Goal: Information Seeking & Learning: Learn about a topic

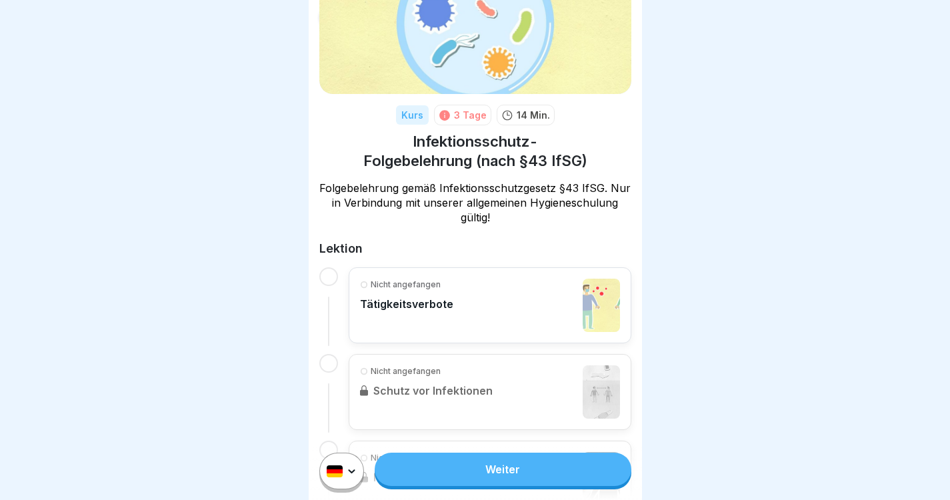
scroll to position [93, 0]
click at [449, 303] on p "Tätigkeitsverbote" at bounding box center [406, 302] width 93 height 13
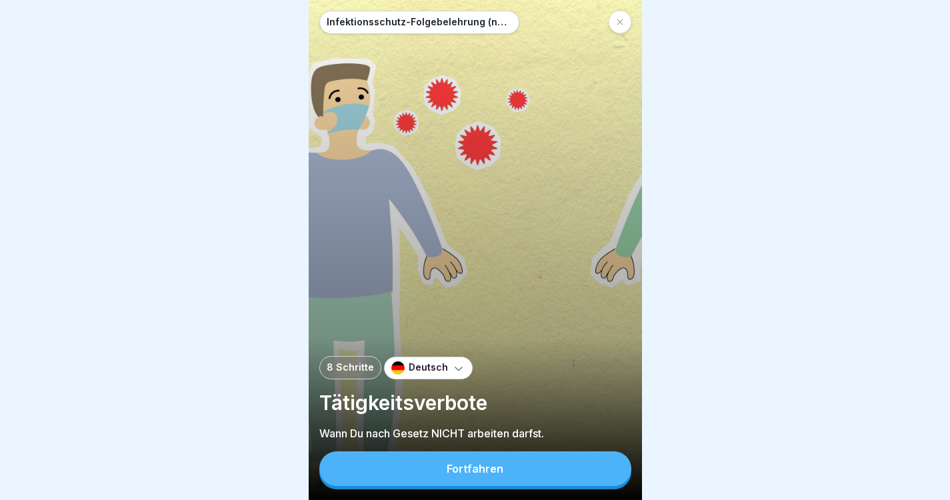
click at [484, 475] on div "Fortfahren" at bounding box center [475, 469] width 57 height 12
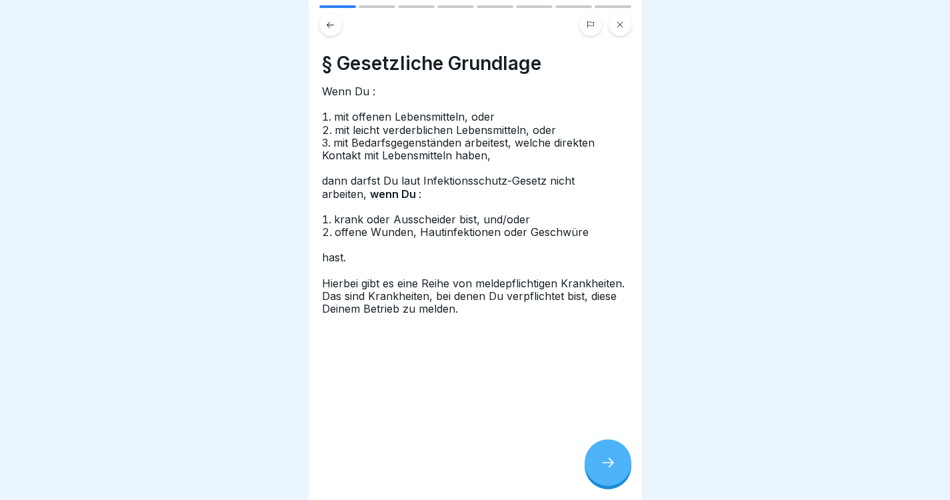
click at [593, 464] on div at bounding box center [608, 462] width 47 height 47
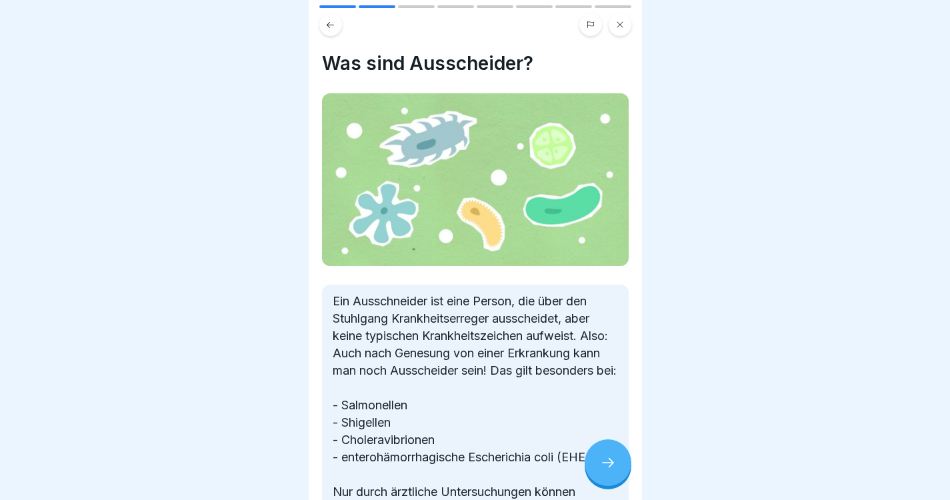
click at [593, 464] on div at bounding box center [608, 462] width 47 height 47
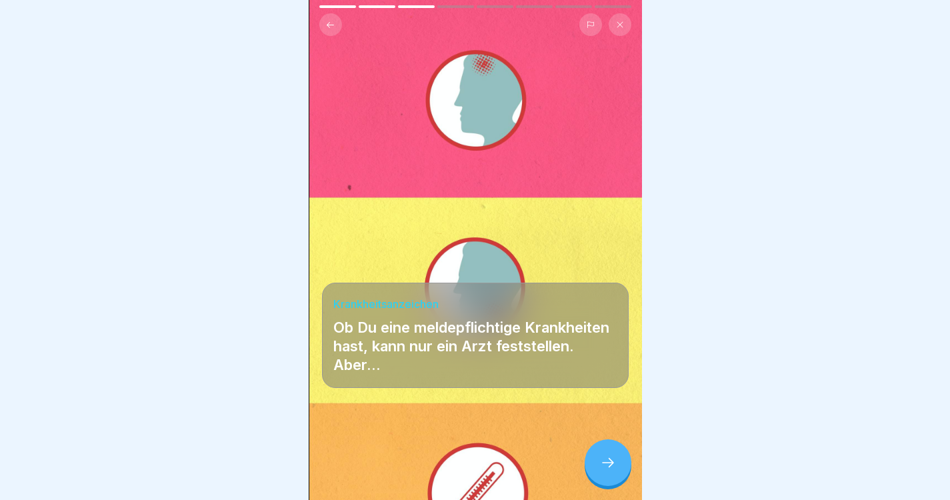
click at [593, 464] on div at bounding box center [608, 462] width 47 height 47
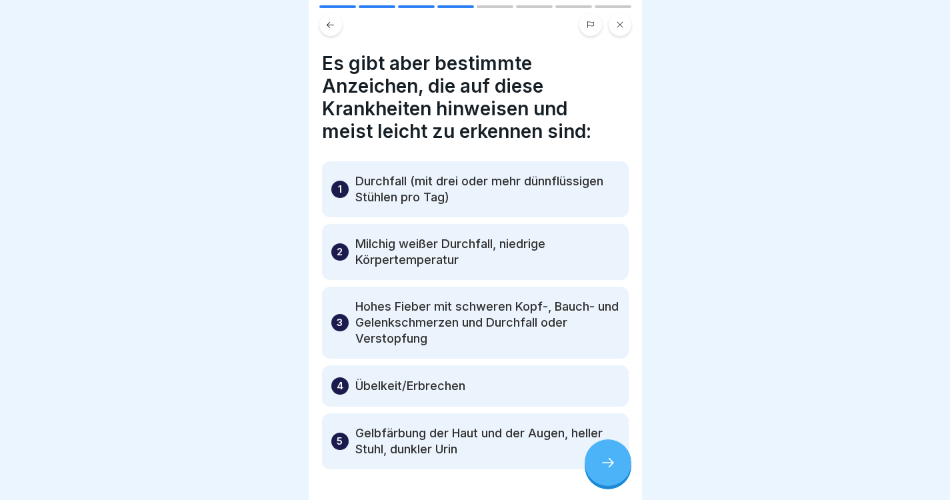
click at [593, 464] on div at bounding box center [608, 462] width 47 height 47
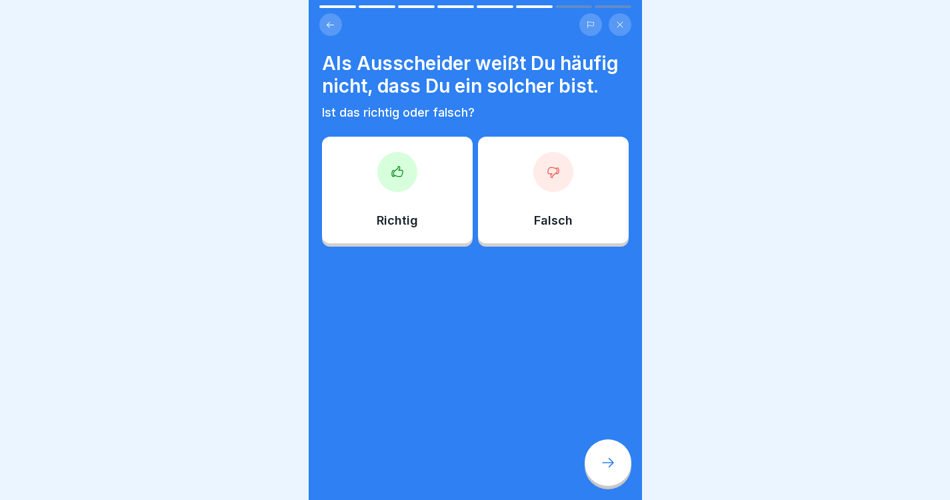
click at [593, 464] on div at bounding box center [608, 462] width 47 height 47
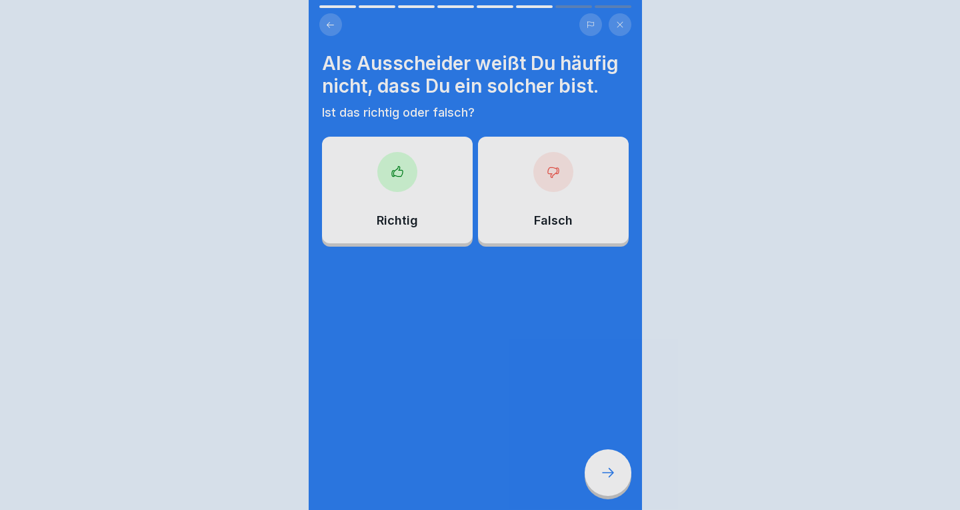
click at [593, 464] on div at bounding box center [480, 255] width 960 height 510
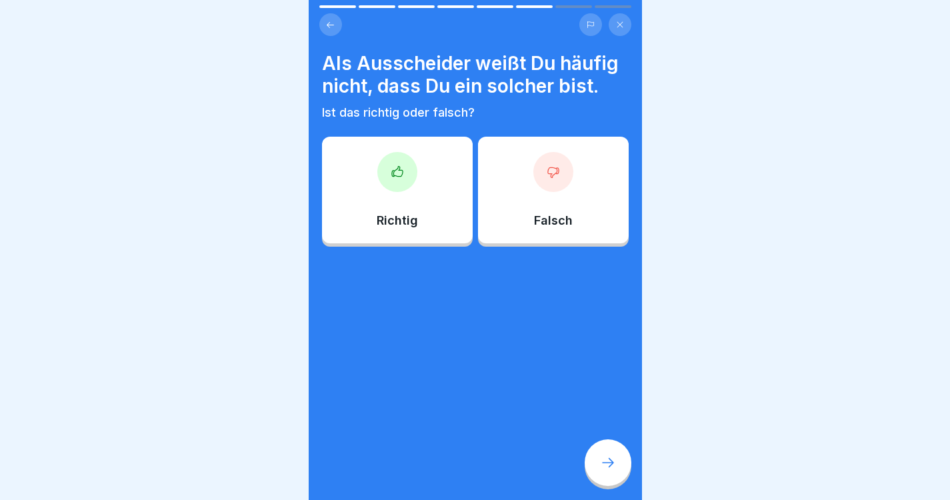
click at [411, 167] on div at bounding box center [397, 172] width 40 height 40
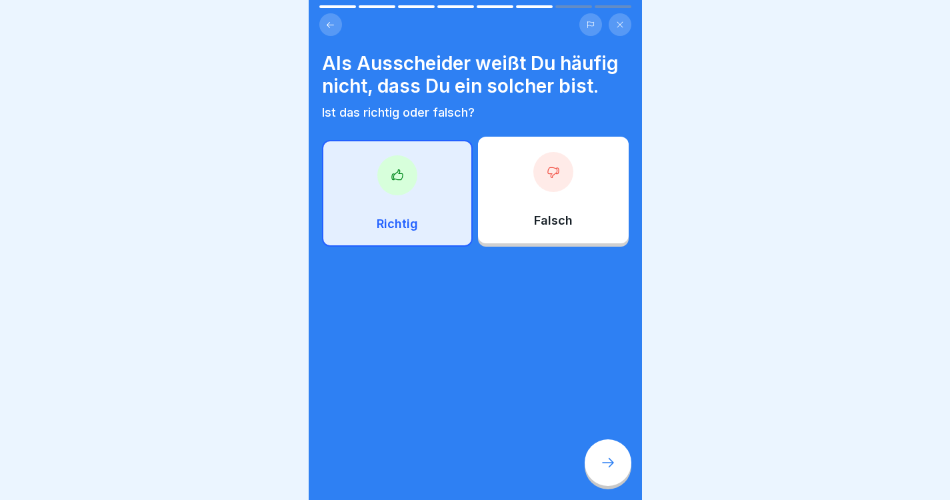
click at [611, 467] on icon at bounding box center [608, 463] width 16 height 16
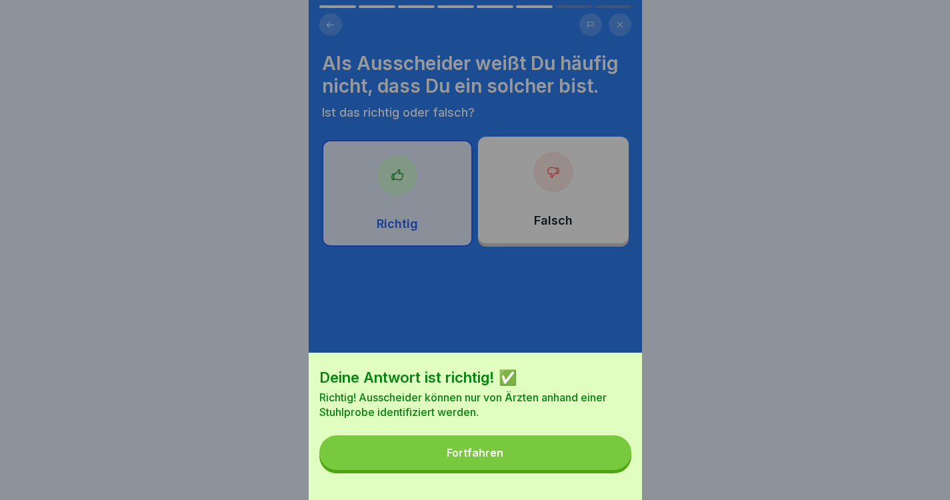
click at [611, 467] on button "Fortfahren" at bounding box center [475, 452] width 312 height 35
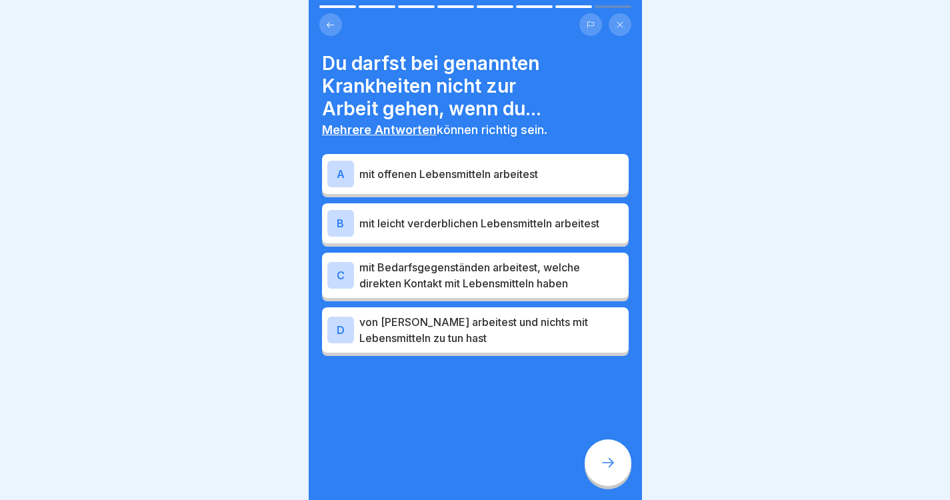
click at [471, 175] on p "mit offenen Lebensmitteln arbeitest" at bounding box center [491, 174] width 264 height 16
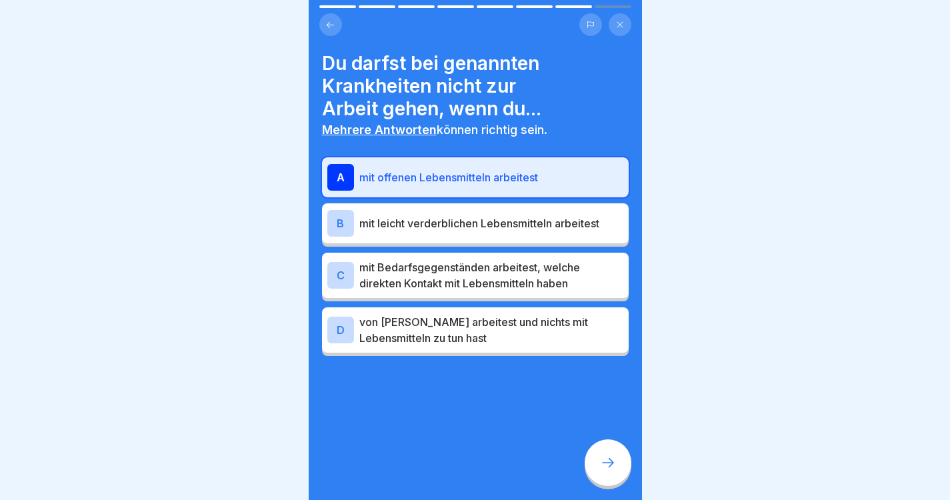
click at [457, 281] on p "mit Bedarfsgegenständen arbeitest, welche direkten Kontakt mit Lebensmitteln ha…" at bounding box center [491, 275] width 264 height 32
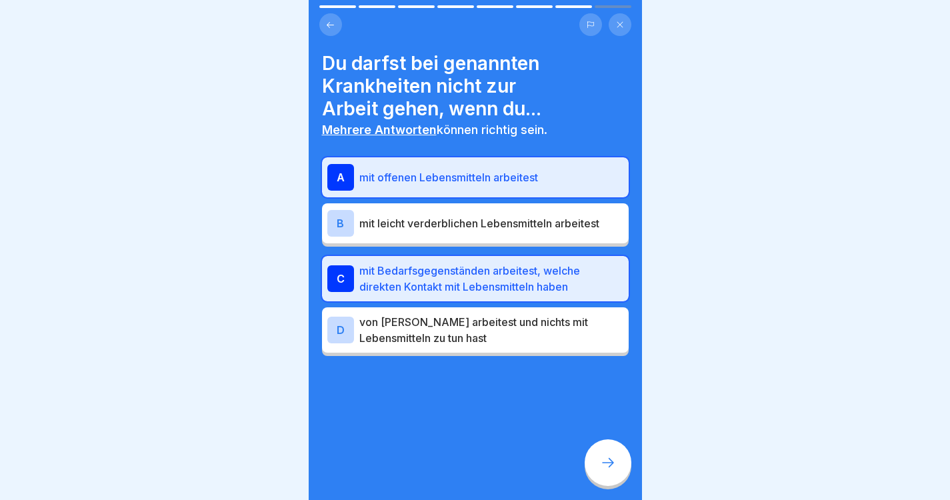
click at [480, 238] on div "B mit leicht verderblichen Lebensmitteln arbeitest" at bounding box center [475, 223] width 307 height 40
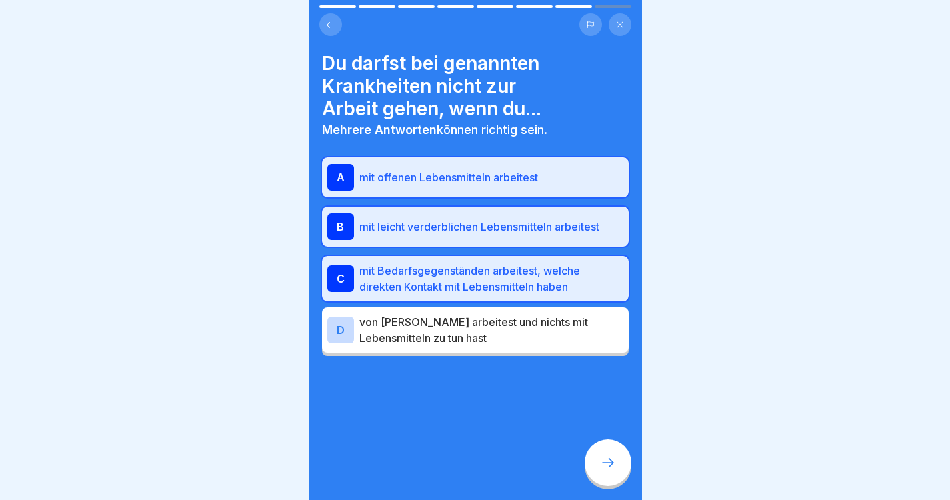
click at [603, 471] on icon at bounding box center [608, 463] width 16 height 16
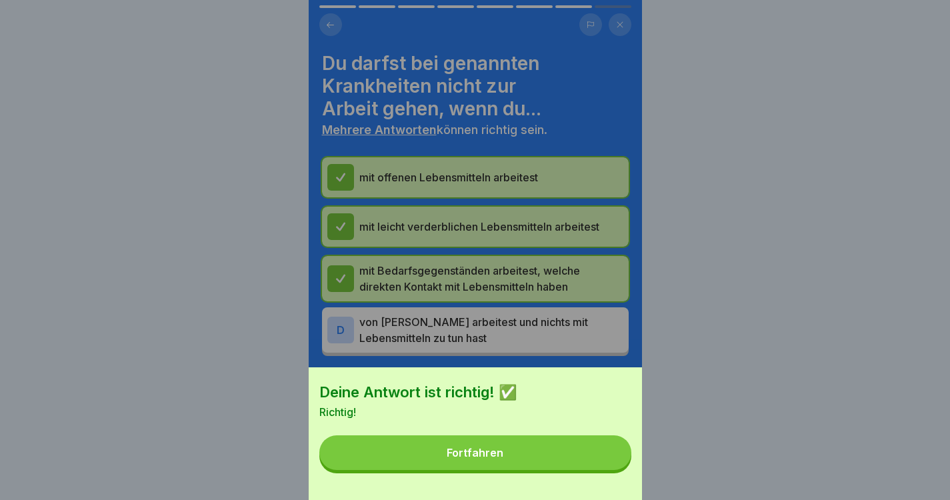
click at [583, 470] on button "Fortfahren" at bounding box center [475, 452] width 312 height 35
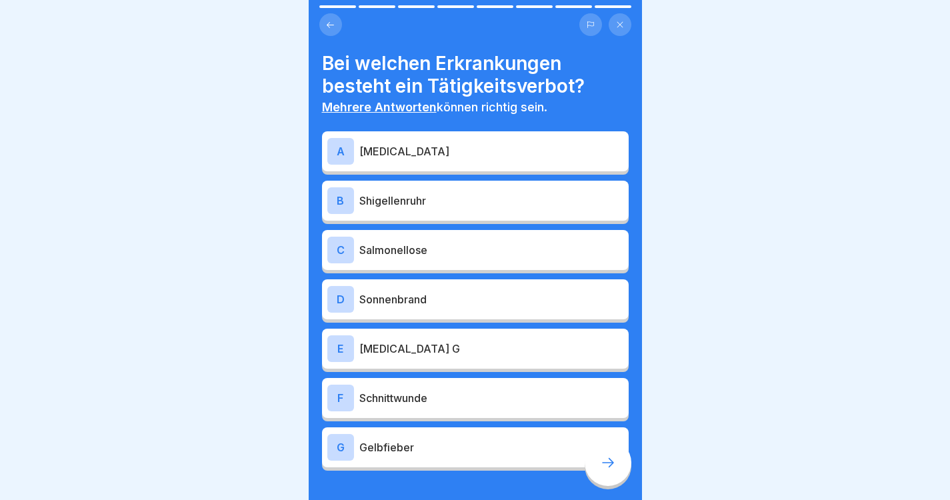
click at [461, 146] on p "[MEDICAL_DATA]" at bounding box center [491, 151] width 264 height 16
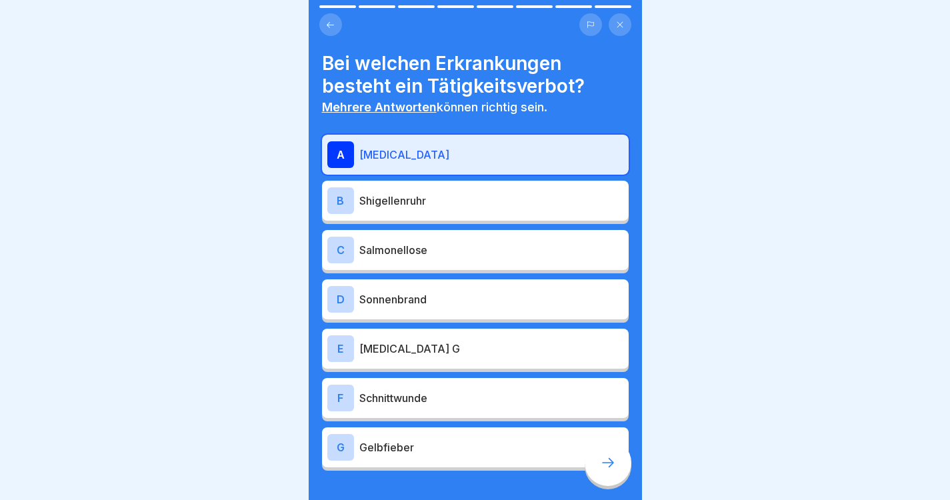
click at [424, 202] on div "B Shigellenruhr" at bounding box center [475, 201] width 307 height 40
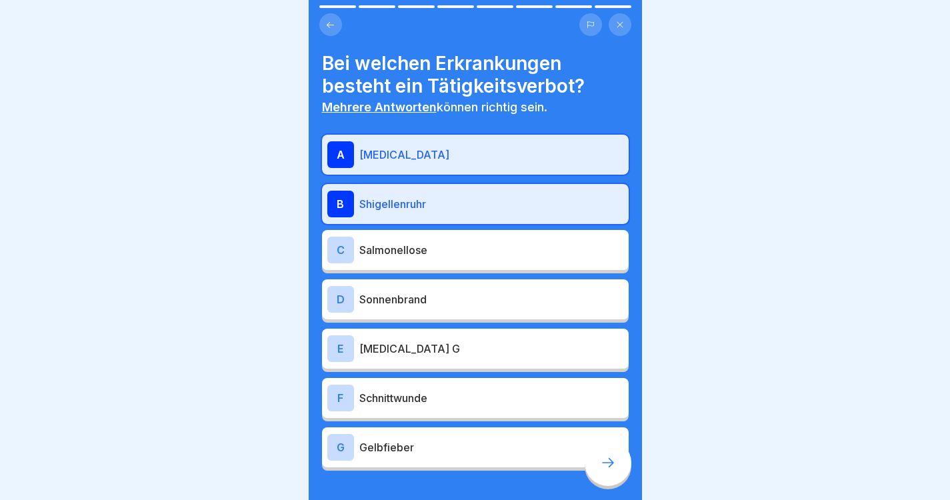
click at [424, 202] on p "Shigellenruhr" at bounding box center [491, 204] width 264 height 16
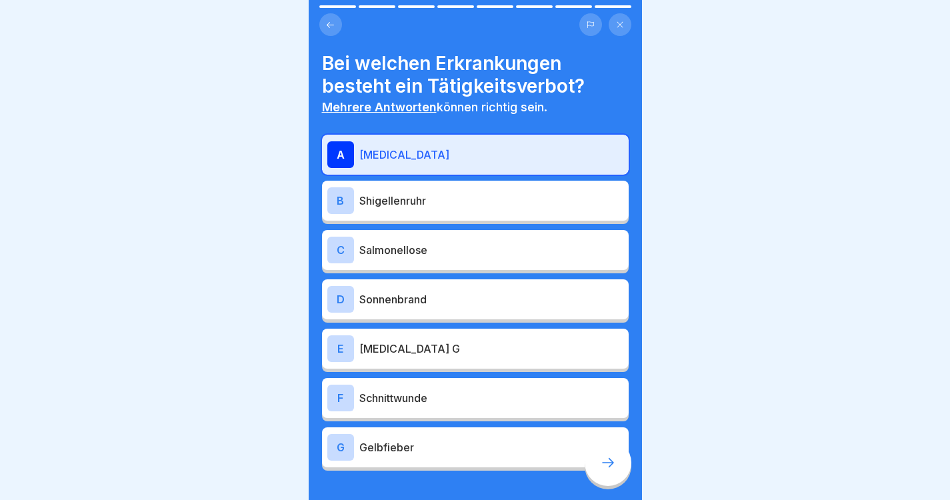
click at [424, 202] on p "Shigellenruhr" at bounding box center [491, 201] width 264 height 16
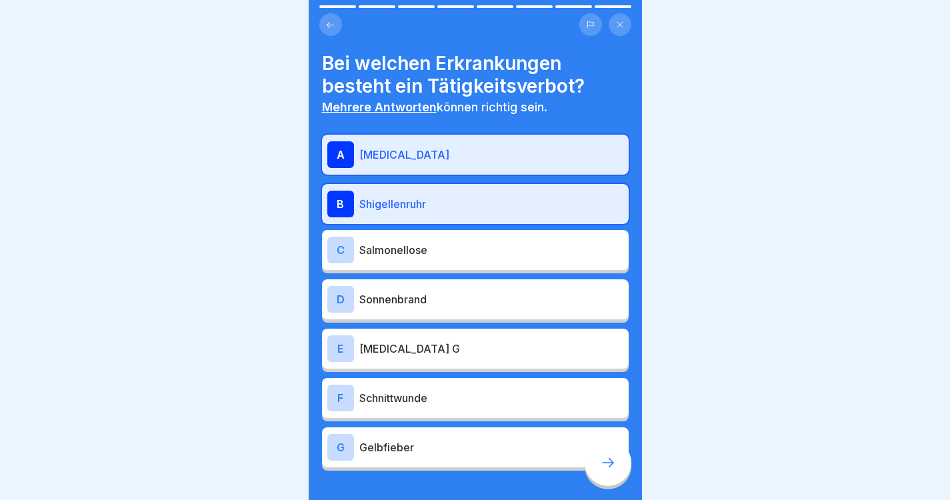
click at [410, 249] on p "Salmonellose" at bounding box center [491, 250] width 264 height 16
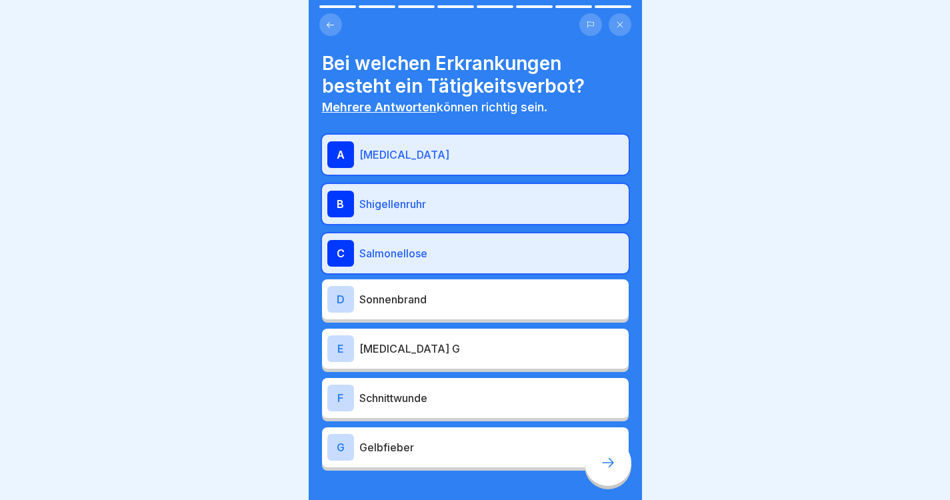
click at [433, 357] on div "E [MEDICAL_DATA] G" at bounding box center [475, 348] width 296 height 27
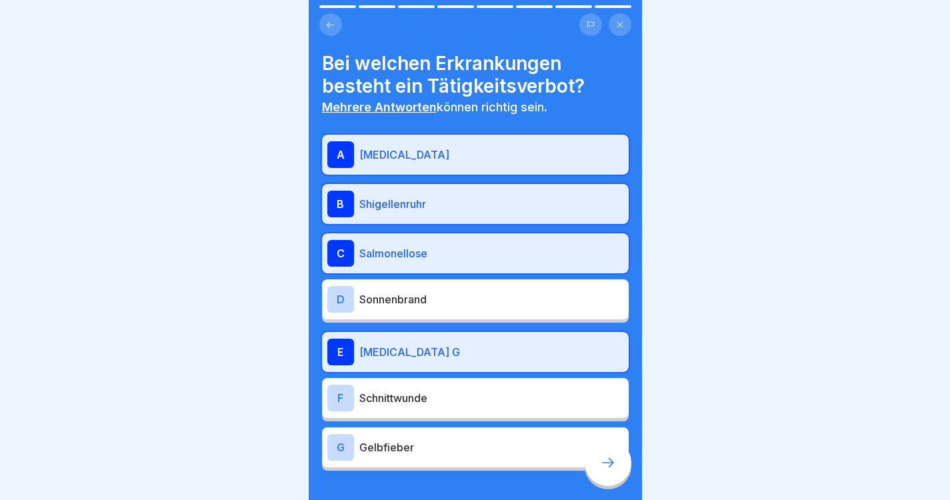
click at [427, 382] on div "F Schnittwunde" at bounding box center [475, 398] width 307 height 40
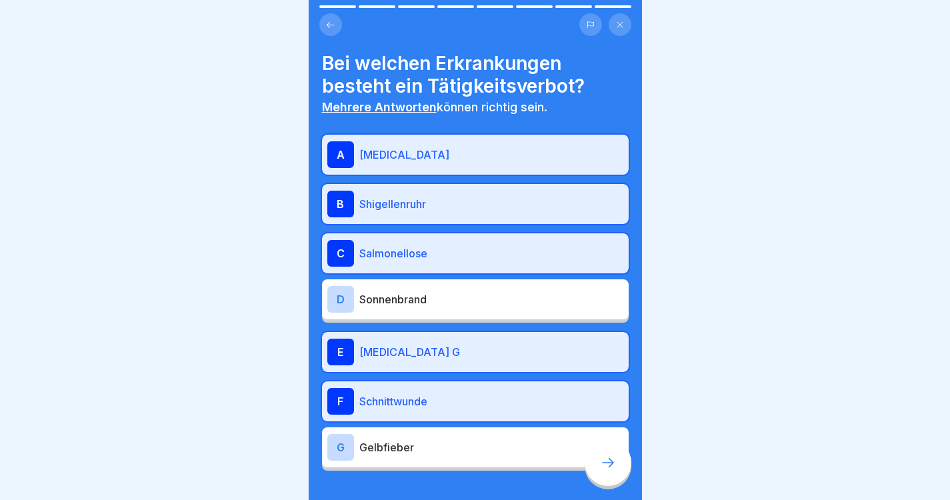
click at [428, 402] on p "Schnittwunde" at bounding box center [491, 401] width 264 height 16
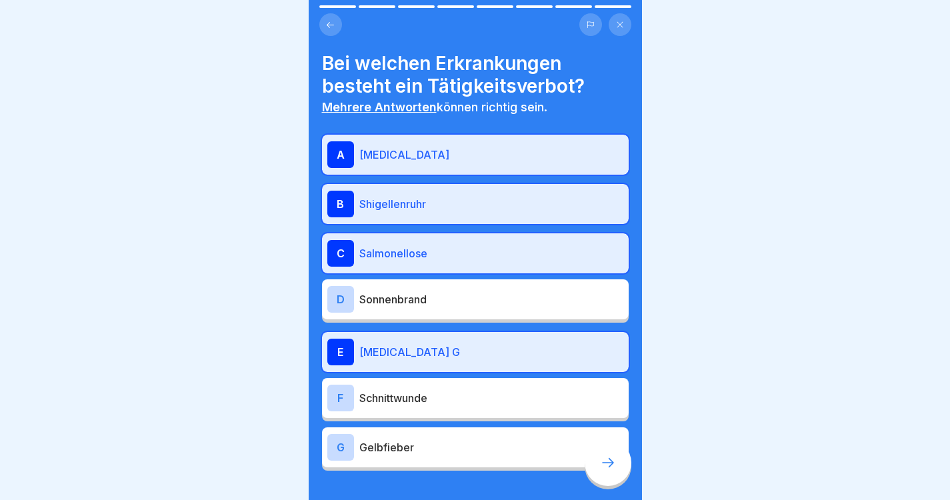
click at [429, 446] on p "Gelbfieber" at bounding box center [491, 447] width 264 height 16
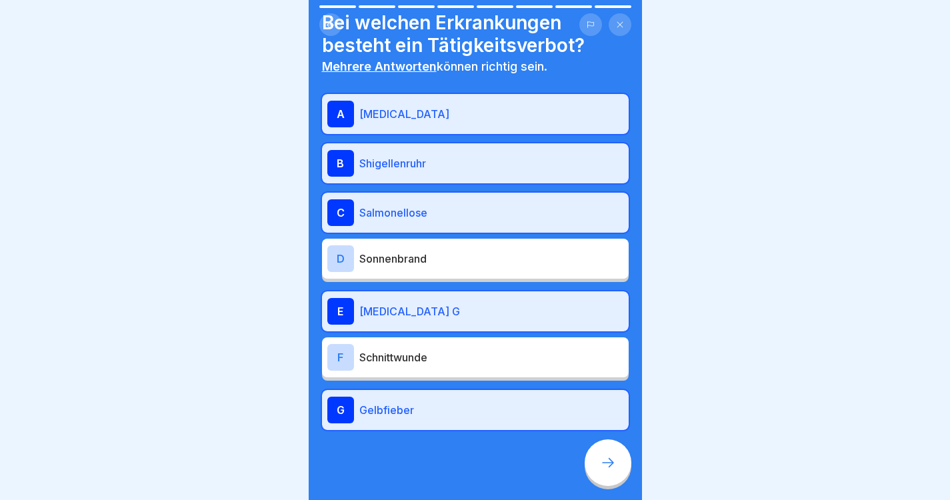
scroll to position [41, 0]
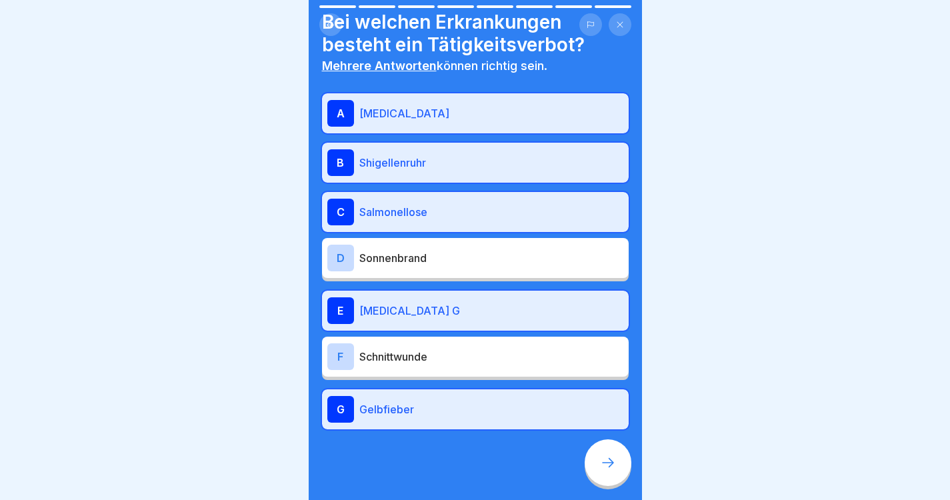
click at [599, 468] on div at bounding box center [608, 462] width 47 height 47
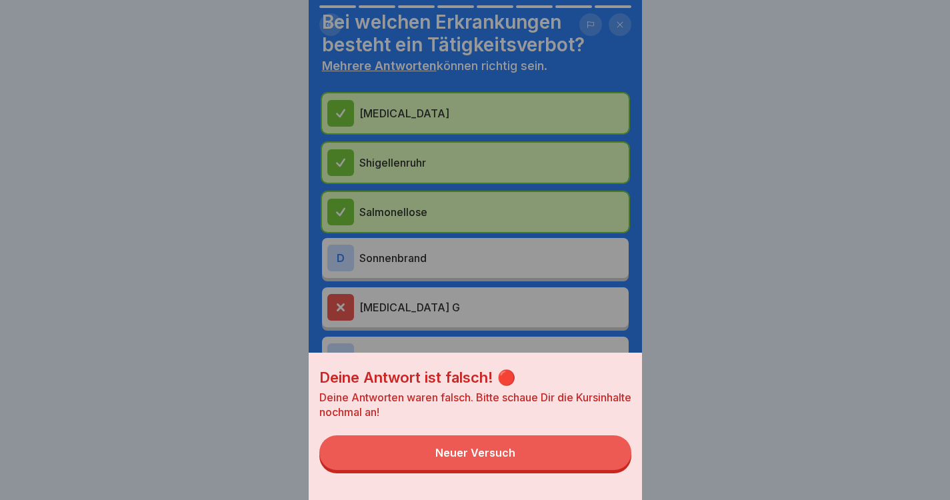
click at [549, 455] on button "Neuer Versuch" at bounding box center [475, 452] width 312 height 35
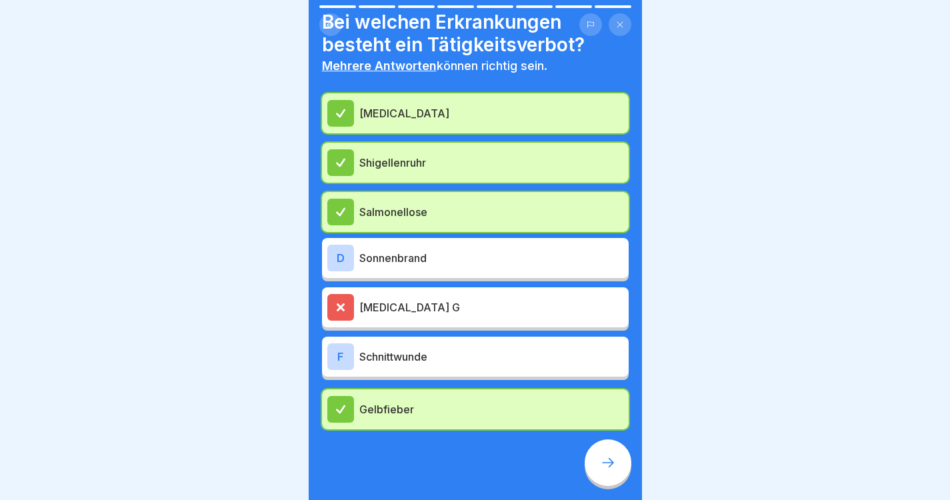
click at [403, 320] on div "[MEDICAL_DATA] G" at bounding box center [475, 307] width 296 height 27
click at [610, 455] on div at bounding box center [608, 462] width 47 height 47
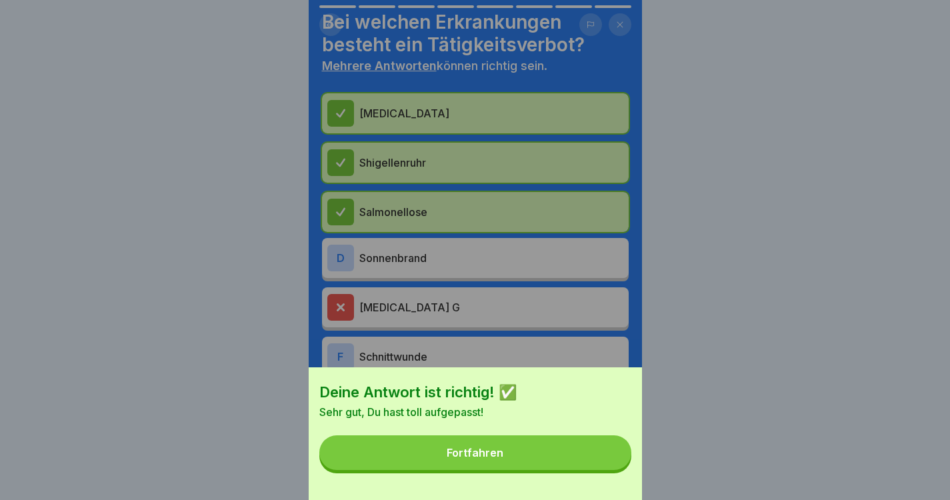
click at [541, 454] on button "Fortfahren" at bounding box center [475, 452] width 312 height 35
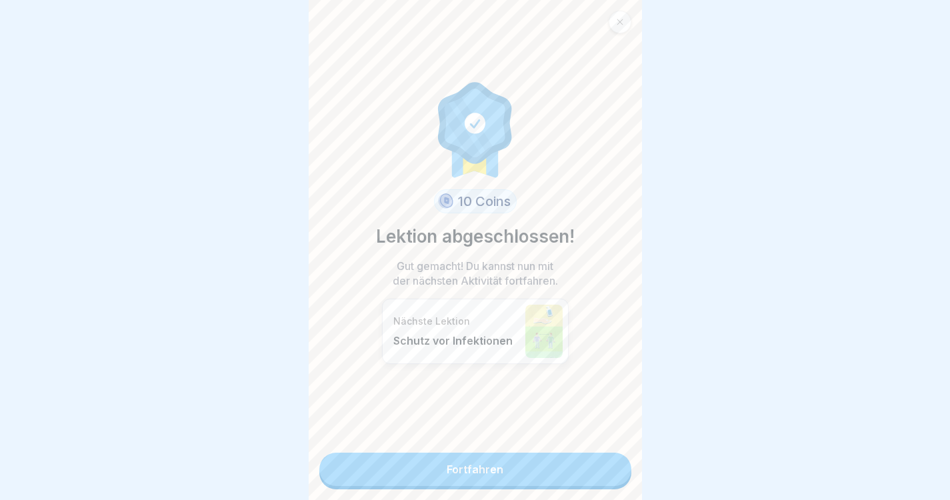
click at [532, 463] on link "Fortfahren" at bounding box center [475, 469] width 312 height 33
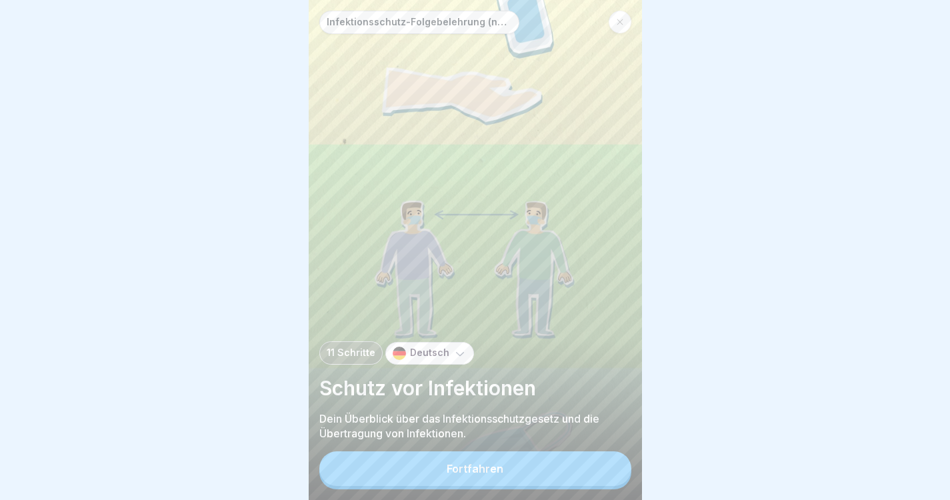
click at [532, 463] on button "Fortfahren" at bounding box center [475, 468] width 312 height 35
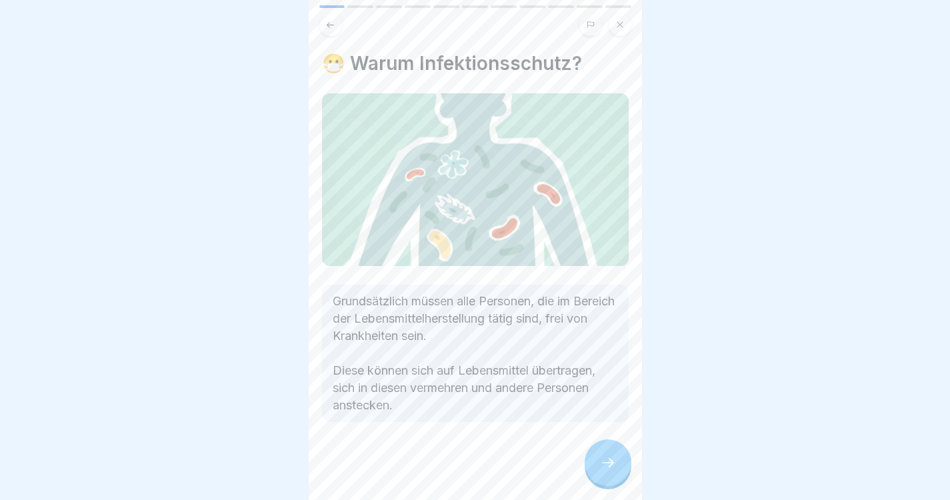
click at [607, 471] on icon at bounding box center [608, 463] width 16 height 16
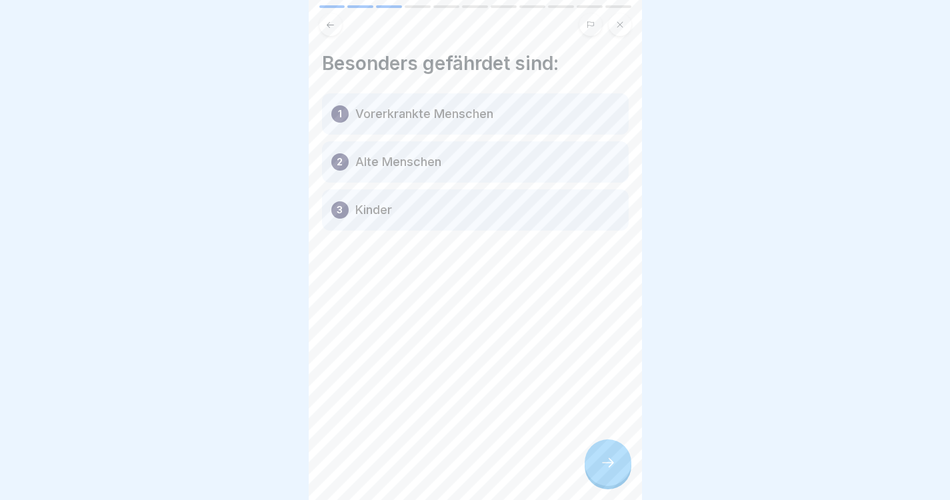
click at [607, 471] on icon at bounding box center [608, 463] width 16 height 16
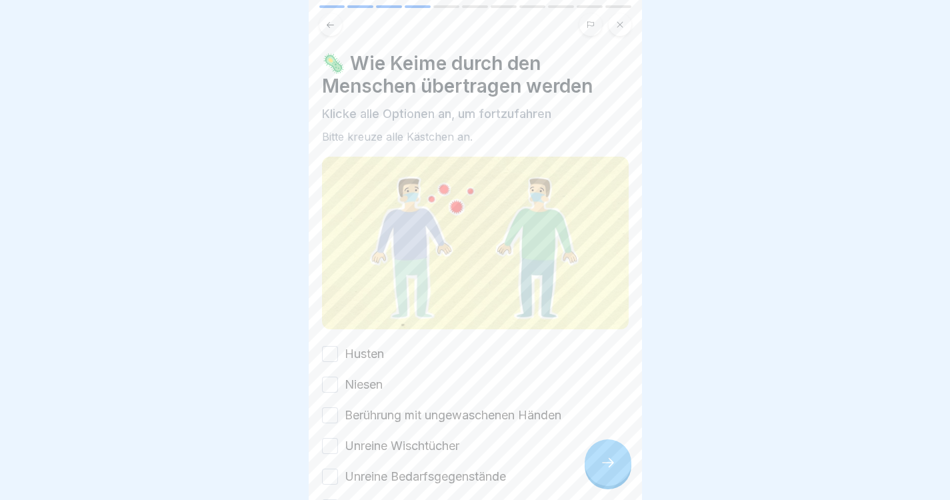
click at [607, 471] on icon at bounding box center [608, 463] width 16 height 16
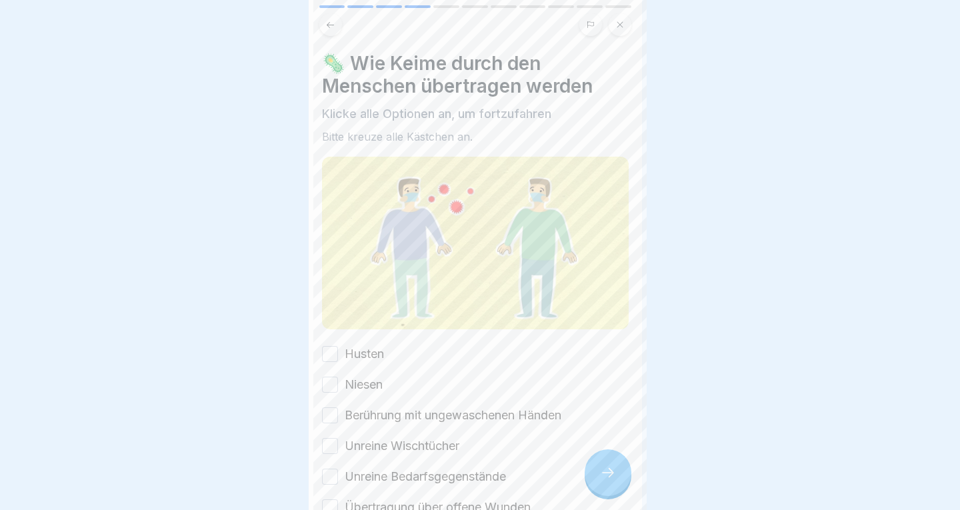
click at [607, 478] on div at bounding box center [480, 255] width 960 height 510
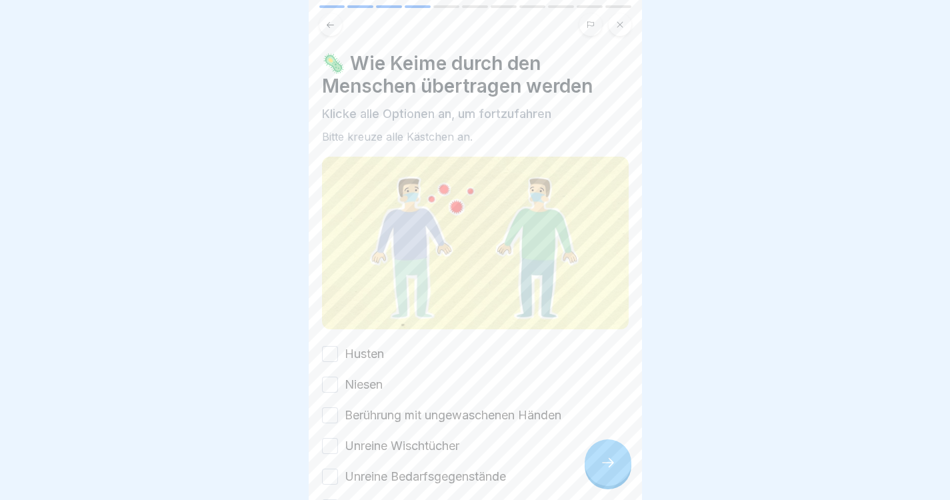
click at [607, 471] on icon at bounding box center [608, 463] width 16 height 16
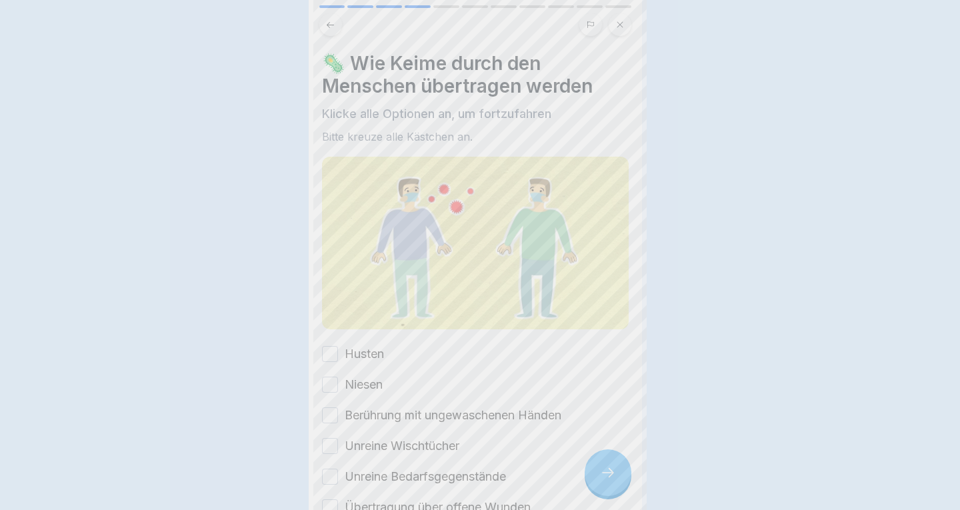
click at [607, 478] on div at bounding box center [480, 255] width 960 height 510
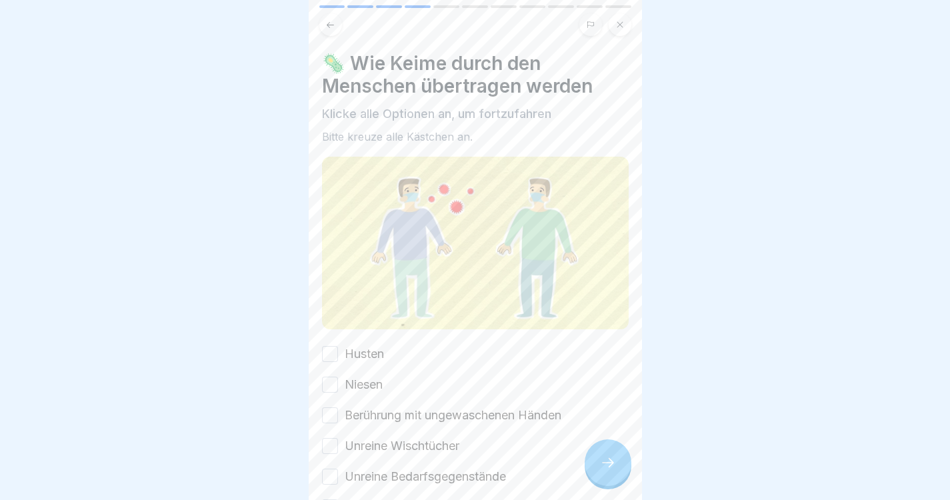
click at [607, 471] on icon at bounding box center [608, 463] width 16 height 16
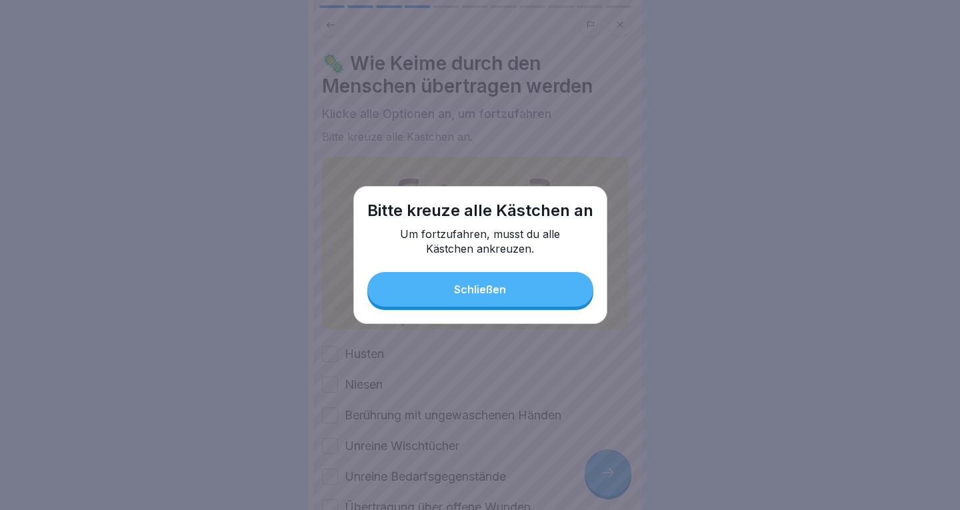
click at [519, 291] on button "Schließen" at bounding box center [480, 289] width 226 height 35
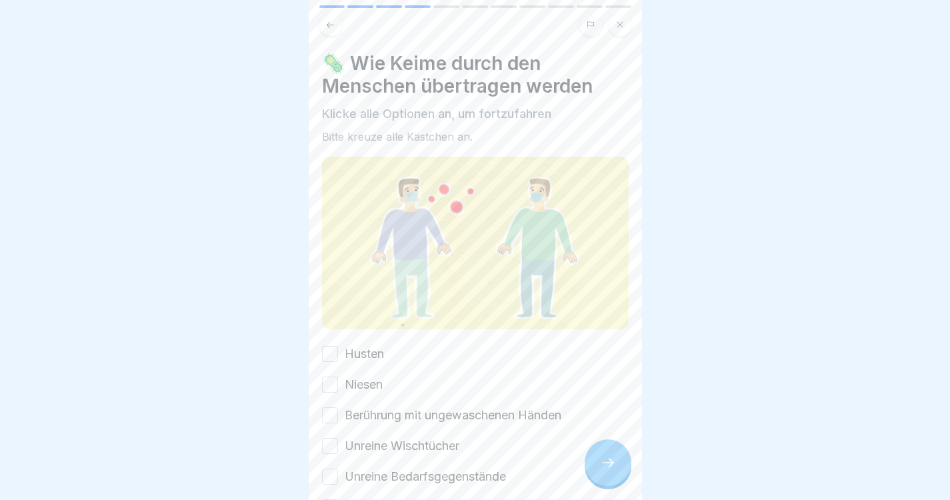
scroll to position [90, 0]
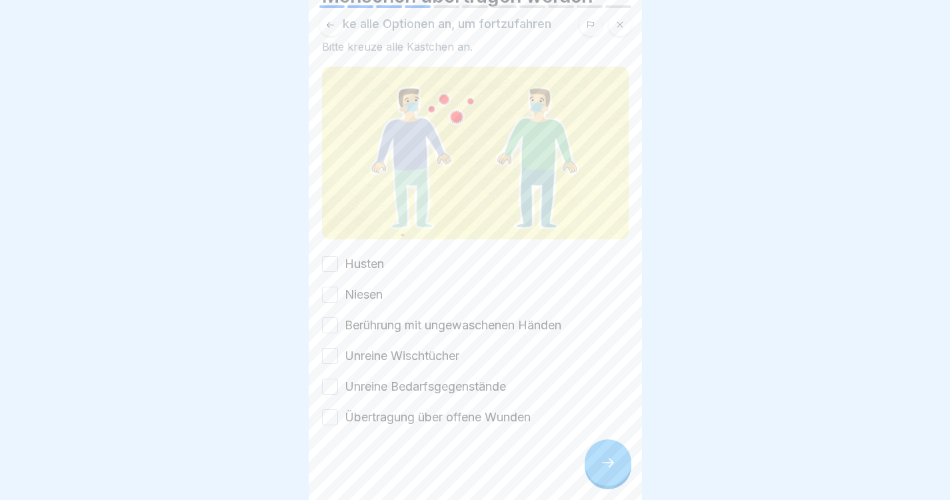
click at [349, 286] on label "Niesen" at bounding box center [364, 294] width 38 height 17
click at [338, 287] on button "Niesen" at bounding box center [330, 295] width 16 height 16
click at [339, 263] on div "Husten" at bounding box center [353, 263] width 62 height 17
click at [334, 319] on button "Berührung mit ungewaschenen Händen" at bounding box center [330, 325] width 16 height 16
click at [337, 260] on button "Husten" at bounding box center [330, 264] width 16 height 16
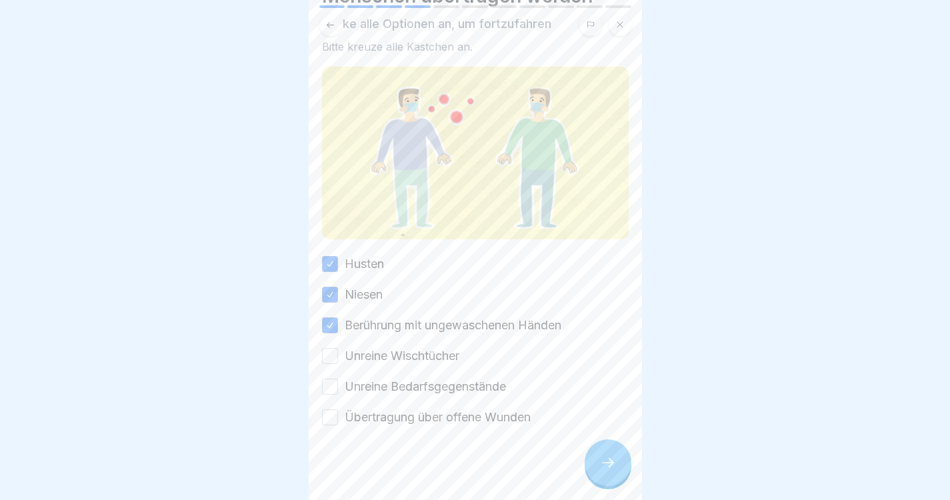
click at [339, 383] on div "Unreine Bedarfsgegenstände" at bounding box center [414, 386] width 184 height 17
click at [333, 417] on button "Übertragung über offene Wunden" at bounding box center [330, 417] width 16 height 16
click at [330, 379] on button "Unreine Bedarfsgegenstände" at bounding box center [330, 387] width 16 height 16
click at [610, 471] on icon at bounding box center [608, 463] width 16 height 16
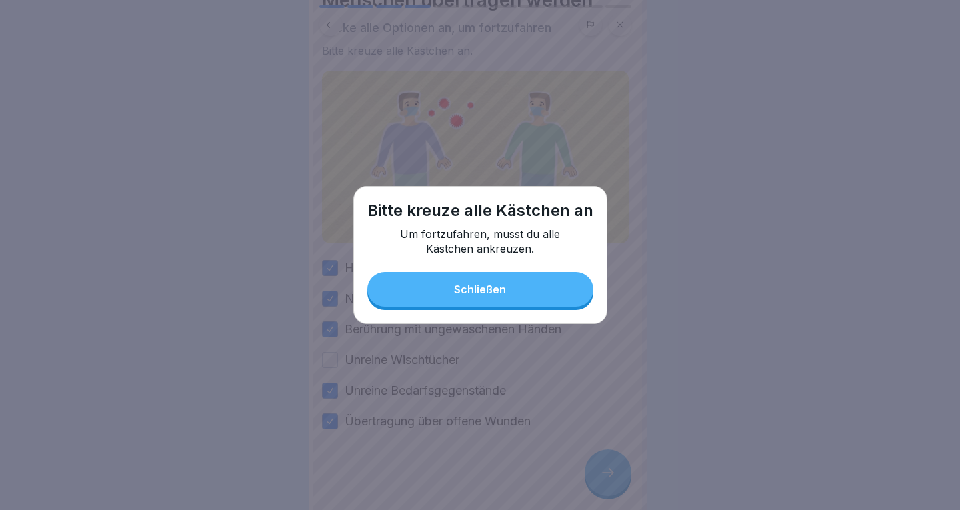
click at [553, 299] on button "Schließen" at bounding box center [480, 289] width 226 height 35
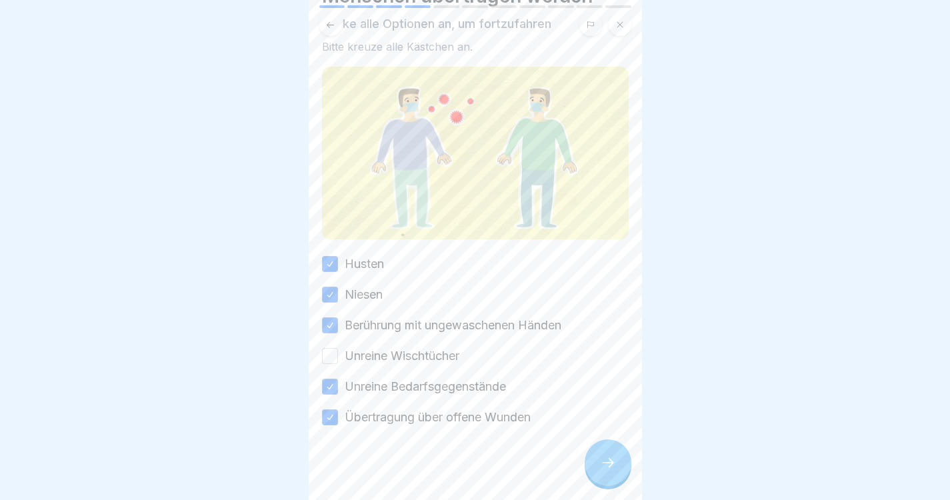
click at [331, 348] on button "Unreine Wischtücher" at bounding box center [330, 356] width 16 height 16
click at [604, 467] on icon at bounding box center [608, 463] width 16 height 16
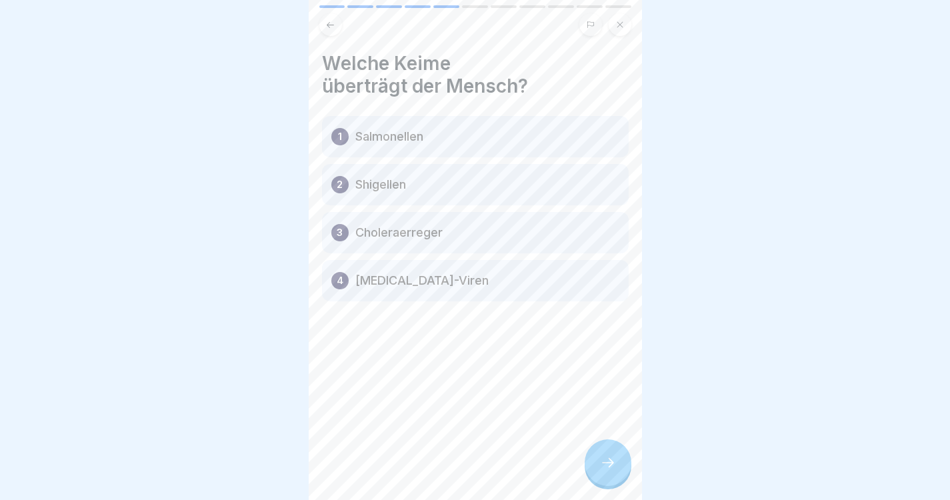
click at [609, 481] on div at bounding box center [608, 462] width 47 height 47
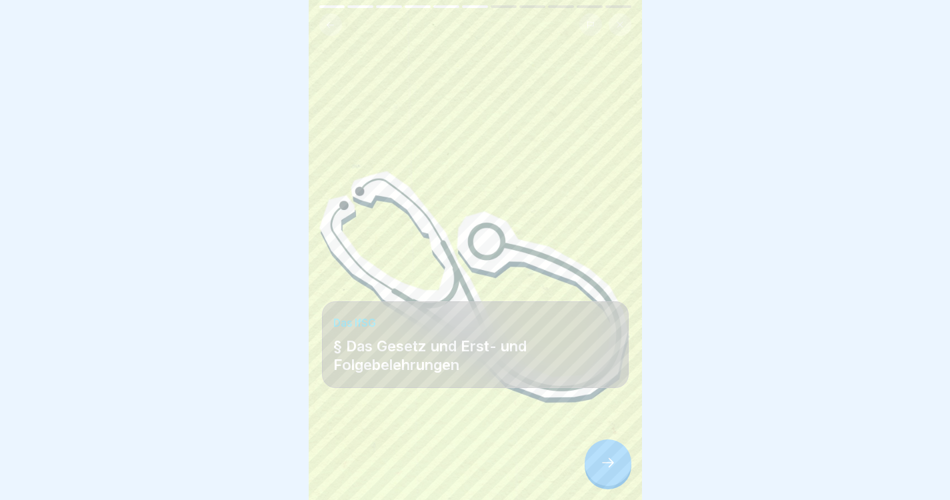
click at [609, 481] on div at bounding box center [608, 462] width 47 height 47
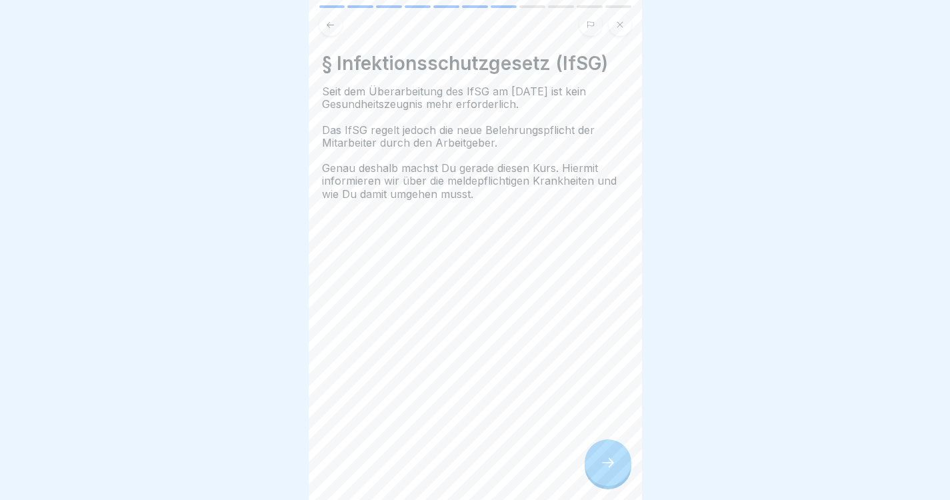
click at [609, 481] on div at bounding box center [608, 462] width 47 height 47
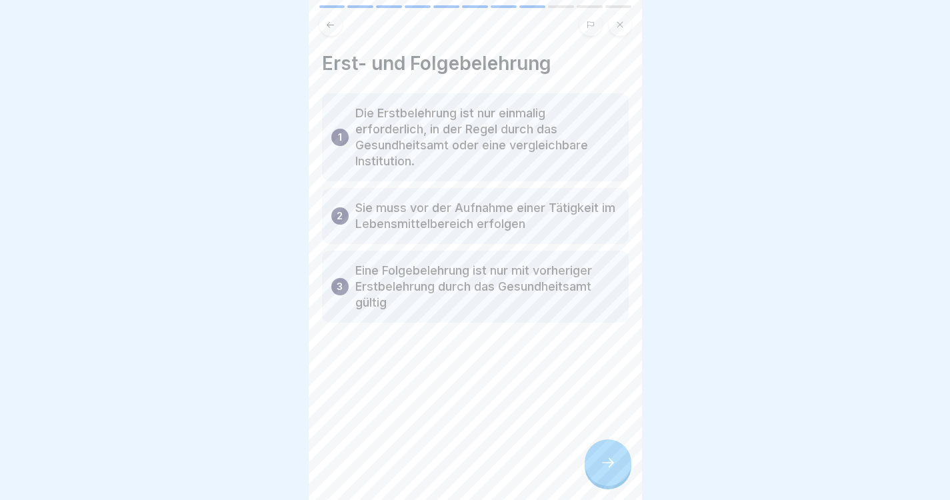
click at [609, 481] on div at bounding box center [608, 462] width 47 height 47
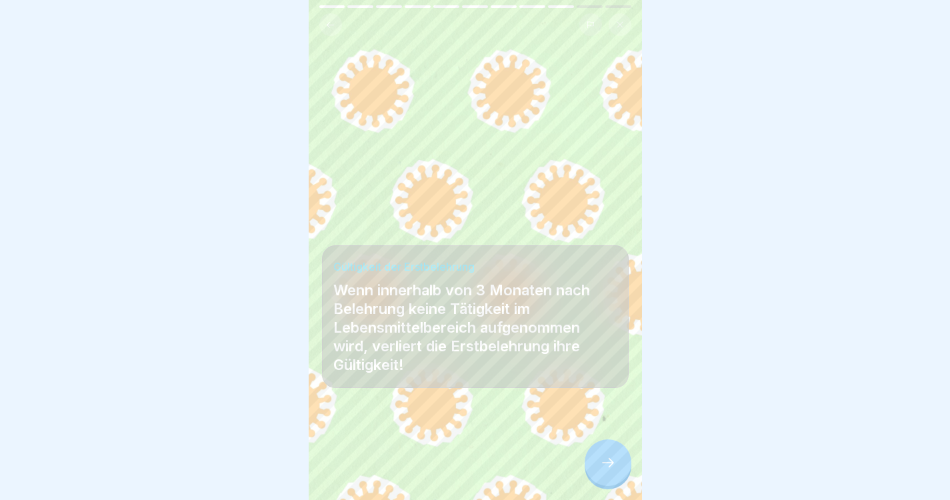
click at [609, 481] on div at bounding box center [608, 462] width 47 height 47
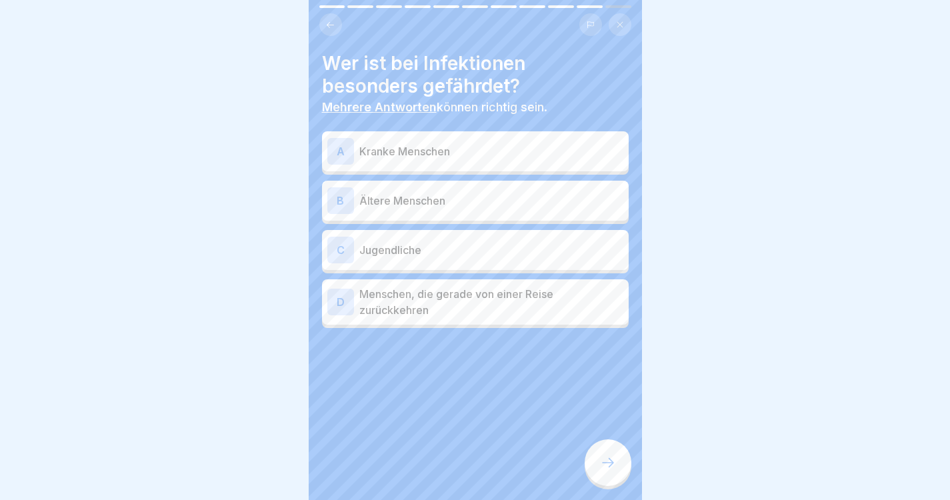
click at [475, 149] on p "Kranke Menschen" at bounding box center [491, 151] width 264 height 16
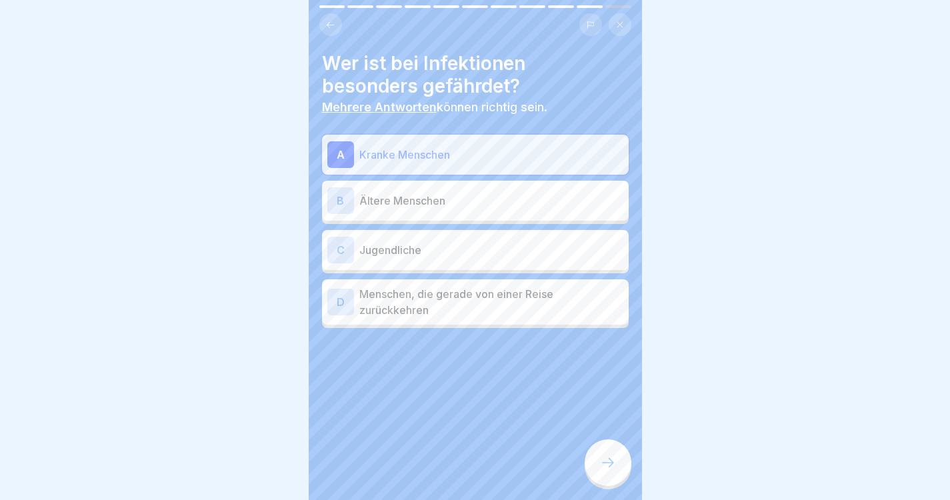
click at [440, 203] on p "Ältere Menschen" at bounding box center [491, 201] width 264 height 16
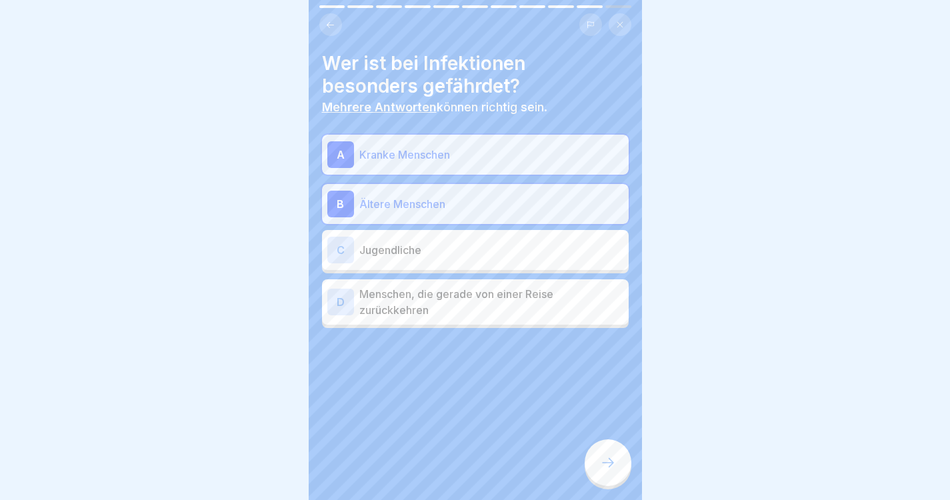
click at [556, 319] on div "D Menschen, die gerade von einer Reise zurückkehren" at bounding box center [475, 301] width 307 height 45
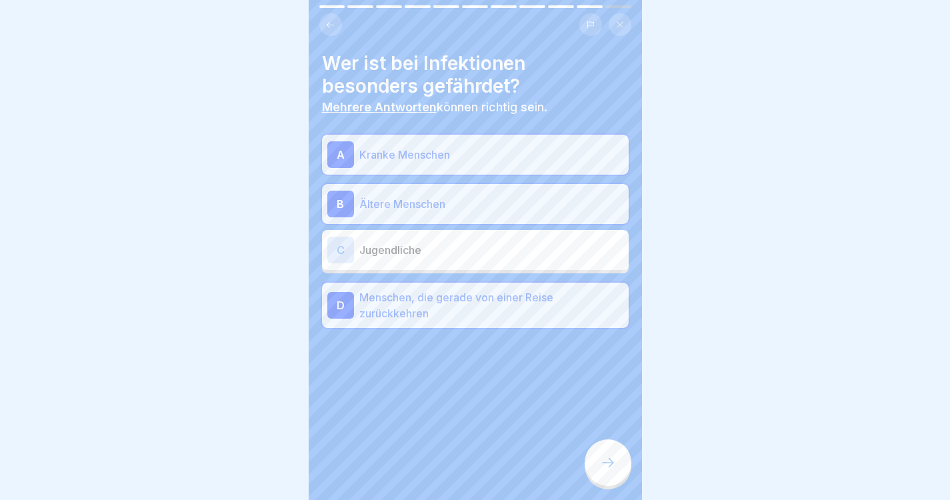
click at [597, 463] on div at bounding box center [608, 462] width 47 height 47
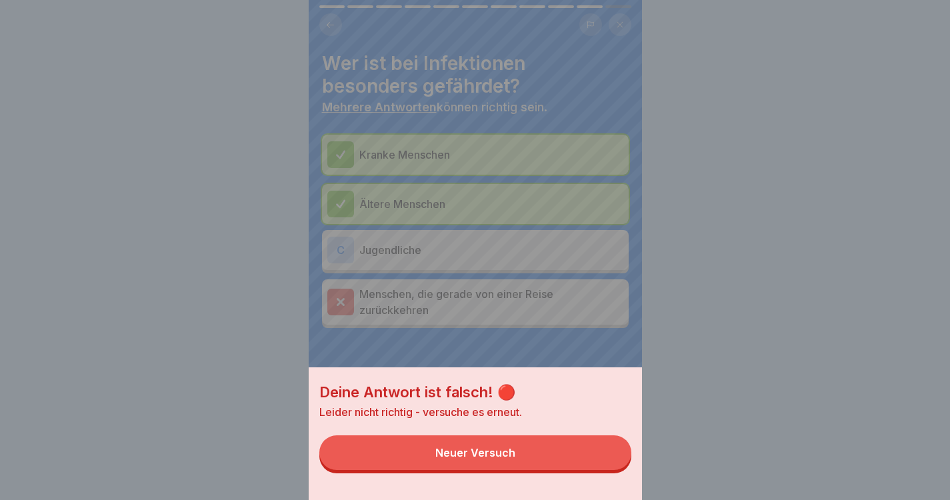
click at [563, 468] on button "Neuer Versuch" at bounding box center [475, 452] width 312 height 35
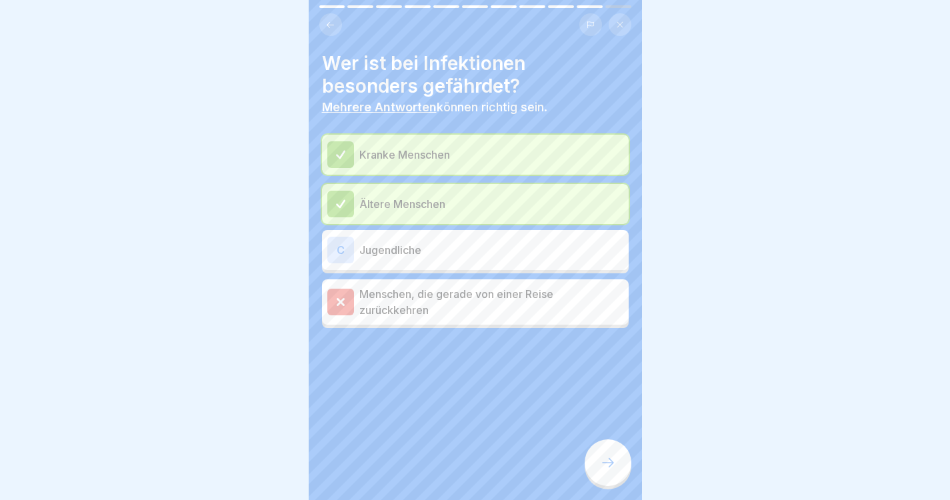
click at [613, 474] on div "Infektionsschutz-Folgebelehrung (nach §43 IfSG) 11 Schritte Deutsch Schutz vor …" at bounding box center [475, 250] width 333 height 500
click at [613, 471] on icon at bounding box center [608, 463] width 16 height 16
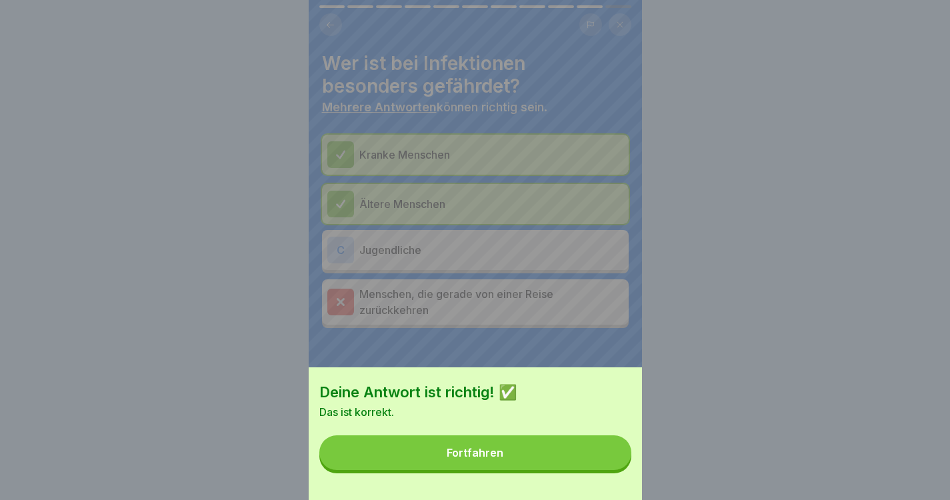
click at [613, 470] on button "Fortfahren" at bounding box center [475, 452] width 312 height 35
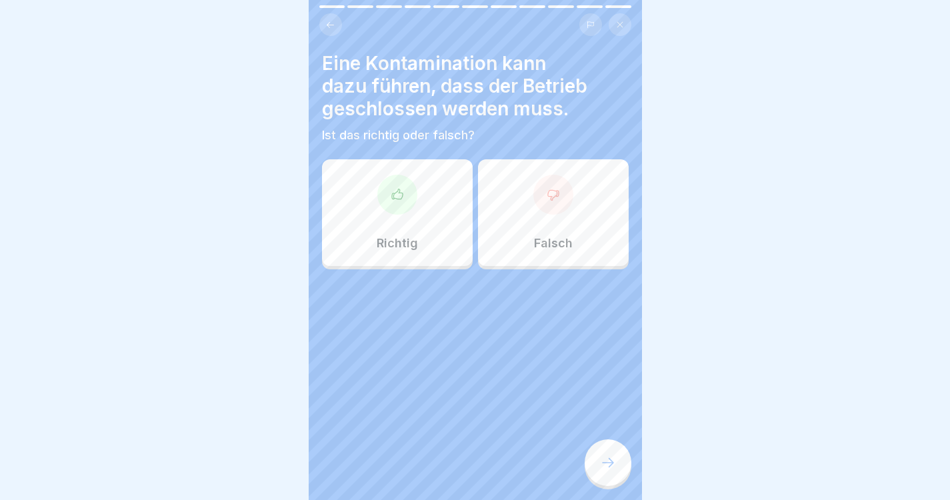
click at [426, 181] on div "Richtig" at bounding box center [397, 212] width 151 height 107
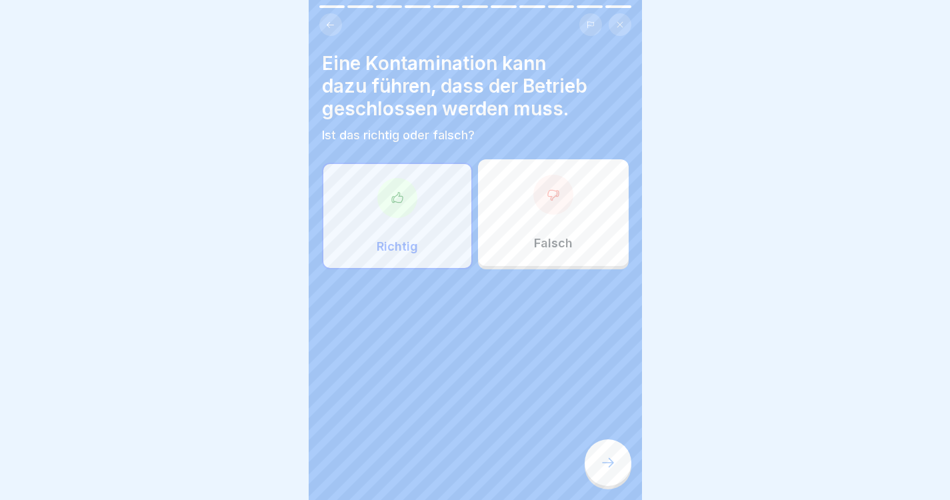
click at [608, 471] on icon at bounding box center [608, 463] width 16 height 16
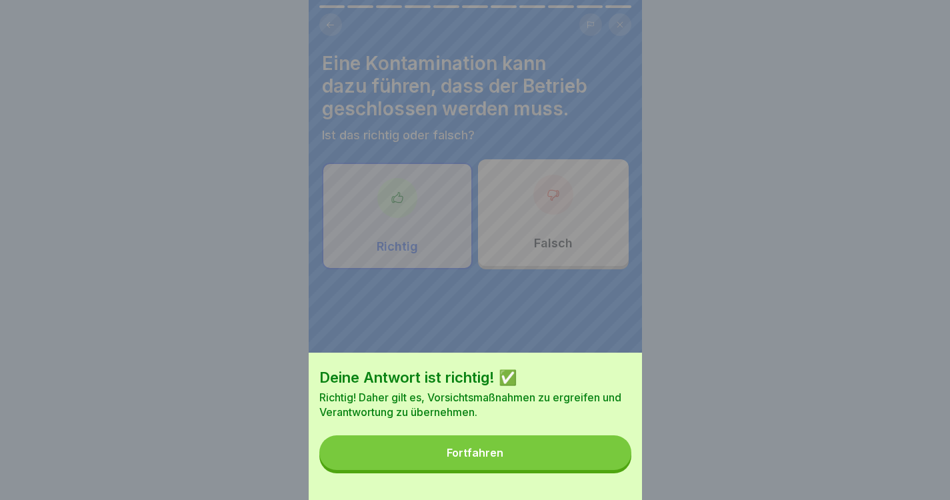
click at [594, 470] on button "Fortfahren" at bounding box center [475, 452] width 312 height 35
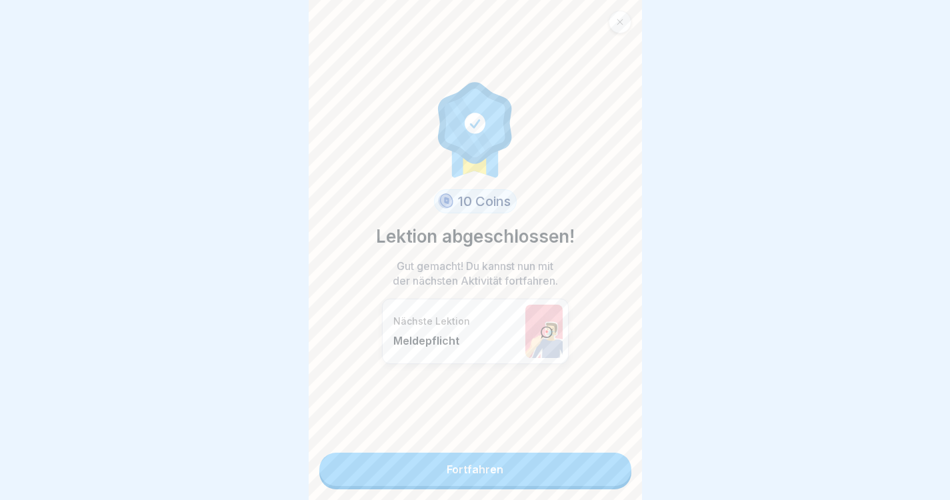
click at [594, 470] on link "Fortfahren" at bounding box center [475, 469] width 312 height 33
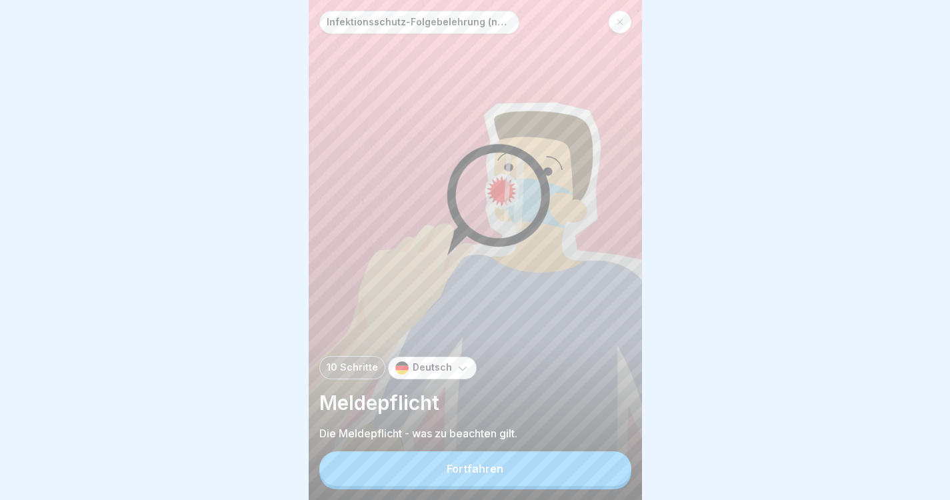
click at [594, 470] on button "Fortfahren" at bounding box center [475, 468] width 312 height 35
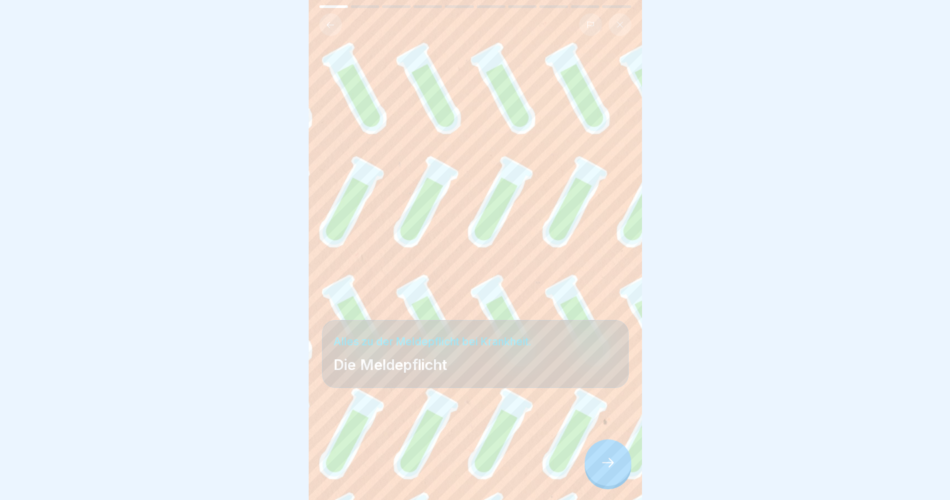
click at [594, 470] on div at bounding box center [608, 462] width 47 height 47
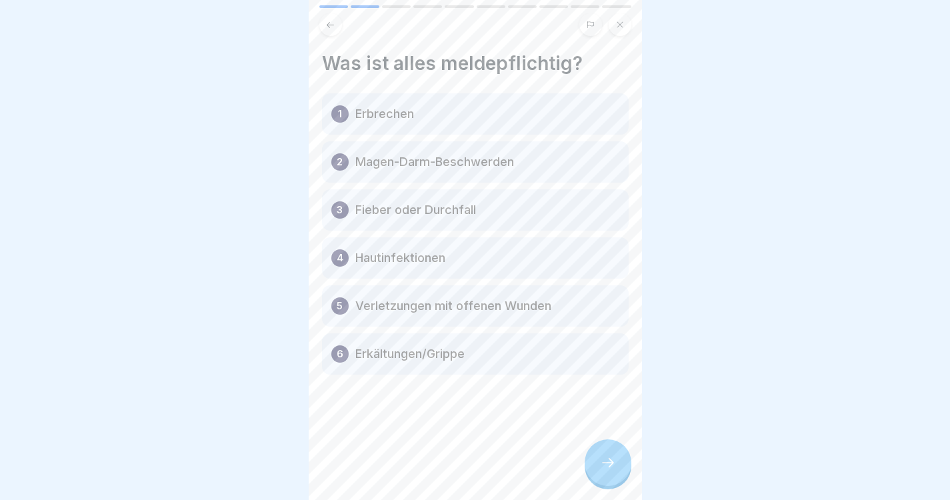
click at [594, 470] on div at bounding box center [608, 462] width 47 height 47
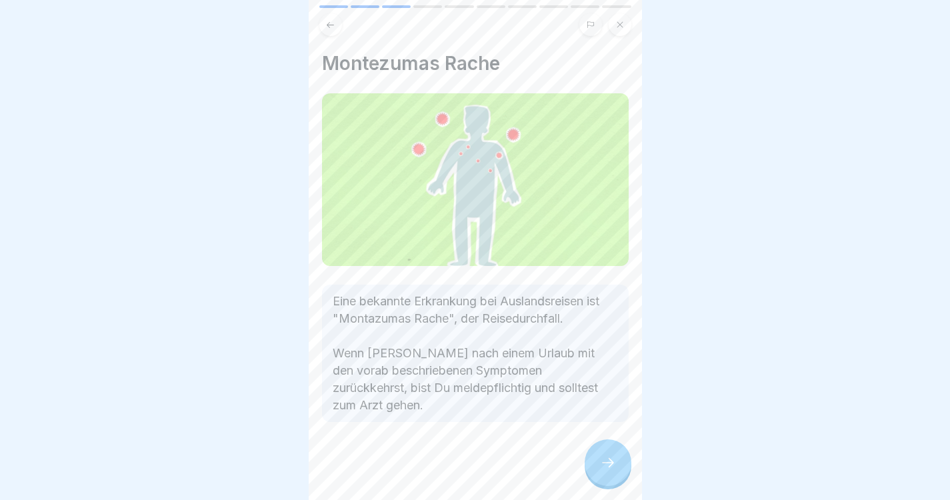
click at [594, 470] on div at bounding box center [608, 462] width 47 height 47
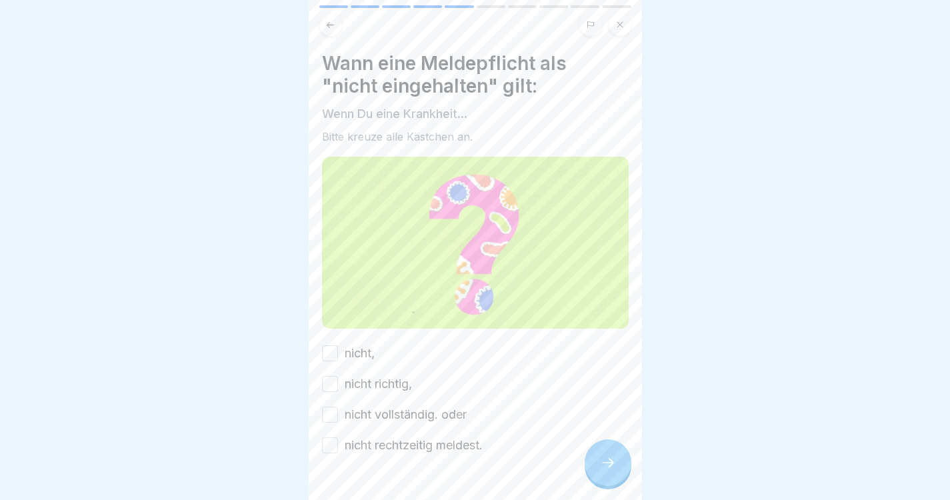
click at [594, 470] on div at bounding box center [608, 462] width 47 height 47
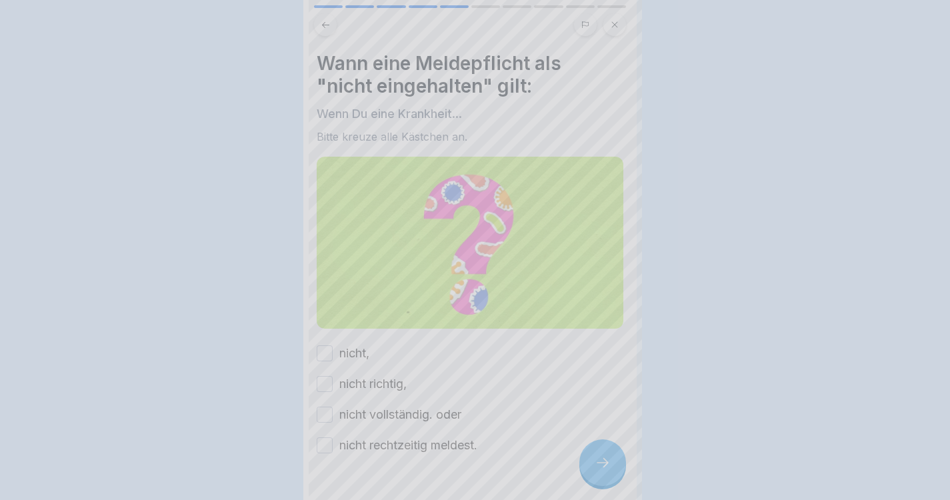
click at [594, 470] on div at bounding box center [475, 250] width 950 height 500
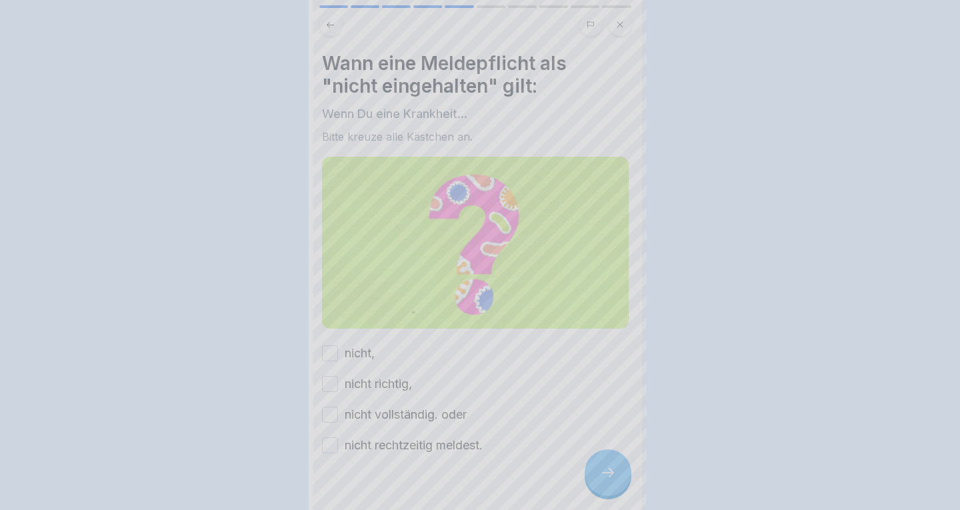
click at [594, 470] on div at bounding box center [480, 255] width 960 height 510
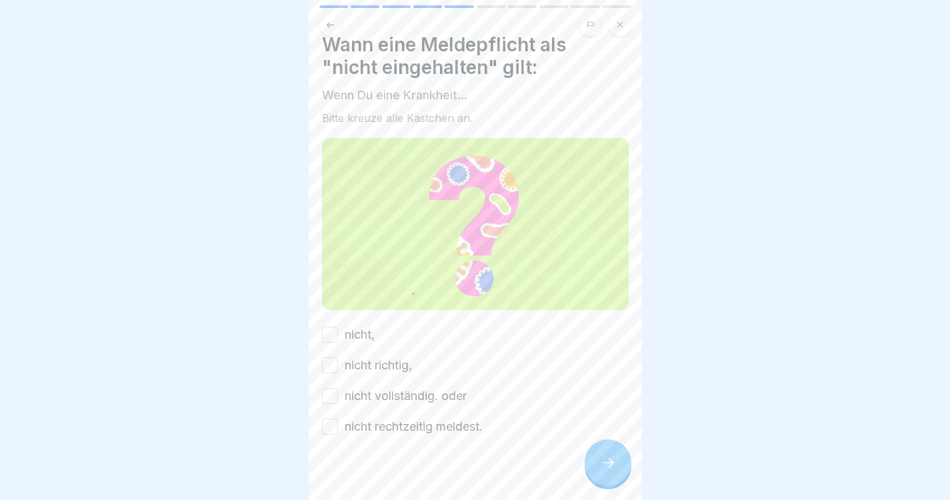
scroll to position [29, 0]
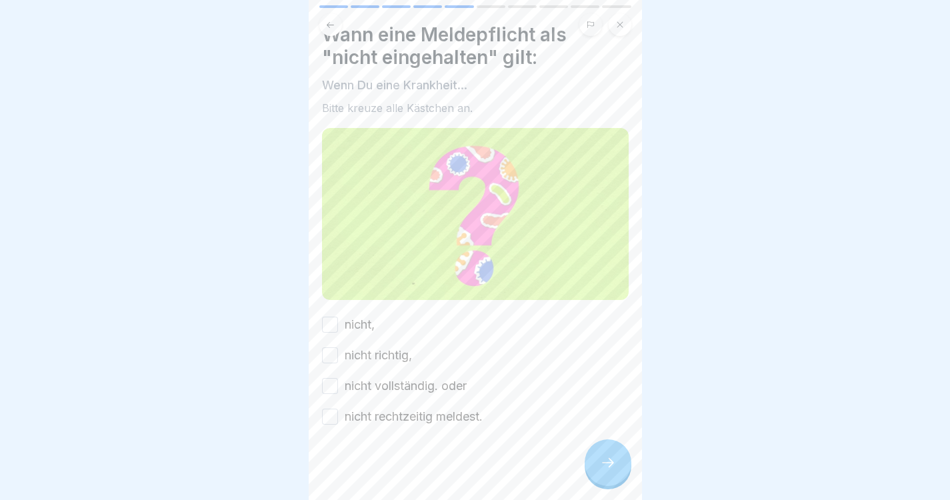
click at [337, 316] on div "nicht," at bounding box center [348, 324] width 53 height 17
click at [331, 317] on button "nicht," at bounding box center [330, 325] width 16 height 16
click at [340, 409] on div "nicht rechtzeitig meldest." at bounding box center [402, 416] width 161 height 17
click at [339, 386] on div "nicht vollständig. oder" at bounding box center [394, 385] width 145 height 17
drag, startPoint x: 332, startPoint y: 382, endPoint x: 333, endPoint y: 347, distance: 35.3
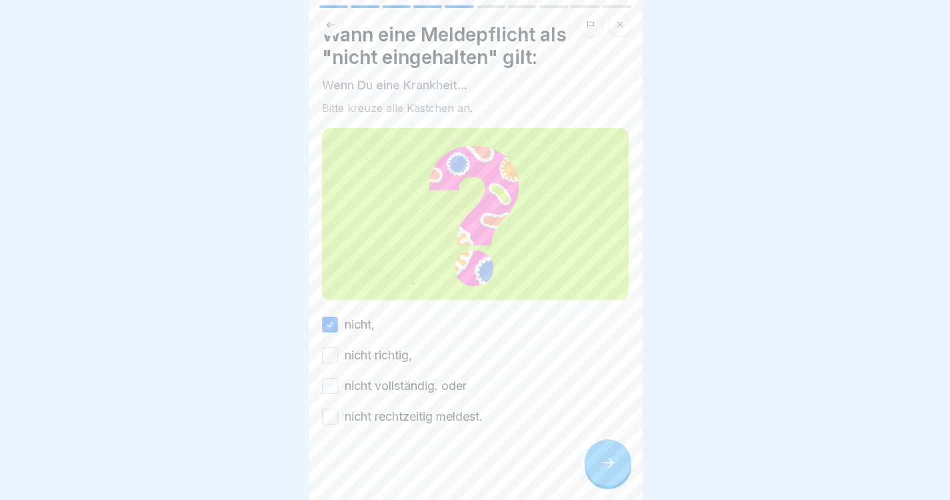
click at [333, 347] on div "nicht, nicht richtig, nicht vollständig. oder nicht rechtzeitig meldest." at bounding box center [475, 370] width 307 height 109
click at [333, 347] on button "nicht richtig," at bounding box center [330, 355] width 16 height 16
click at [327, 409] on button "nicht rechtzeitig meldest." at bounding box center [330, 417] width 16 height 16
click at [332, 384] on button "nicht vollständig. oder" at bounding box center [330, 386] width 16 height 16
click at [615, 486] on div at bounding box center [608, 462] width 47 height 47
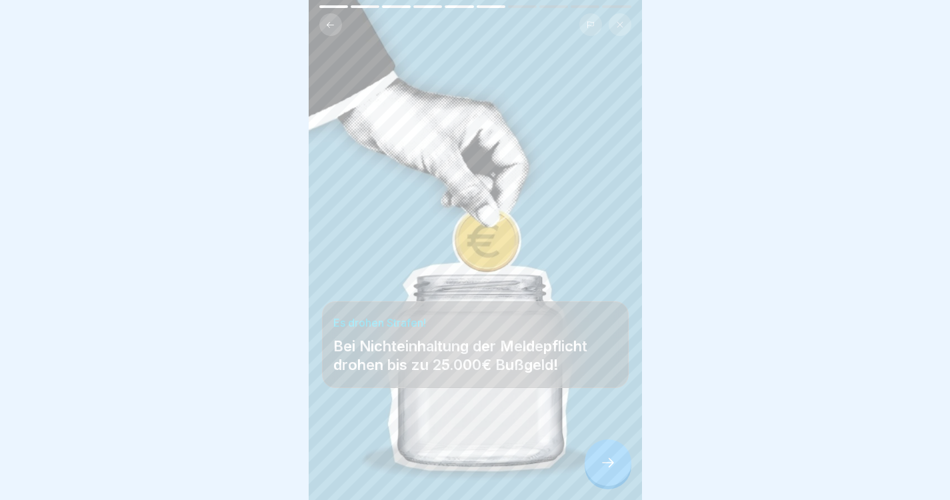
click at [619, 477] on div at bounding box center [608, 462] width 47 height 47
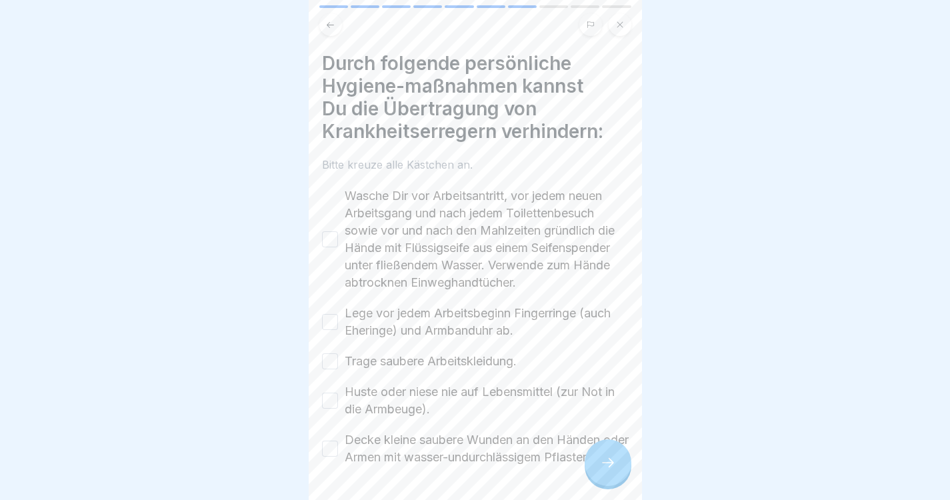
click at [616, 472] on div at bounding box center [608, 462] width 47 height 47
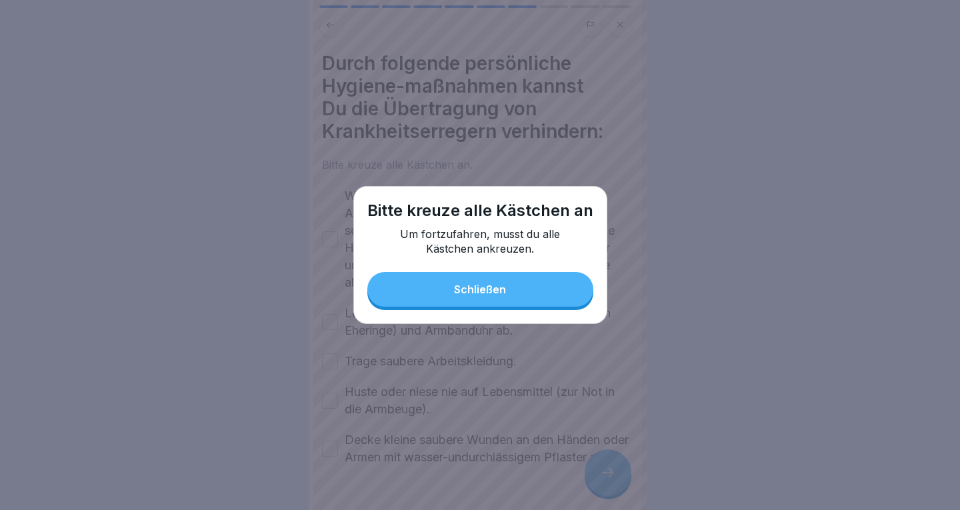
click at [521, 299] on button "Schließen" at bounding box center [480, 289] width 226 height 35
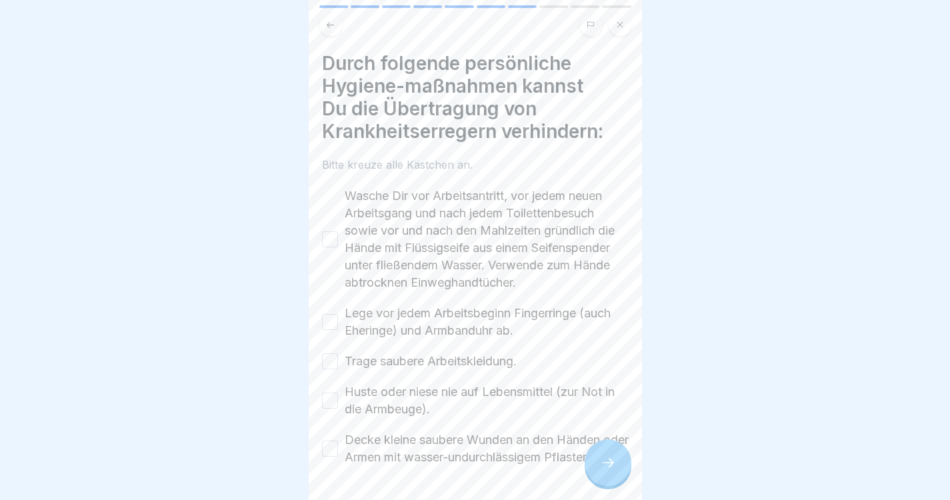
click at [345, 251] on label "Wasche Dir vor Arbeitsantritt, vor jedem neuen Arbeitsgang und nach jedem Toile…" at bounding box center [487, 239] width 284 height 104
click at [338, 247] on button "Wasche Dir vor Arbeitsantritt, vor jedem neuen Arbeitsgang und nach jedem Toile…" at bounding box center [330, 239] width 16 height 16
click at [347, 335] on label "Lege vor jedem Arbeitsbeginn Fingerringe (auch Eheringe) und Armbanduhr ab." at bounding box center [487, 322] width 284 height 35
click at [338, 330] on button "Lege vor jedem Arbeitsbeginn Fingerringe (auch Eheringe) und Armbanduhr ab." at bounding box center [330, 322] width 16 height 16
click at [335, 369] on button "Trage saubere Arbeitskleidung." at bounding box center [330, 361] width 16 height 16
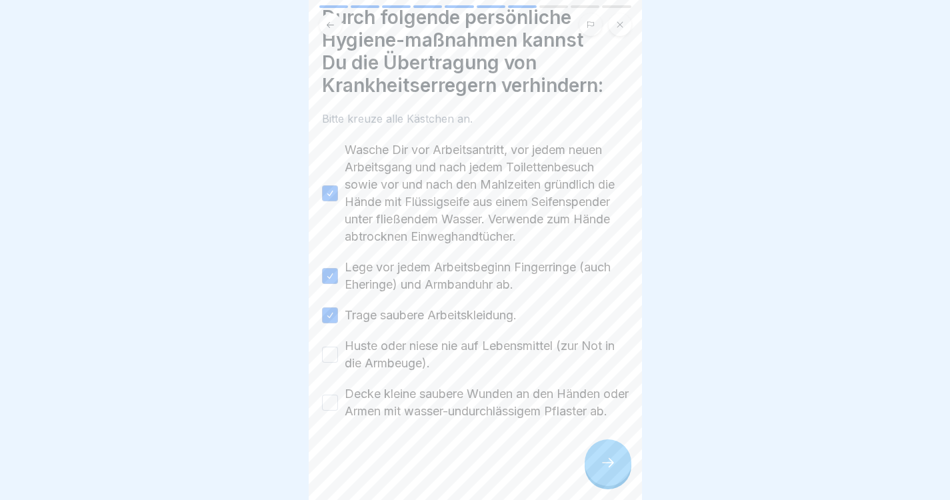
scroll to position [81, 0]
click at [335, 347] on button "Huste oder niese nie auf Lebensmittel (zur Not in die Armbeuge)." at bounding box center [330, 355] width 16 height 16
click at [337, 399] on button "Decke kleine saubere Wunden an den Händen oder Armen mit wasser-undurchlässigem…" at bounding box center [330, 403] width 16 height 16
click at [611, 485] on div at bounding box center [608, 462] width 47 height 47
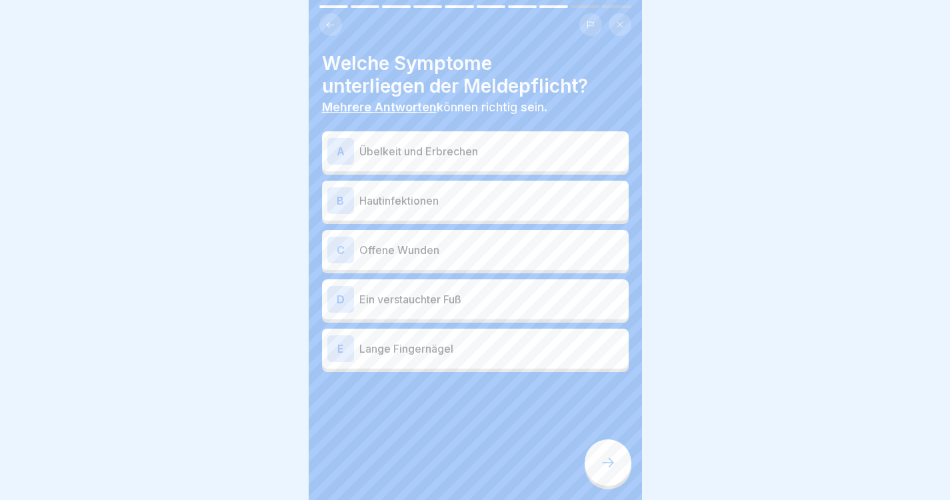
click at [607, 481] on div at bounding box center [608, 462] width 47 height 47
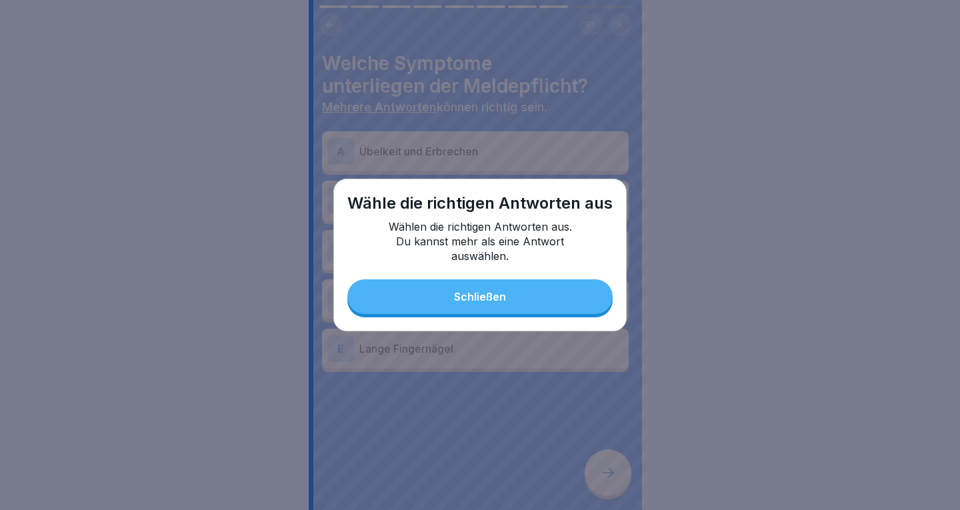
click at [572, 311] on button "Schließen" at bounding box center [479, 296] width 265 height 35
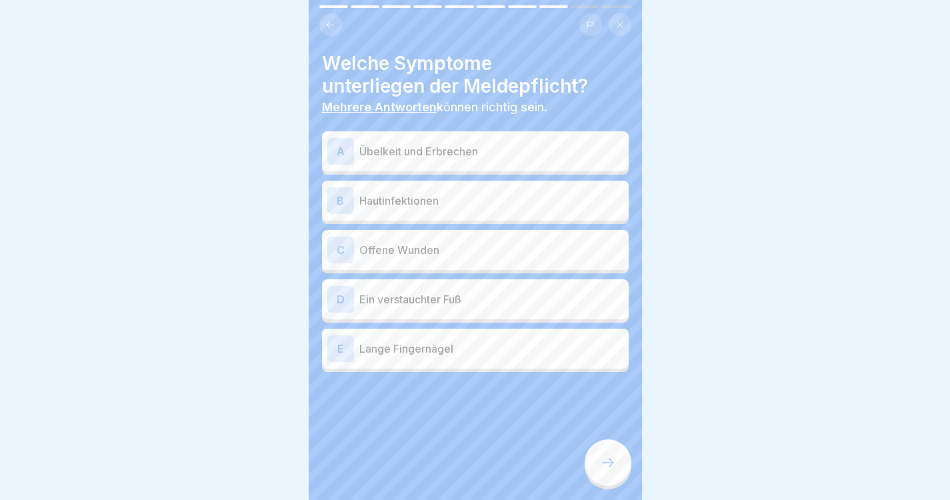
click at [541, 279] on div "D Ein verstauchter Fuß" at bounding box center [475, 299] width 307 height 40
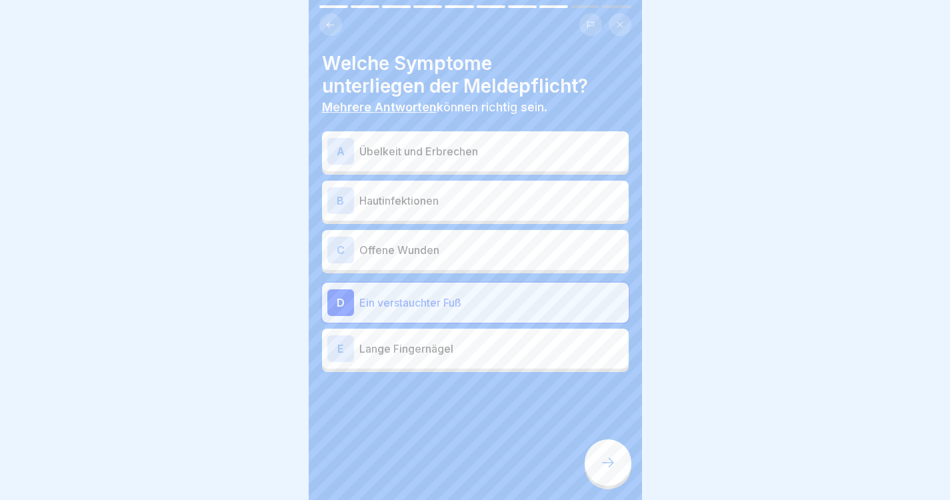
click at [542, 251] on p "Offene Wunden" at bounding box center [491, 250] width 264 height 16
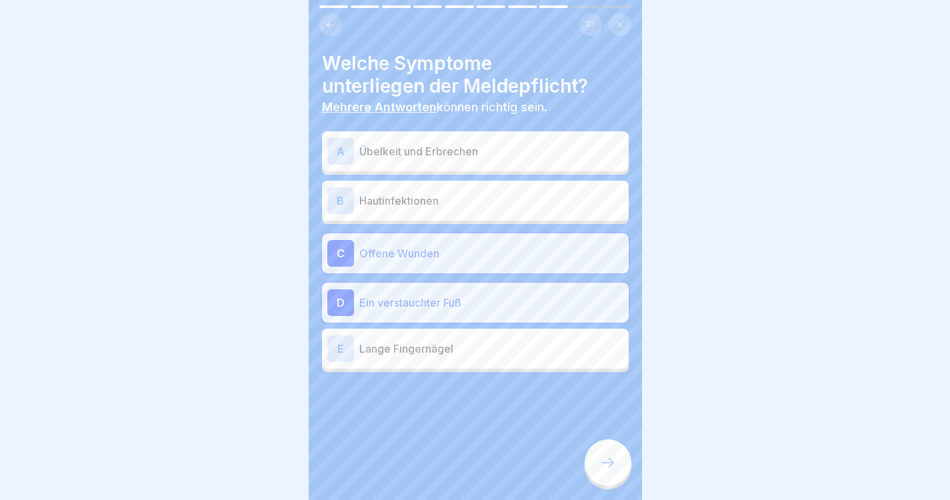
click at [517, 316] on div "D Ein verstauchter Fuß" at bounding box center [475, 303] width 307 height 40
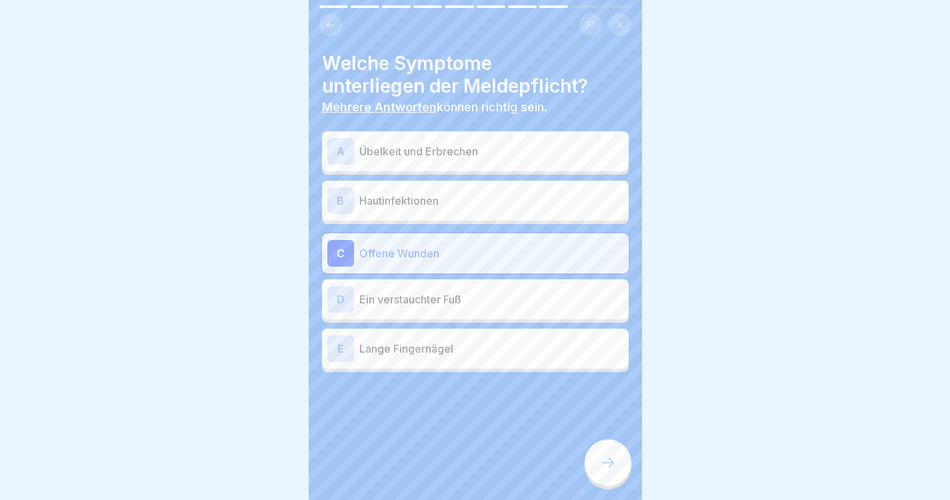
click at [540, 215] on div "B Hautinfektionen" at bounding box center [475, 201] width 307 height 40
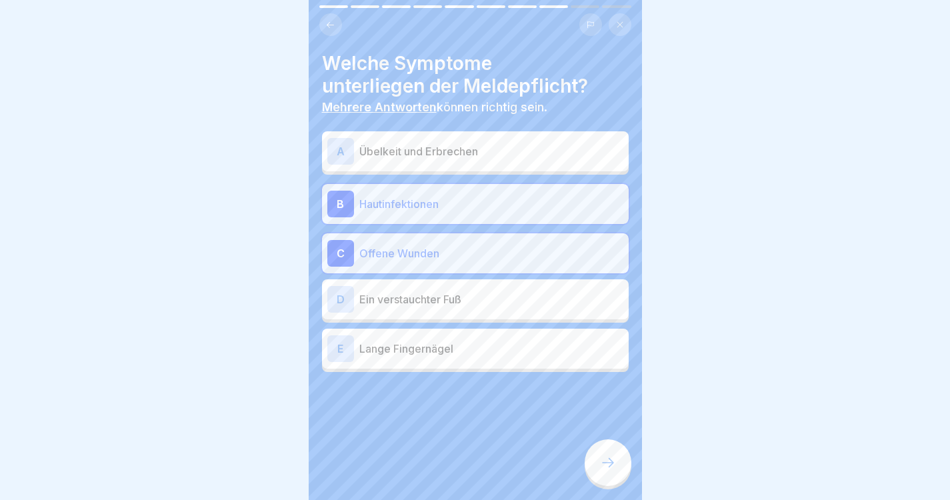
click at [566, 161] on div "A Übelkeit und Erbrechen" at bounding box center [475, 151] width 296 height 27
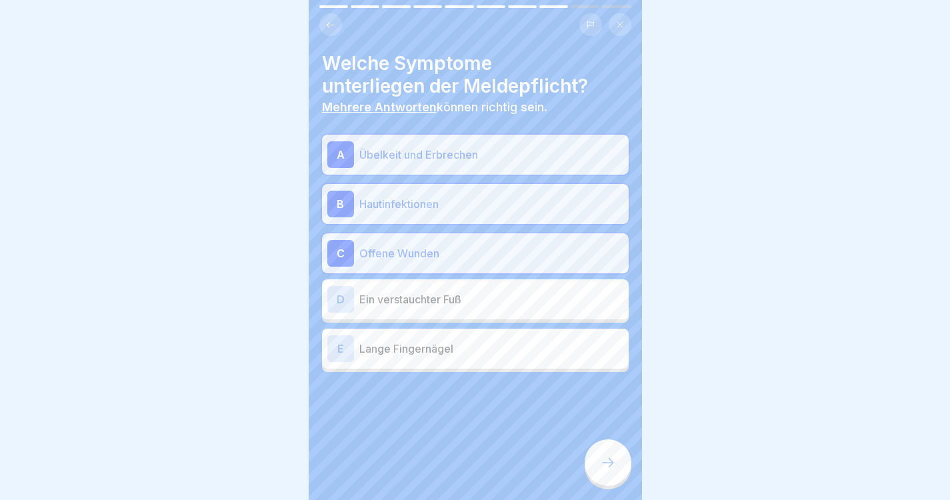
click at [607, 471] on icon at bounding box center [608, 463] width 16 height 16
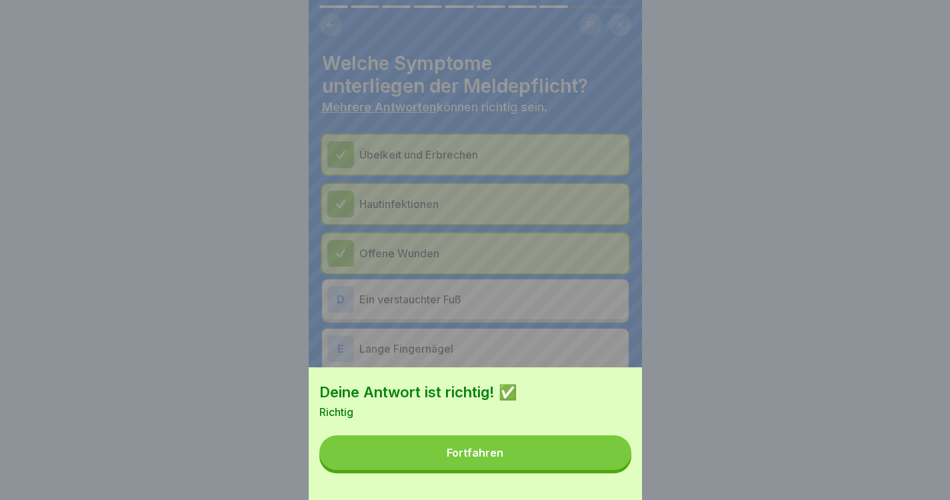
click at [579, 459] on button "Fortfahren" at bounding box center [475, 452] width 312 height 35
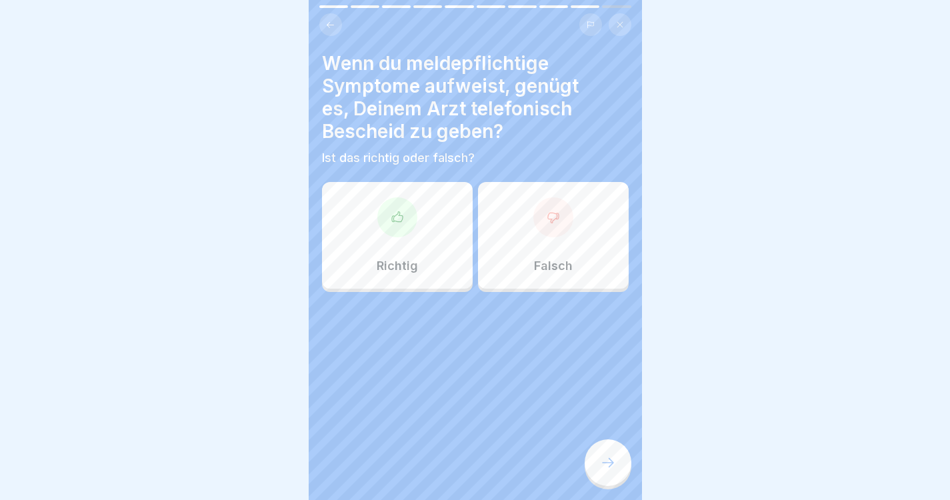
click at [436, 259] on div "Richtig" at bounding box center [397, 235] width 151 height 107
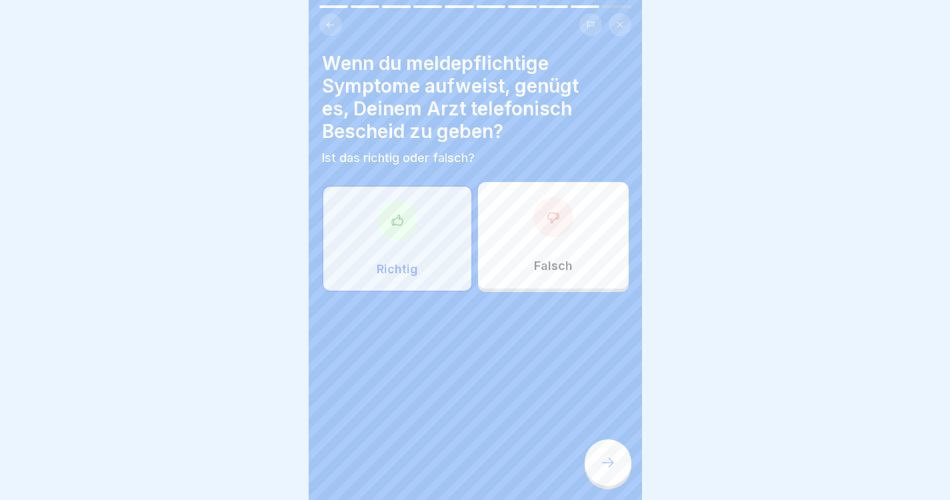
click at [608, 471] on icon at bounding box center [608, 463] width 16 height 16
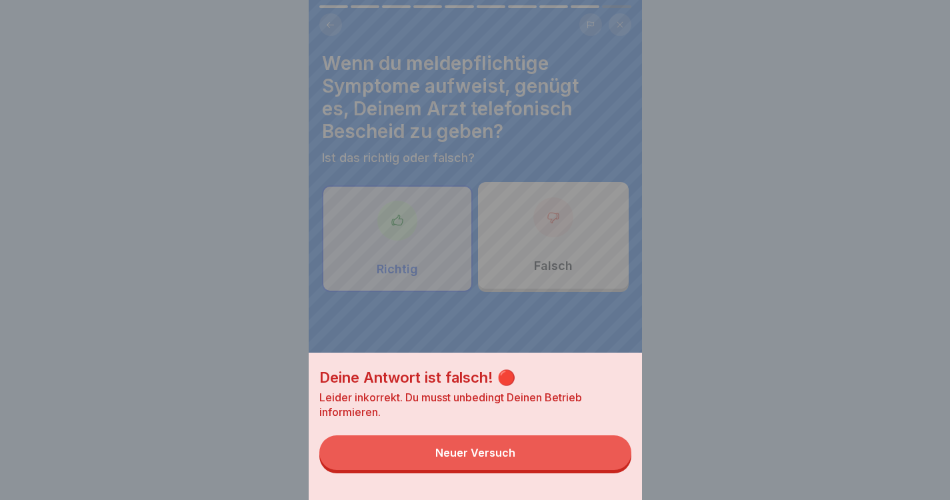
click at [576, 465] on button "Neuer Versuch" at bounding box center [475, 452] width 312 height 35
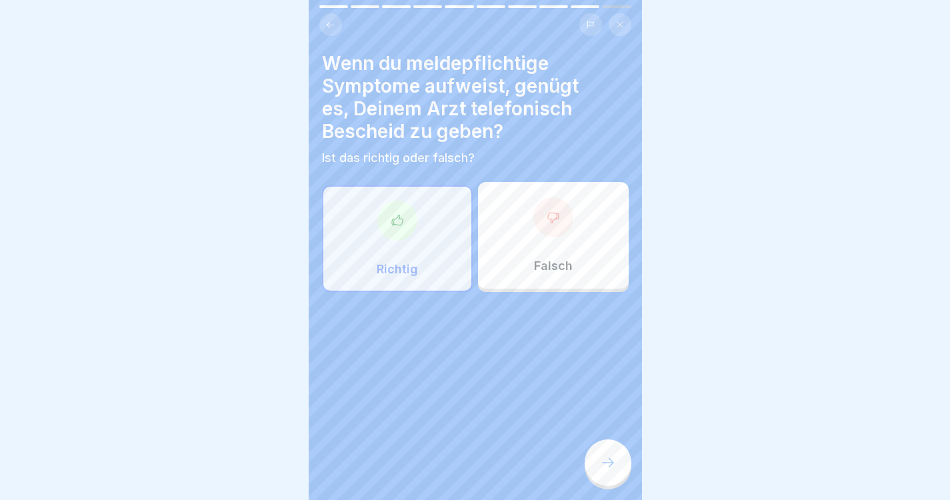
click at [555, 262] on p "Falsch" at bounding box center [553, 266] width 39 height 15
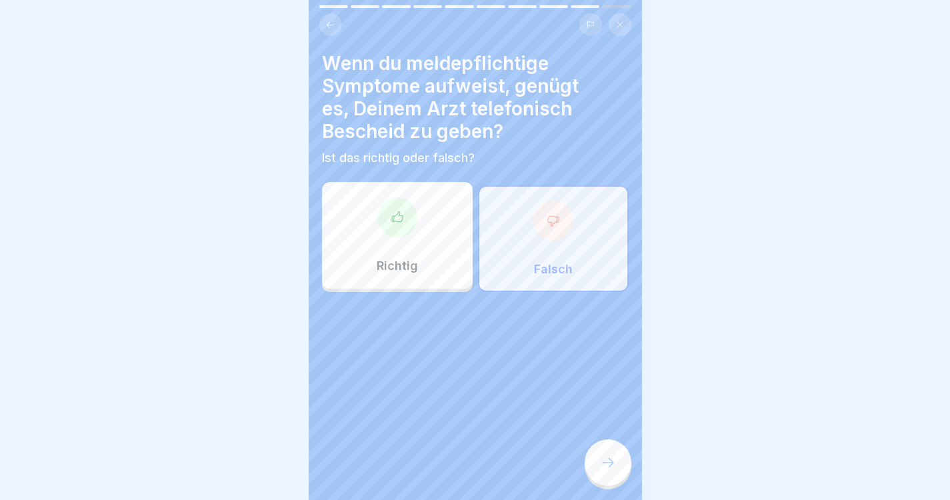
click at [604, 471] on icon at bounding box center [608, 463] width 16 height 16
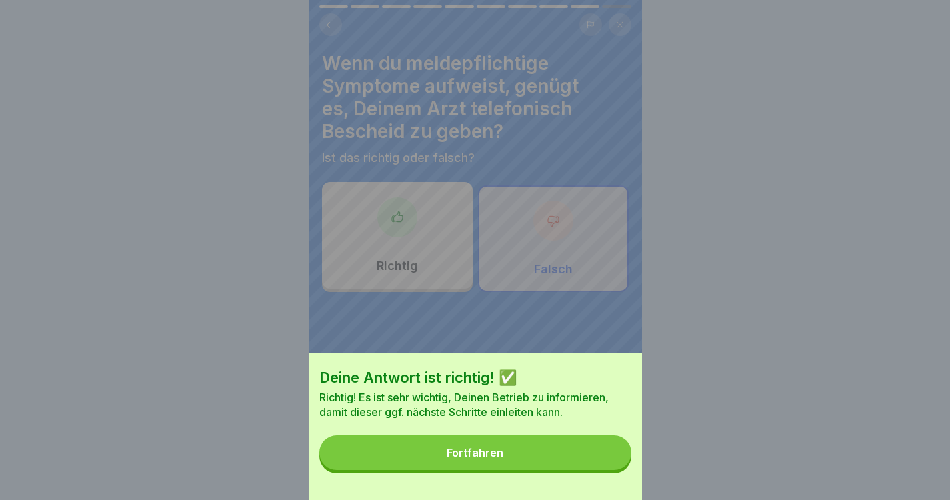
click at [571, 459] on button "Fortfahren" at bounding box center [475, 452] width 312 height 35
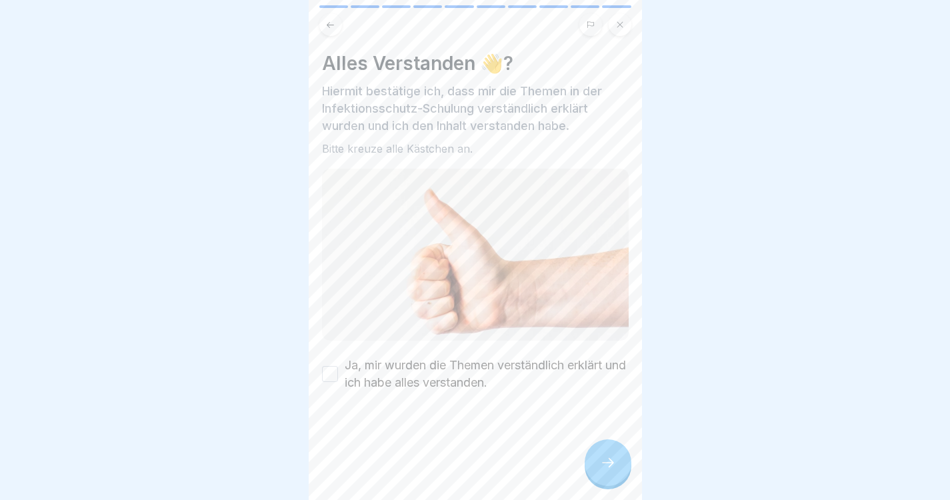
click at [599, 475] on div at bounding box center [608, 462] width 47 height 47
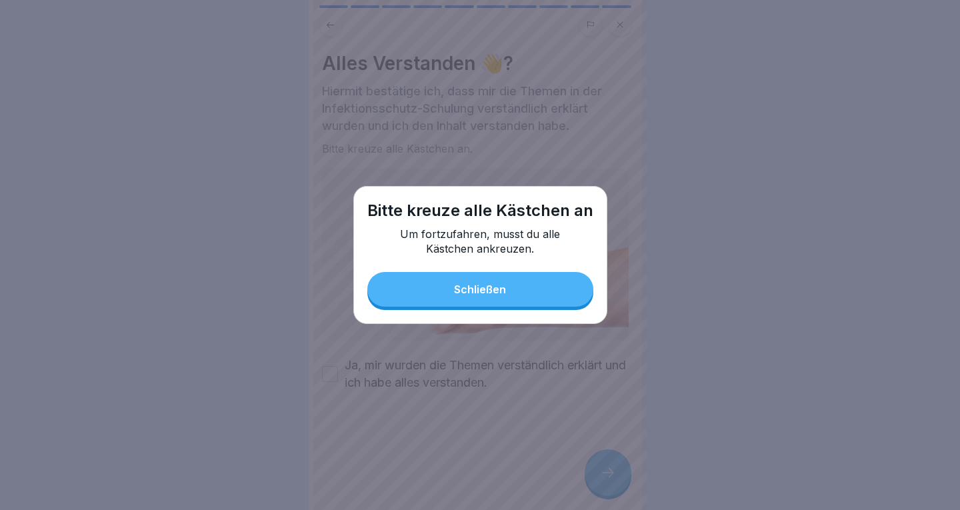
click at [547, 305] on button "Schließen" at bounding box center [480, 289] width 226 height 35
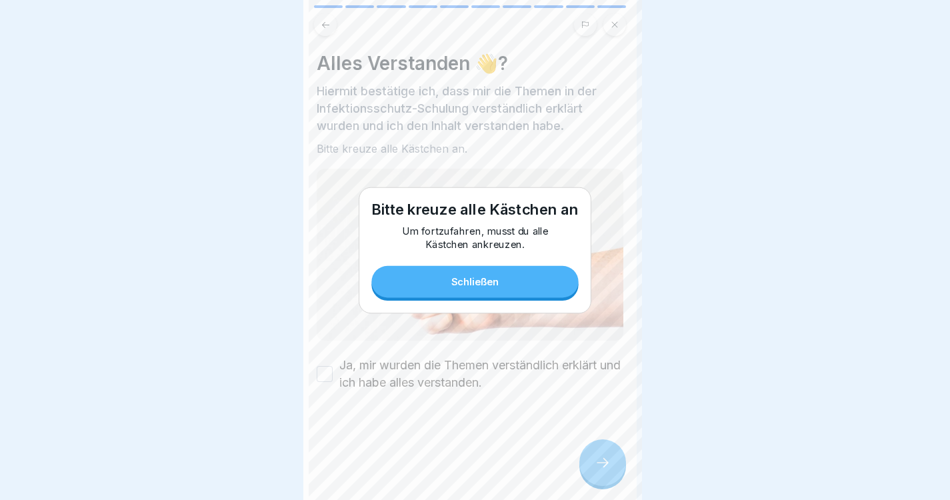
click at [533, 369] on label "Ja, mir wurden die Themen verständlich erklärt und ich habe alles verstanden." at bounding box center [481, 374] width 284 height 35
click at [333, 369] on button "Ja, mir wurden die Themen verständlich erklärt und ich habe alles verstanden." at bounding box center [325, 374] width 16 height 16
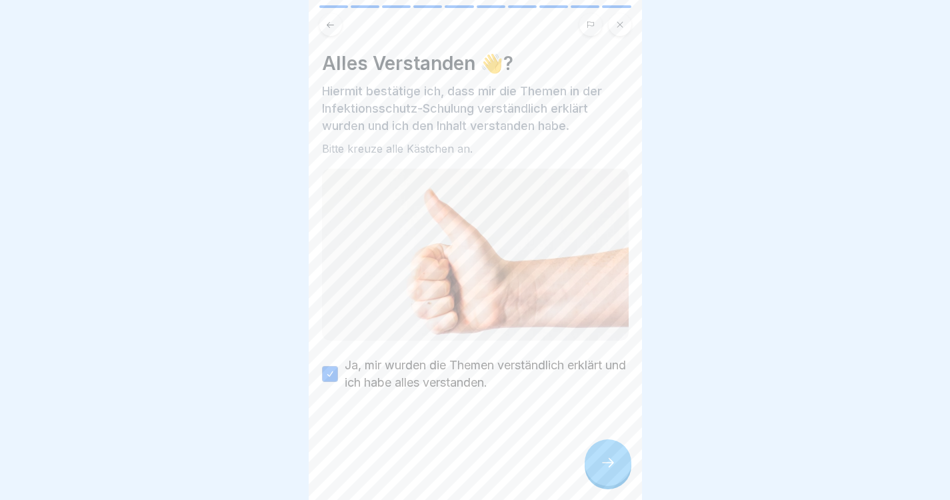
click at [607, 486] on div at bounding box center [608, 462] width 47 height 47
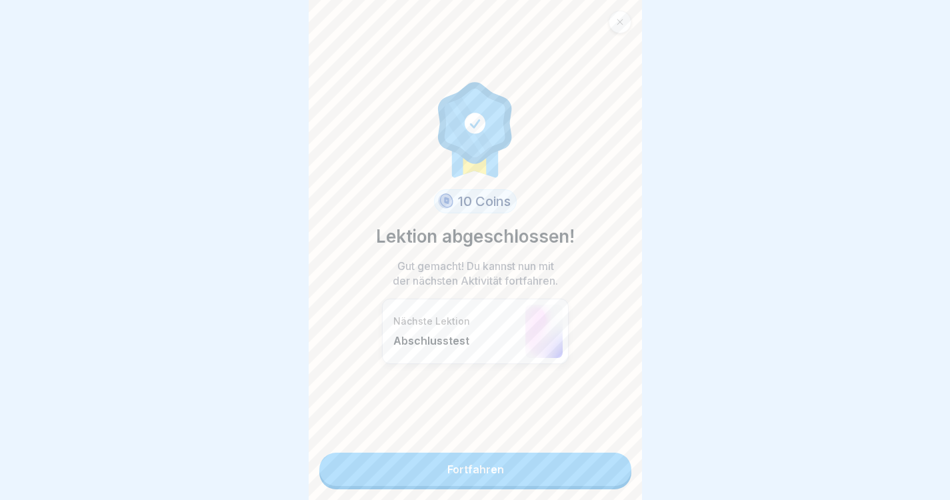
click at [585, 484] on link "Fortfahren" at bounding box center [475, 469] width 312 height 33
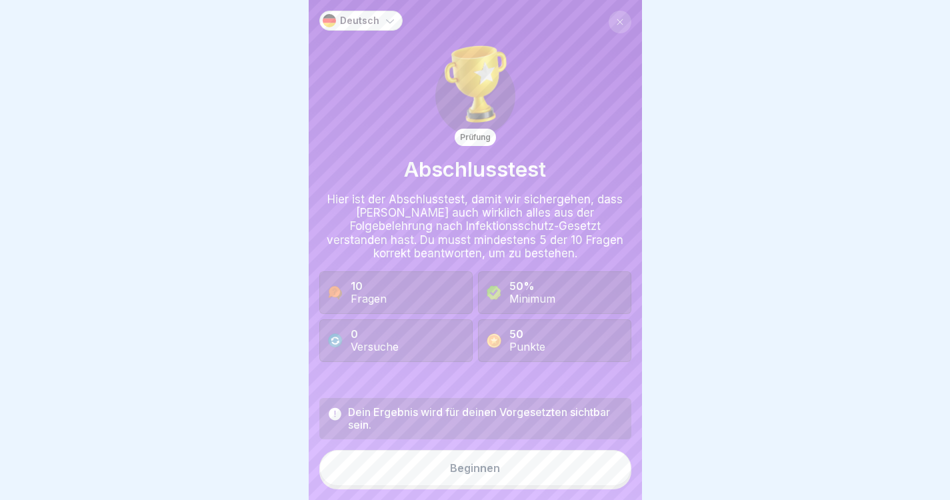
click at [559, 473] on button "Beginnen" at bounding box center [475, 468] width 312 height 36
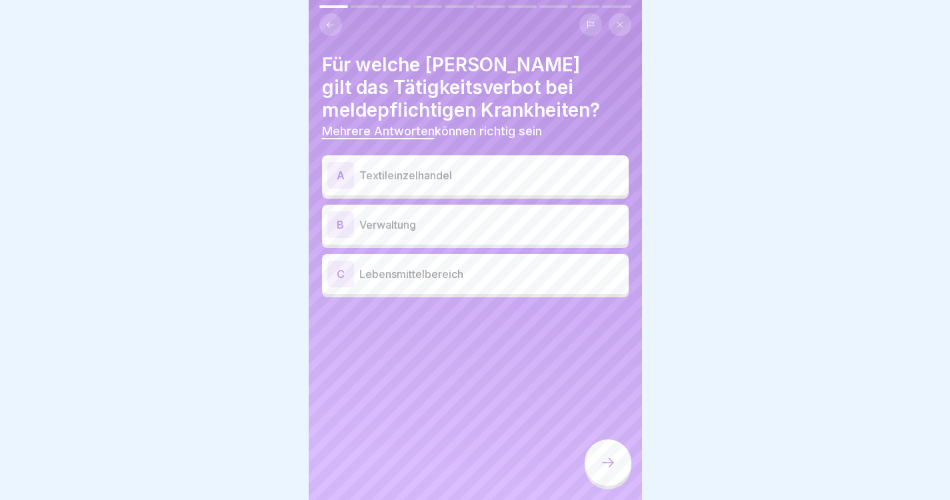
click at [536, 285] on div "C Lebensmittelbereich" at bounding box center [475, 274] width 296 height 27
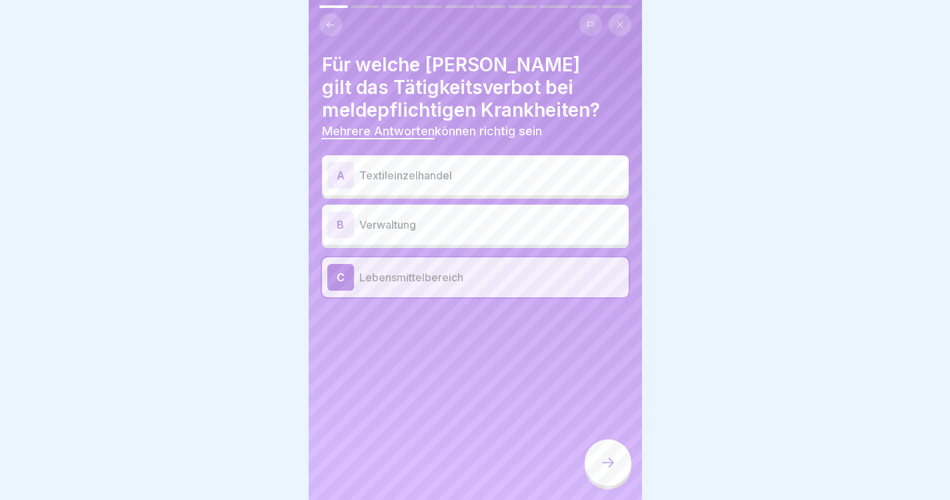
click at [549, 234] on div "B Verwaltung" at bounding box center [475, 224] width 296 height 27
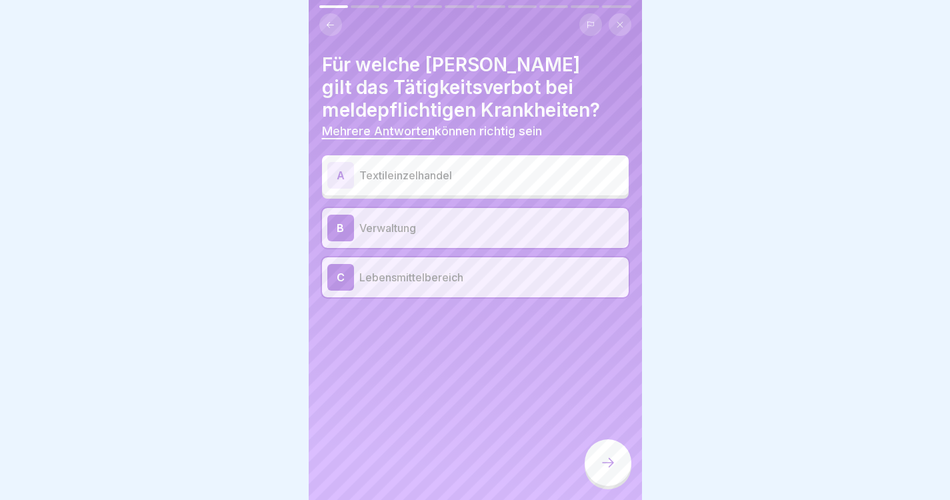
click at [551, 187] on div "A Textileinzelhandel" at bounding box center [475, 175] width 296 height 27
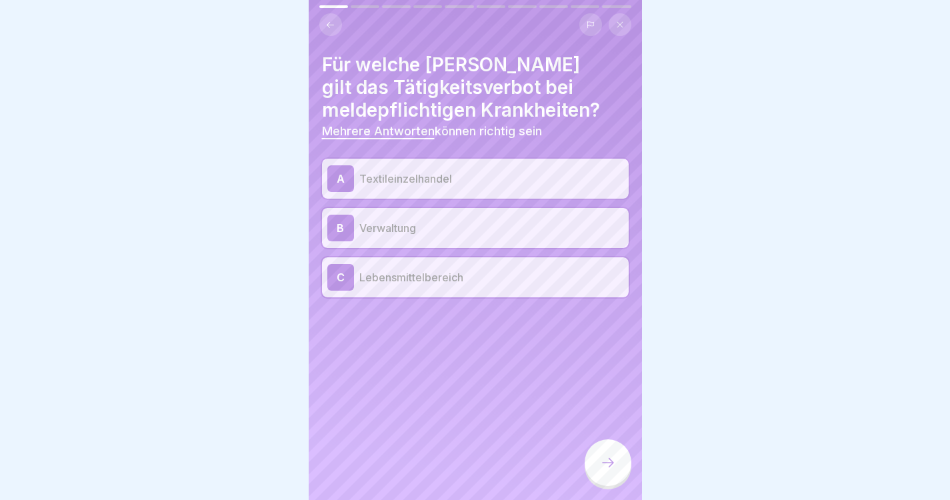
click at [606, 471] on icon at bounding box center [608, 463] width 16 height 16
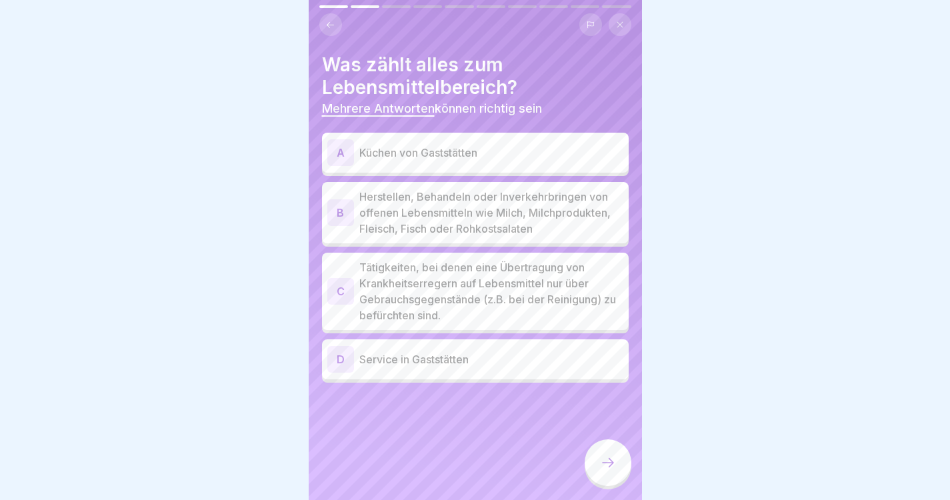
click at [606, 486] on div at bounding box center [608, 462] width 47 height 47
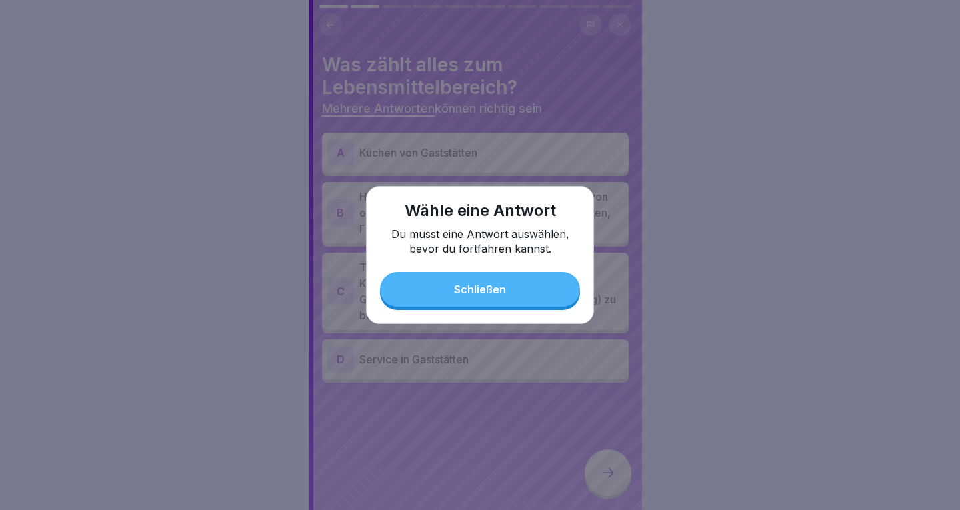
click at [547, 301] on button "Schließen" at bounding box center [480, 289] width 200 height 35
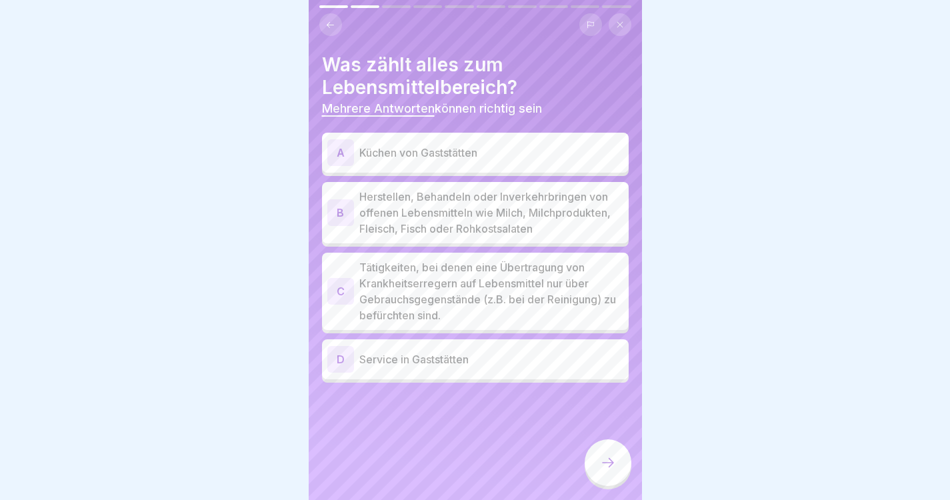
click at [528, 373] on div "D Service in Gaststätten" at bounding box center [475, 359] width 296 height 27
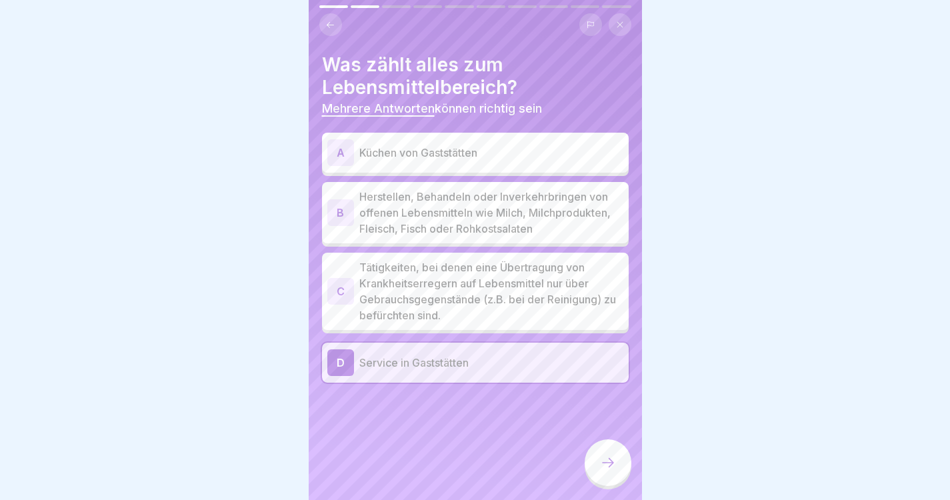
click at [528, 323] on p "Tätigkeiten, bei denen eine Übertragung von Krankheitserregern auf Lebensmittel…" at bounding box center [491, 291] width 264 height 64
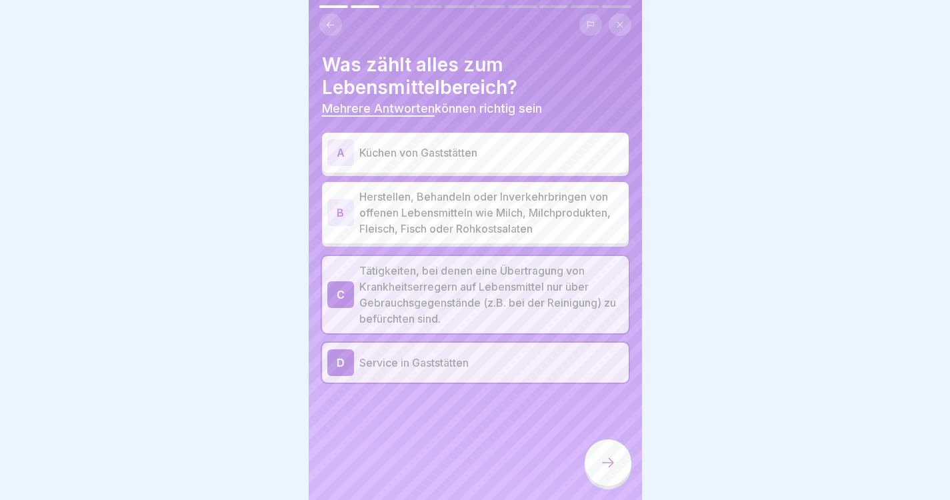
click at [535, 237] on p "Herstellen, Behandeln oder Inverkehrbringen von offenen Lebensmitteln wie Milch…" at bounding box center [491, 213] width 264 height 48
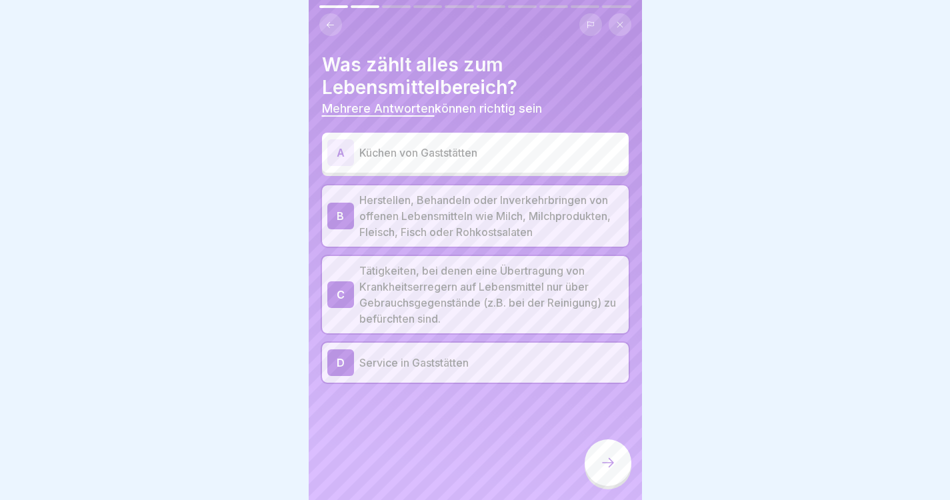
click at [552, 171] on div "A Küchen von Gaststätten" at bounding box center [475, 153] width 307 height 40
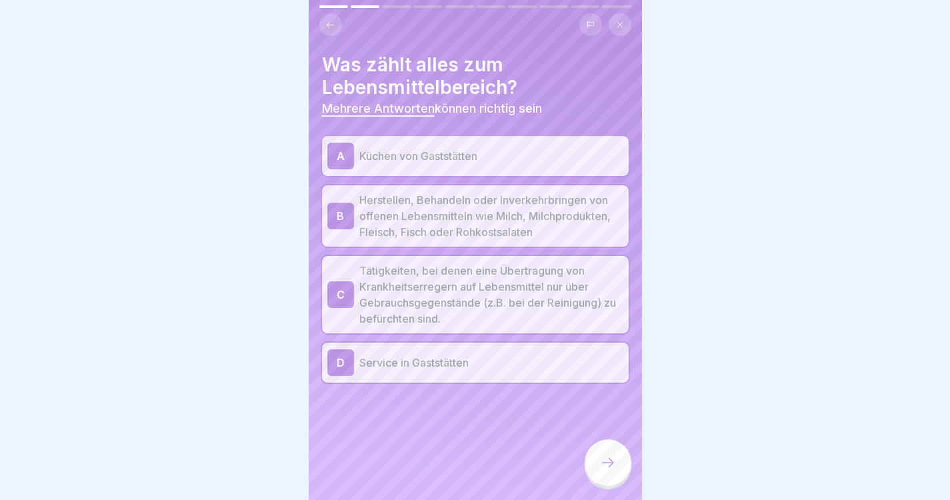
click at [613, 471] on icon at bounding box center [608, 463] width 16 height 16
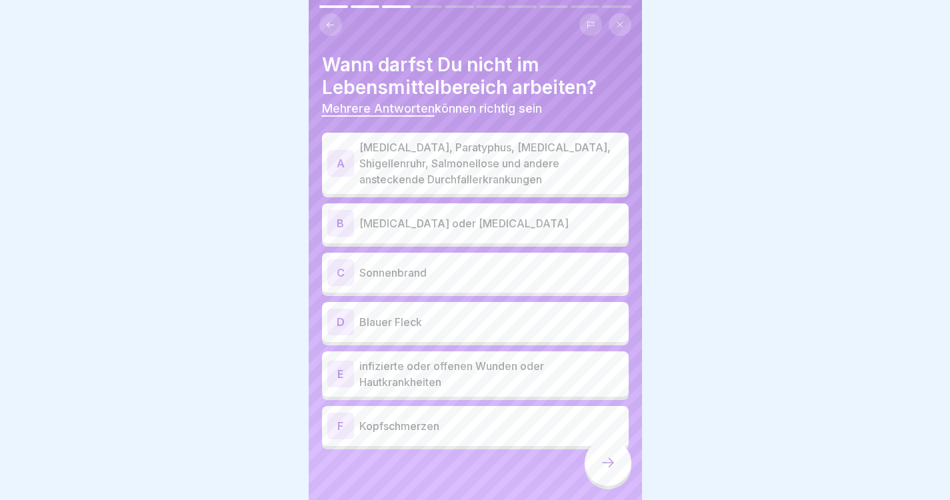
click at [553, 177] on p "[MEDICAL_DATA], Paratyphus, [MEDICAL_DATA], Shigellenruhr, Salmonellose und and…" at bounding box center [491, 163] width 264 height 48
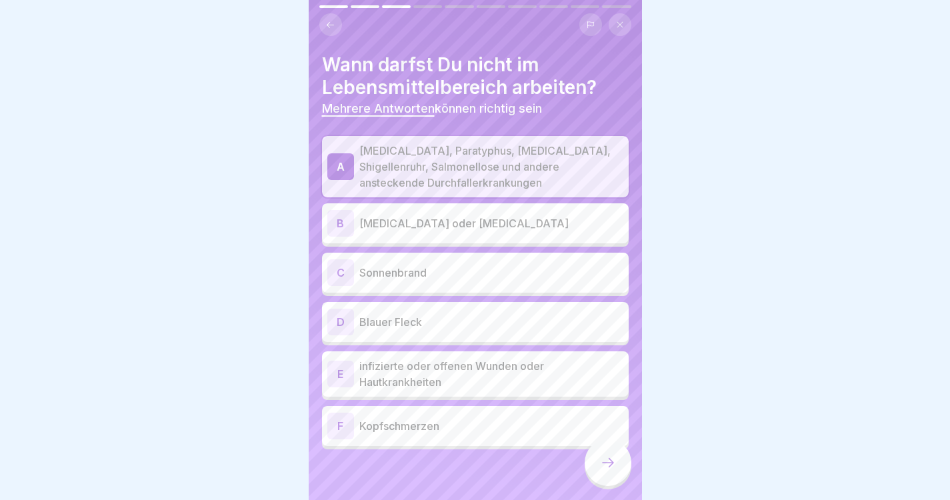
click at [545, 228] on p "[MEDICAL_DATA] oder [MEDICAL_DATA]" at bounding box center [491, 223] width 264 height 16
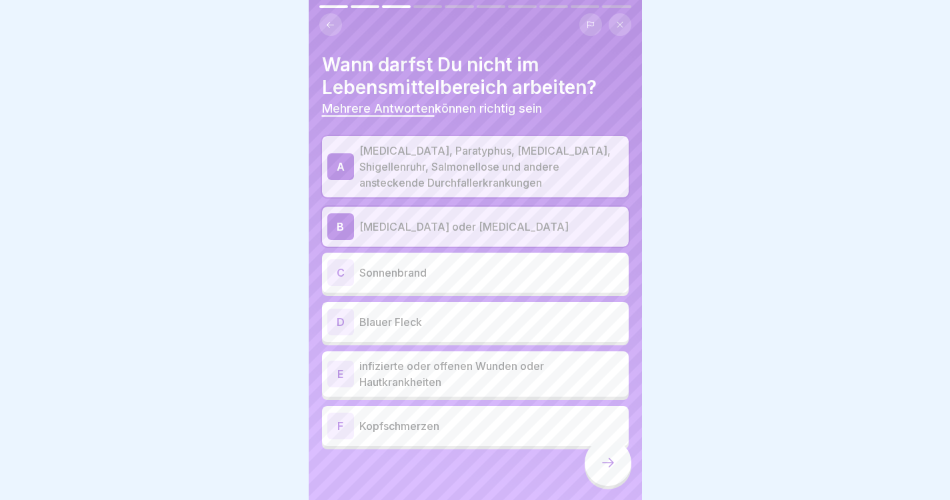
click at [531, 264] on div "C Sonnenbrand" at bounding box center [475, 272] width 296 height 27
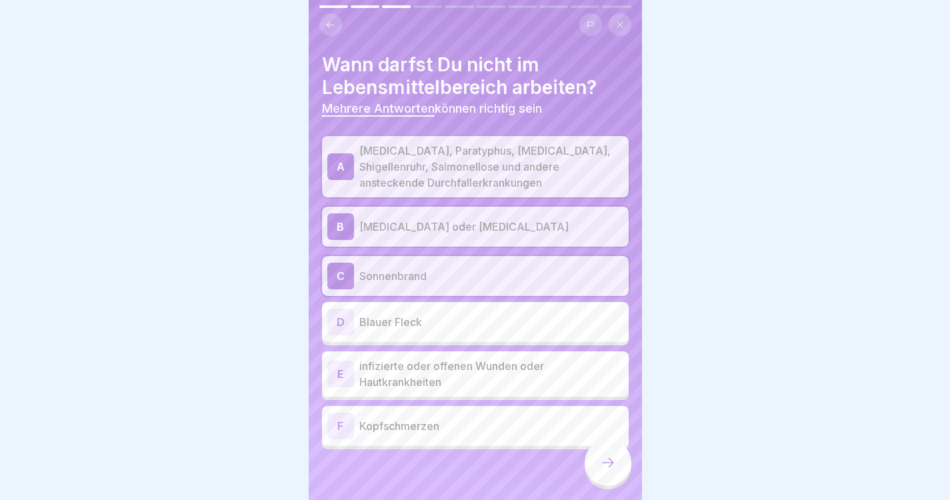
click at [519, 304] on div "D Blauer Fleck" at bounding box center [475, 322] width 307 height 40
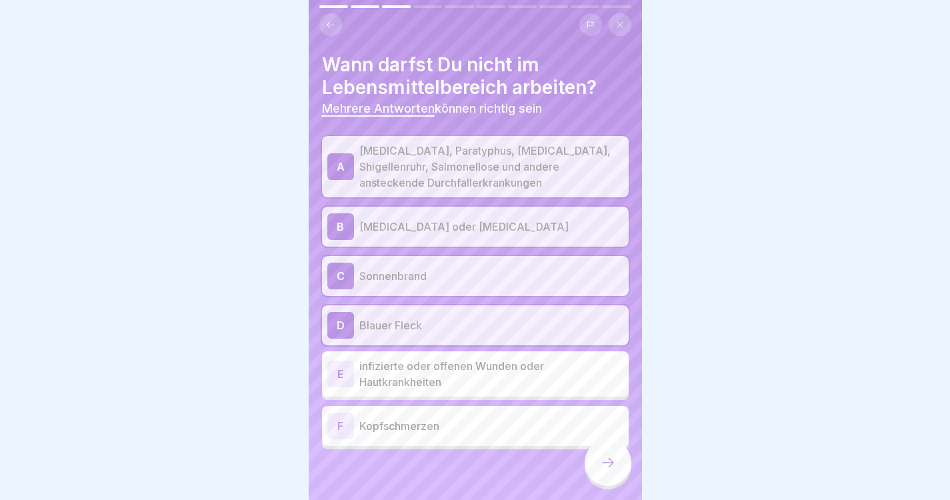
click at [515, 355] on div "E infizierte oder offenen Wunden oder Hautkrankheiten" at bounding box center [475, 373] width 307 height 45
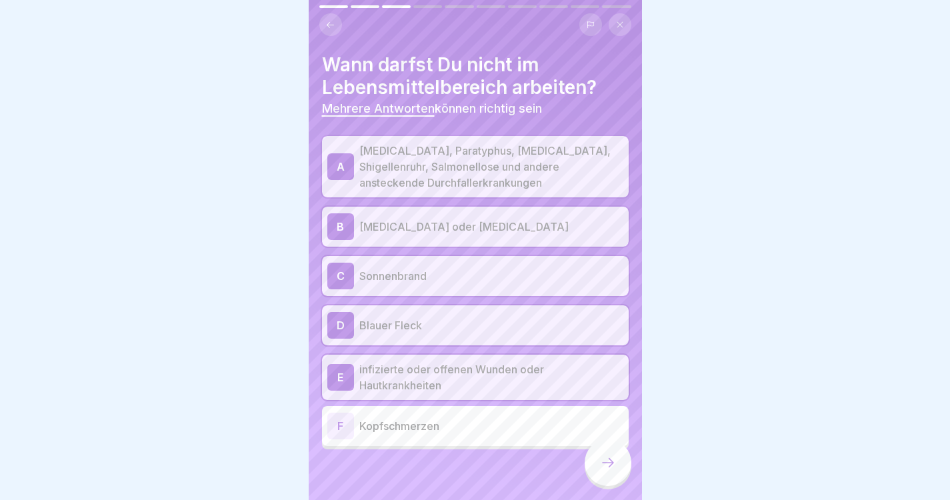
click at [513, 423] on p "Kopfschmerzen" at bounding box center [491, 426] width 264 height 16
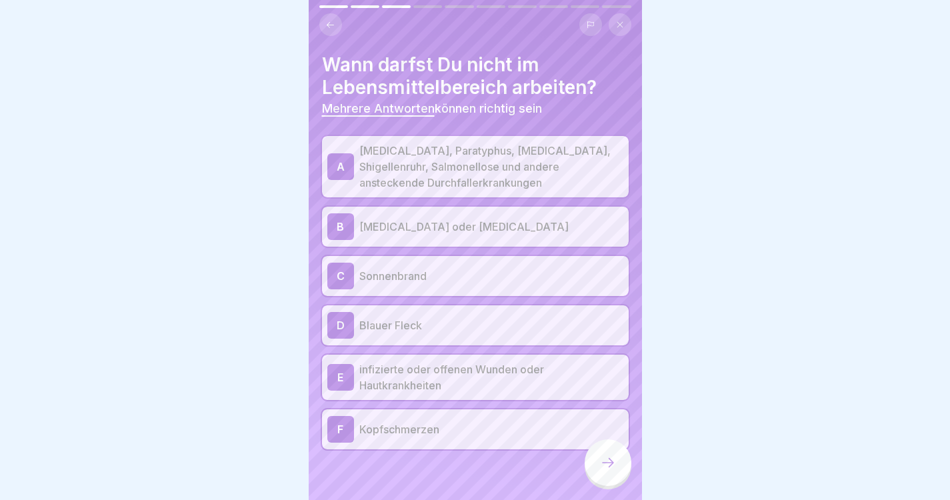
click at [591, 486] on div at bounding box center [608, 462] width 47 height 47
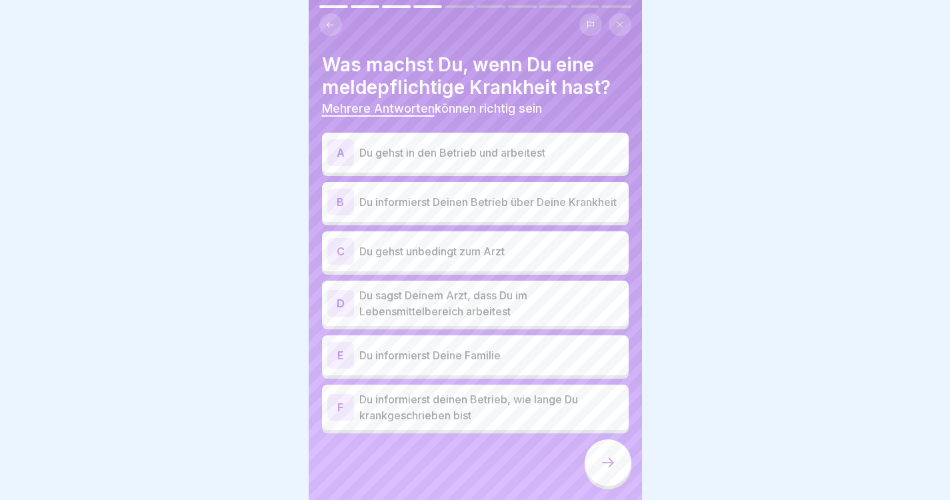
click at [597, 486] on div at bounding box center [608, 462] width 47 height 47
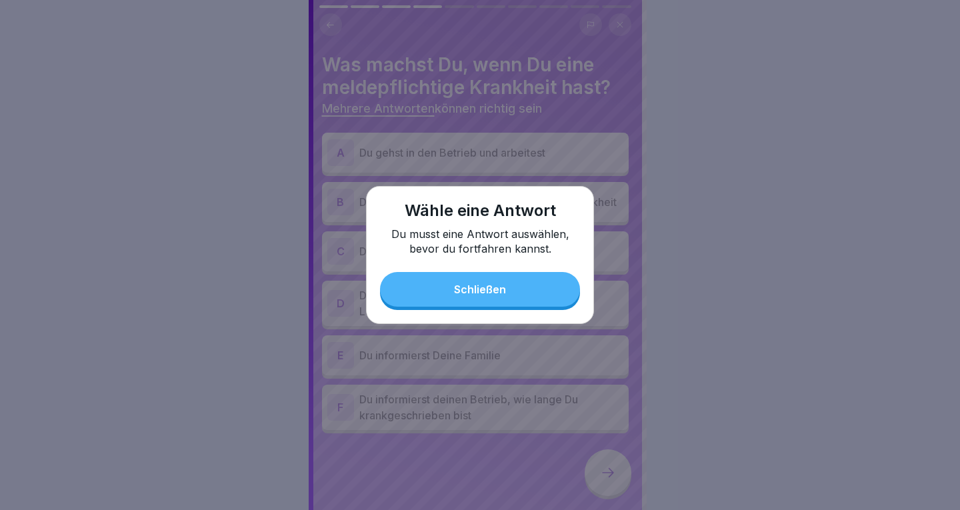
click at [537, 303] on button "Schließen" at bounding box center [480, 289] width 200 height 35
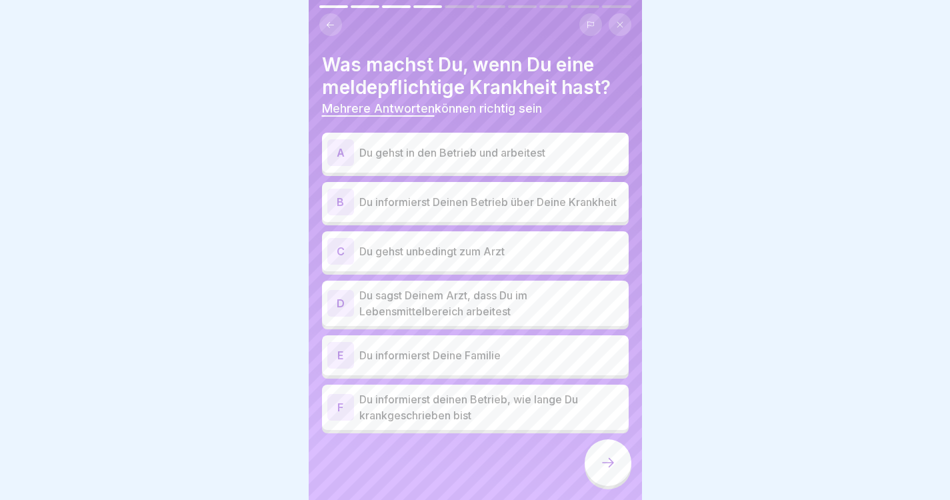
click at [523, 430] on div "F Du informierst deinen Betrieb, wie lange Du krankgeschrieben bist" at bounding box center [475, 407] width 307 height 45
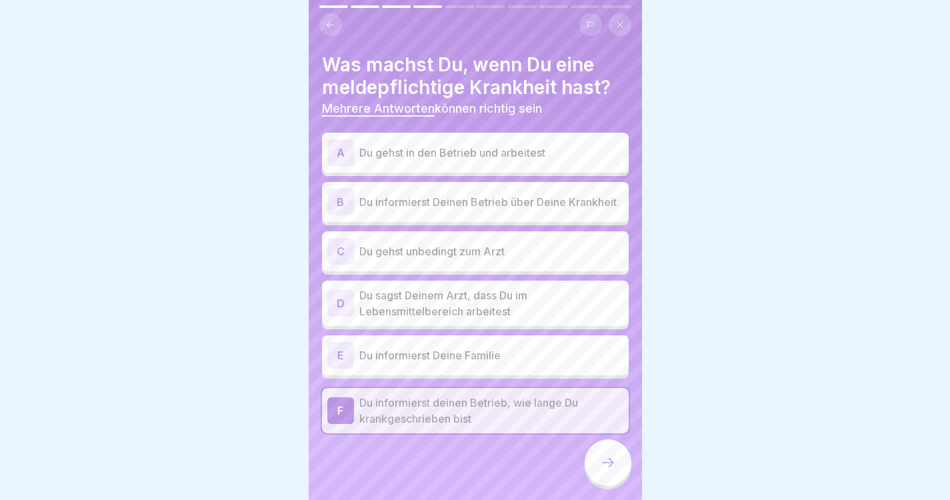
click at [531, 362] on p "Du informierst Deine Familie" at bounding box center [491, 355] width 264 height 16
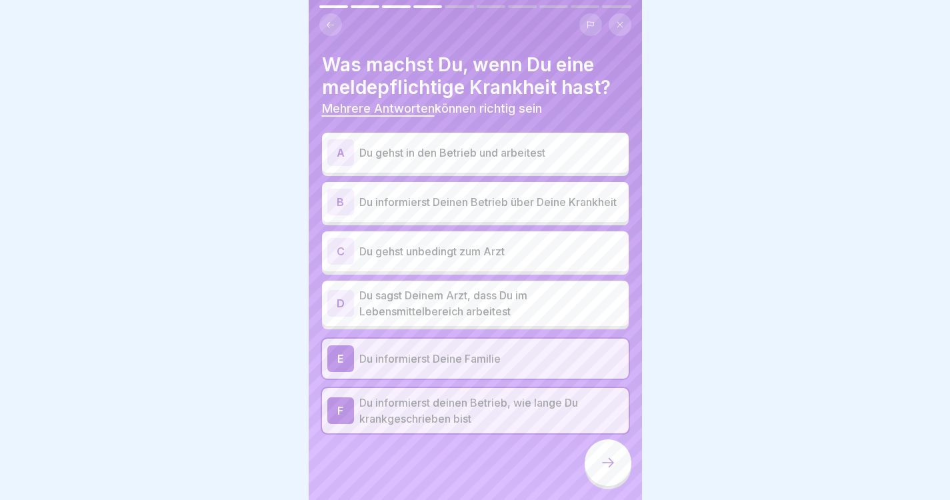
click at [537, 317] on p "Du sagst Deinem Arzt, dass Du im Lebensmittelbereich arbeitest" at bounding box center [491, 303] width 264 height 32
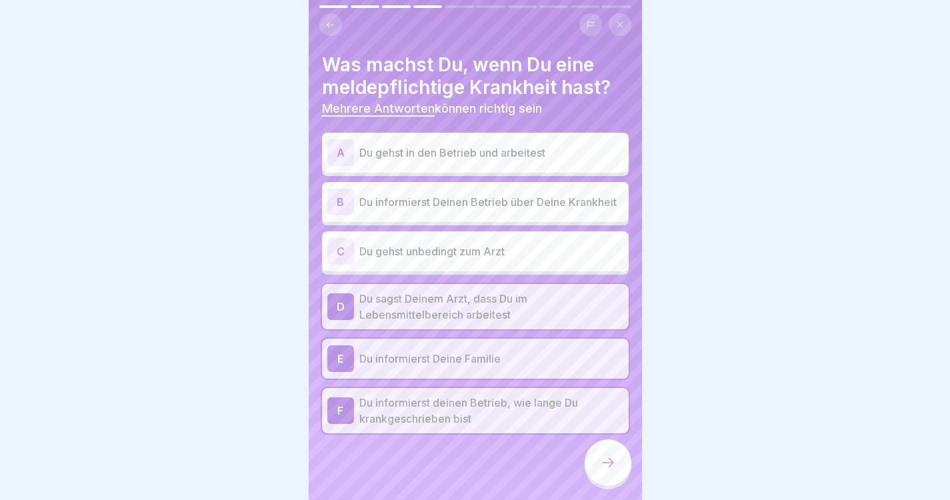
click at [543, 271] on div "C Du gehst unbedingt zum Arzt" at bounding box center [475, 251] width 307 height 40
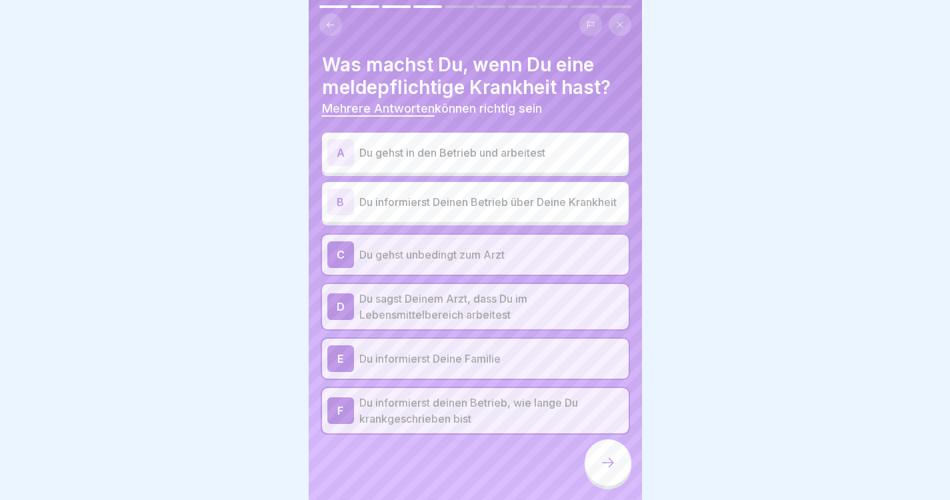
click at [555, 222] on div "B Du informierst Deinen Betrieb über Deine Krankheit" at bounding box center [475, 202] width 307 height 40
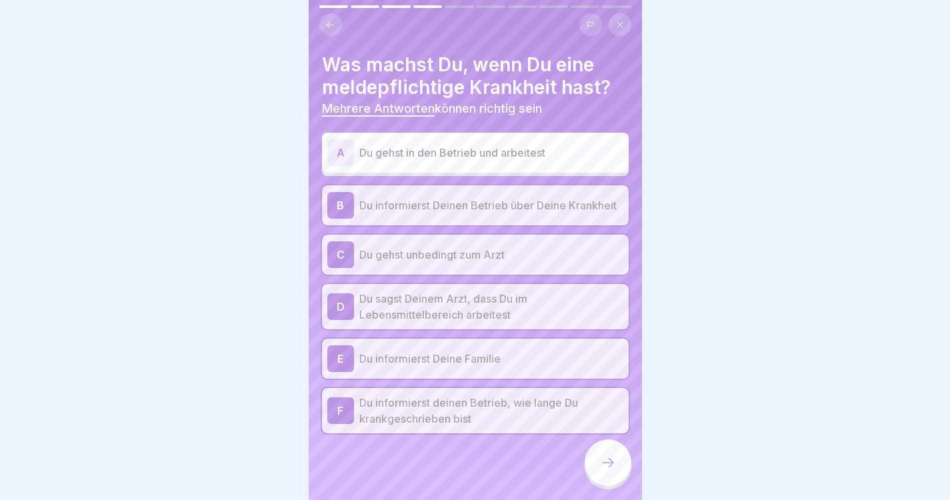
click at [567, 168] on div "A Du gehst in den Betrieb und arbeitest" at bounding box center [475, 153] width 307 height 40
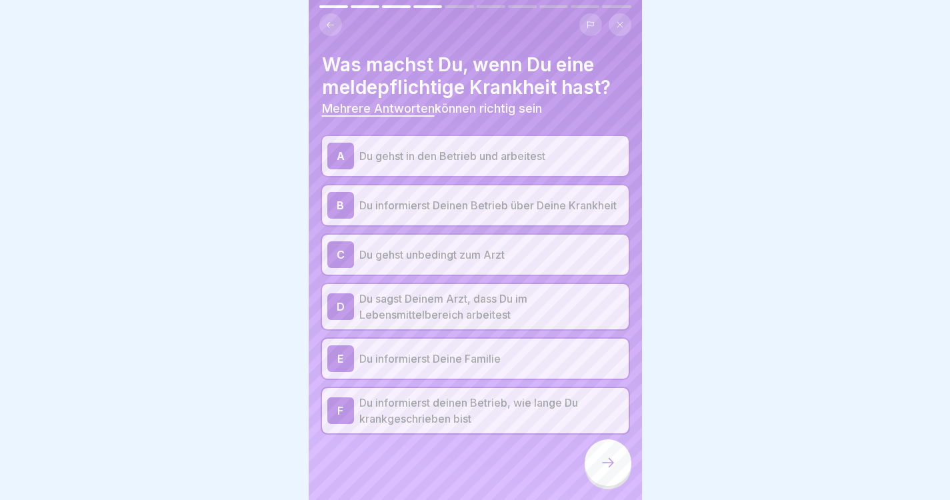
click at [613, 485] on div at bounding box center [608, 462] width 47 height 47
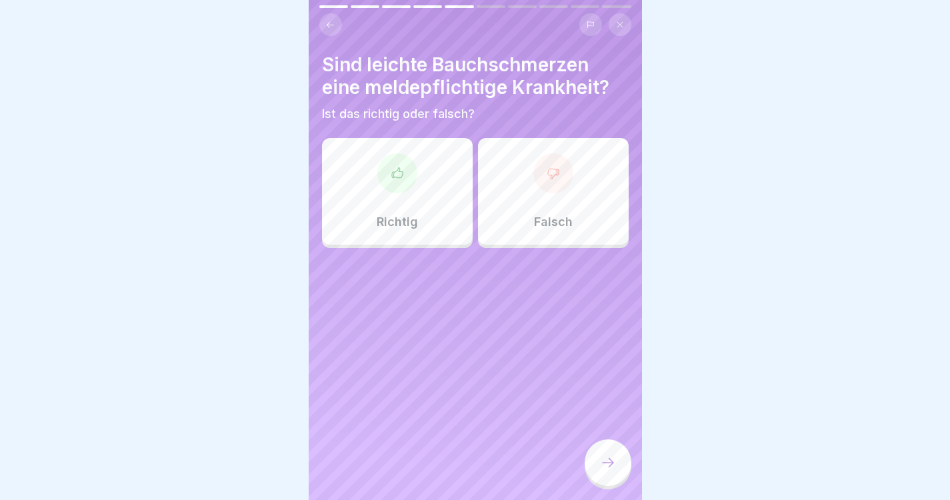
click at [518, 211] on div "Falsch" at bounding box center [553, 191] width 151 height 107
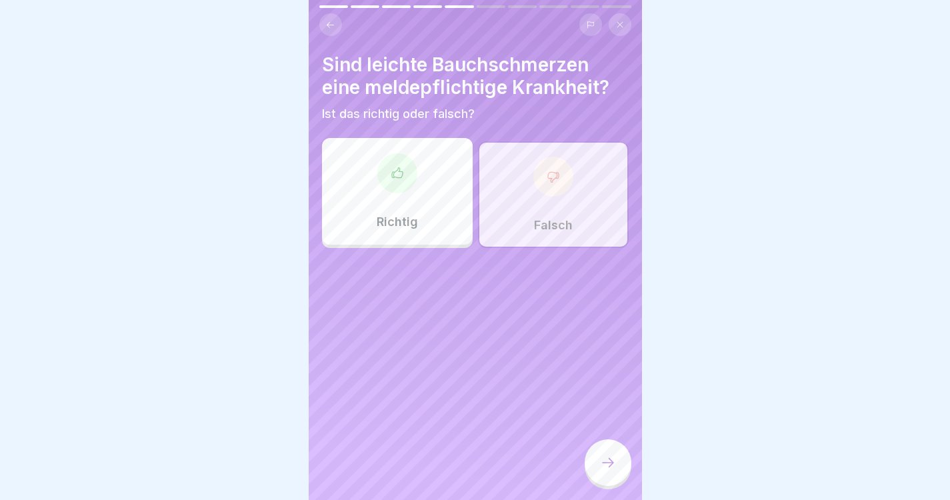
click at [606, 471] on icon at bounding box center [608, 463] width 16 height 16
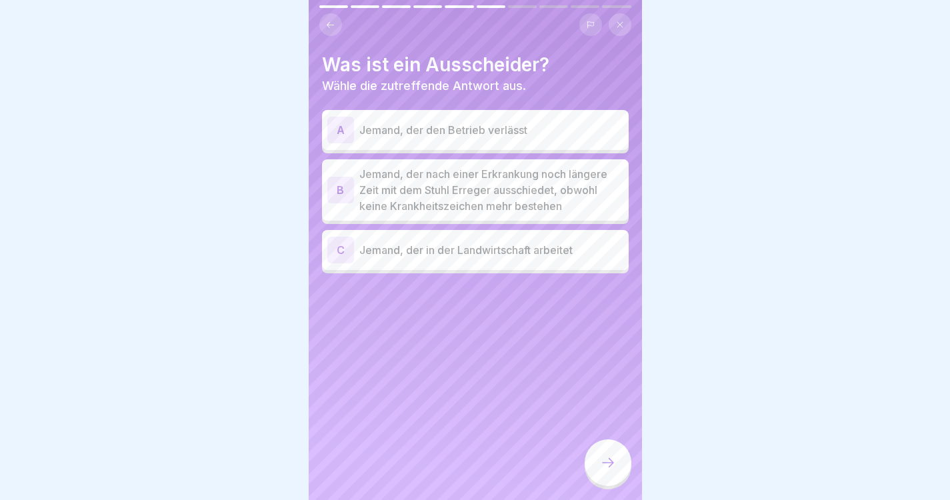
click at [560, 268] on div "C Jemand, der in der Landwirtschaft arbeitet" at bounding box center [475, 250] width 307 height 40
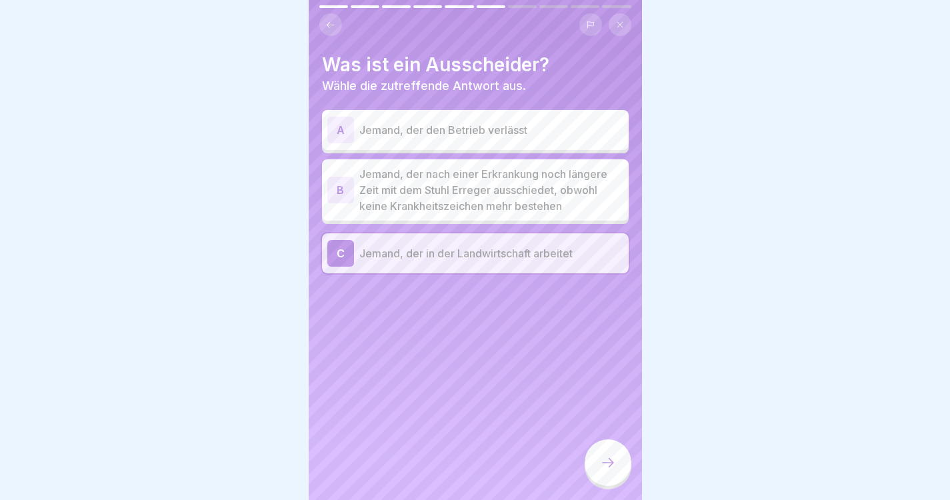
click at [557, 209] on p "Jemand, der nach einer Erkrankung noch längere Zeit mit dem Stuhl Erreger aussc…" at bounding box center [491, 190] width 264 height 48
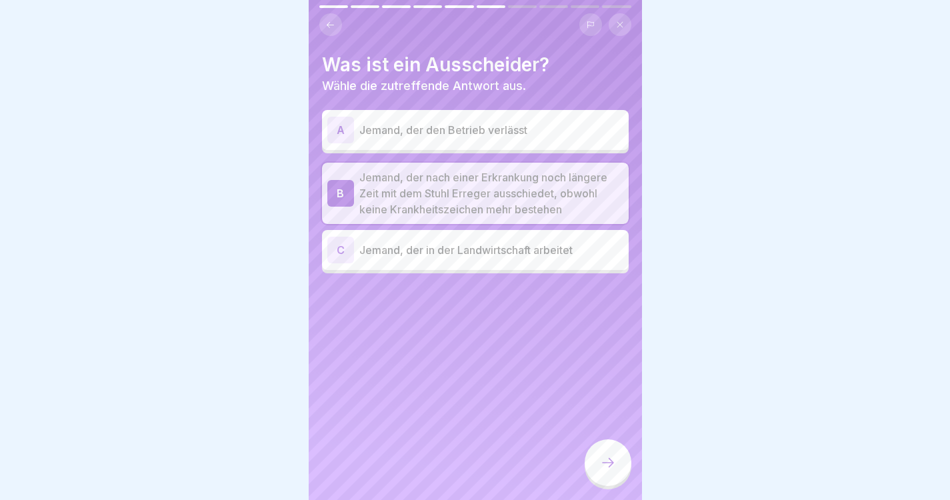
click at [567, 133] on p "Jemand, der den Betrieb verlässt" at bounding box center [491, 130] width 264 height 16
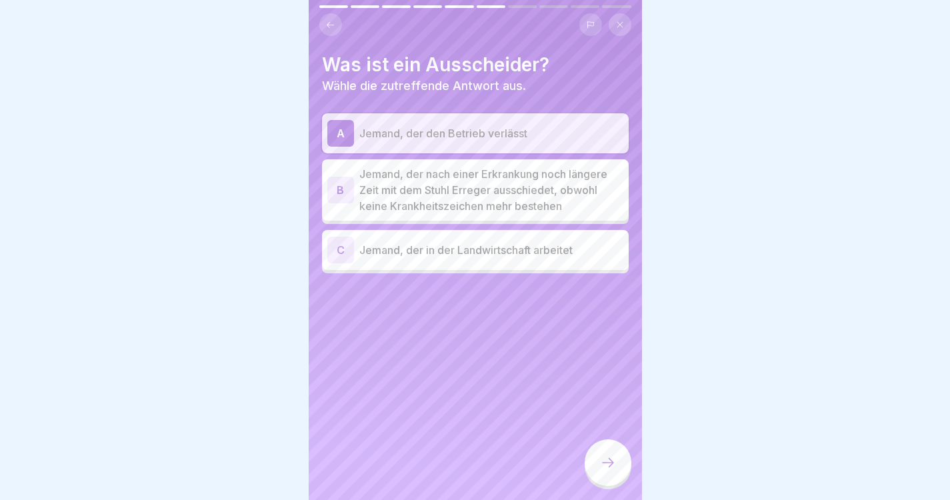
click at [617, 465] on div at bounding box center [608, 462] width 47 height 47
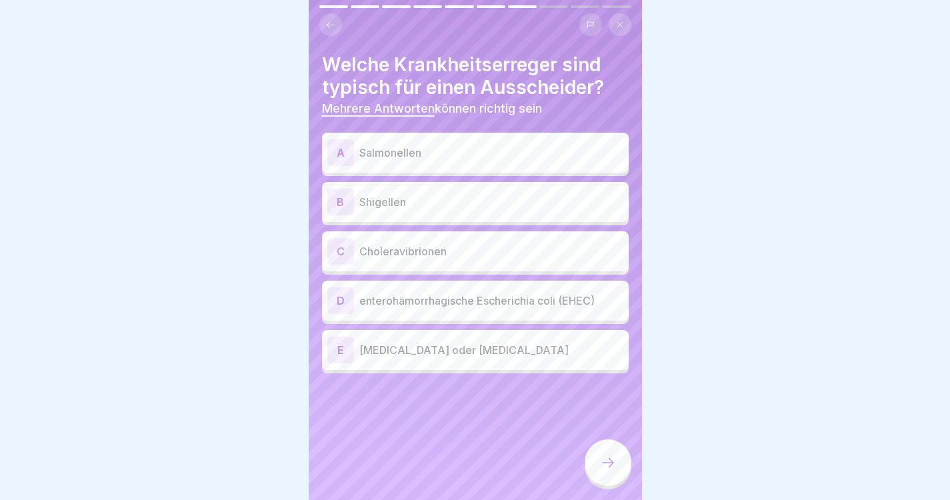
click at [537, 214] on div "B Shigellen" at bounding box center [475, 202] width 296 height 27
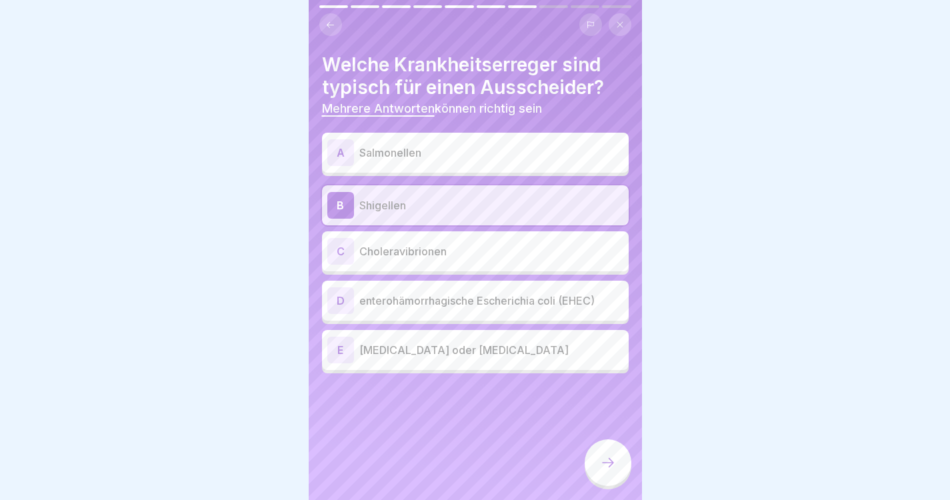
click at [605, 471] on icon at bounding box center [608, 463] width 16 height 16
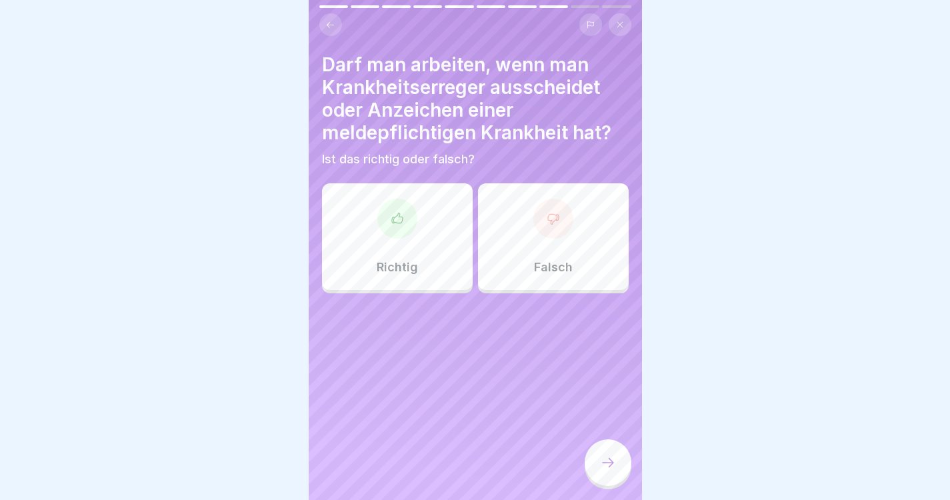
click at [556, 265] on p "Falsch" at bounding box center [553, 267] width 39 height 15
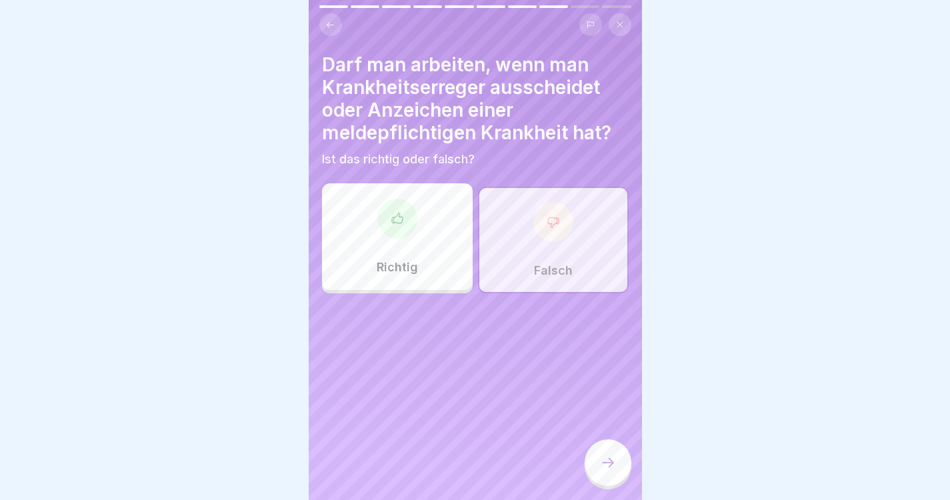
click at [617, 486] on div at bounding box center [608, 462] width 47 height 47
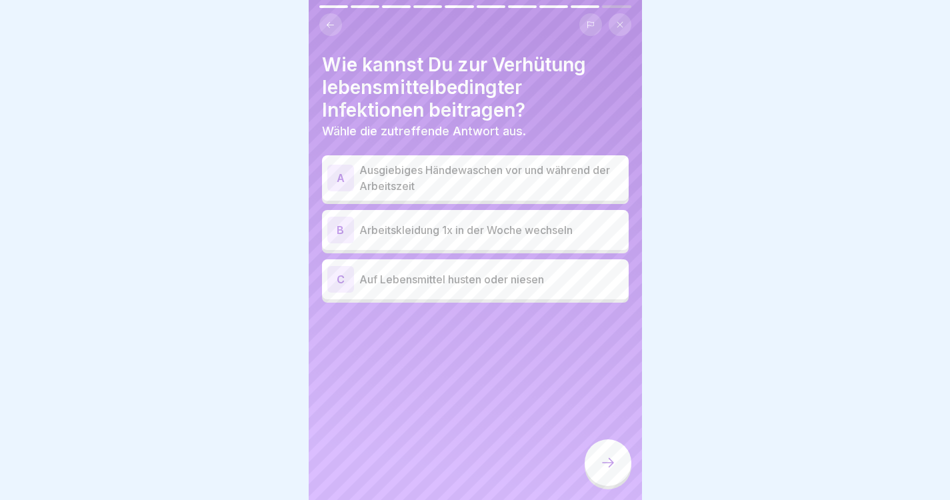
click at [555, 296] on div "C Auf Lebensmittel husten oder niesen" at bounding box center [475, 279] width 307 height 40
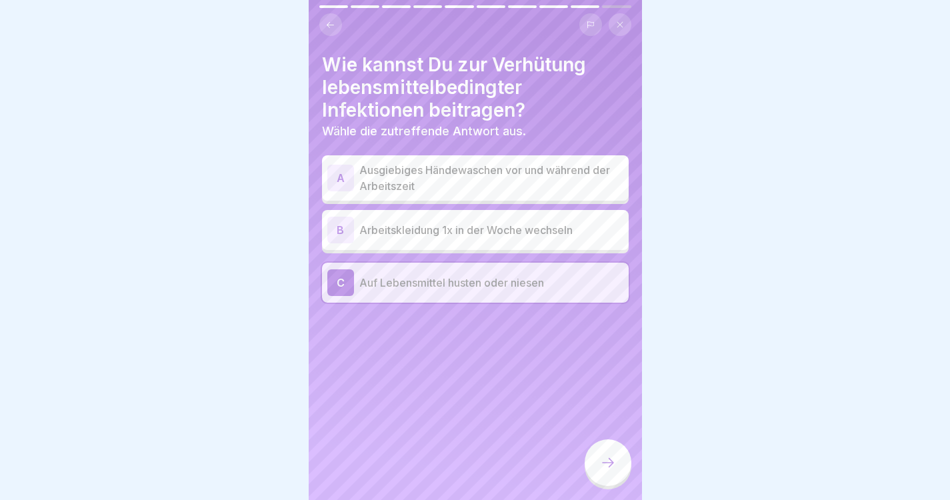
scroll to position [10, 0]
click at [605, 463] on icon at bounding box center [608, 463] width 16 height 16
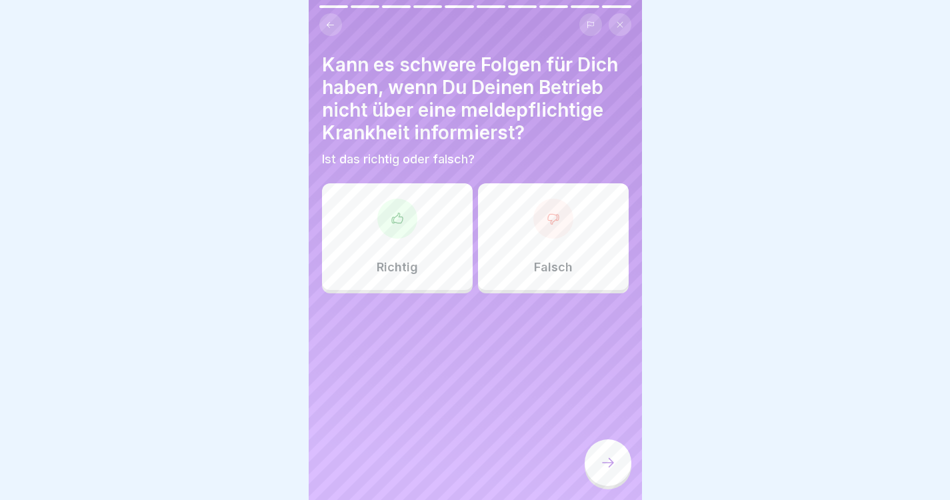
click at [437, 242] on div "Richtig" at bounding box center [397, 236] width 151 height 107
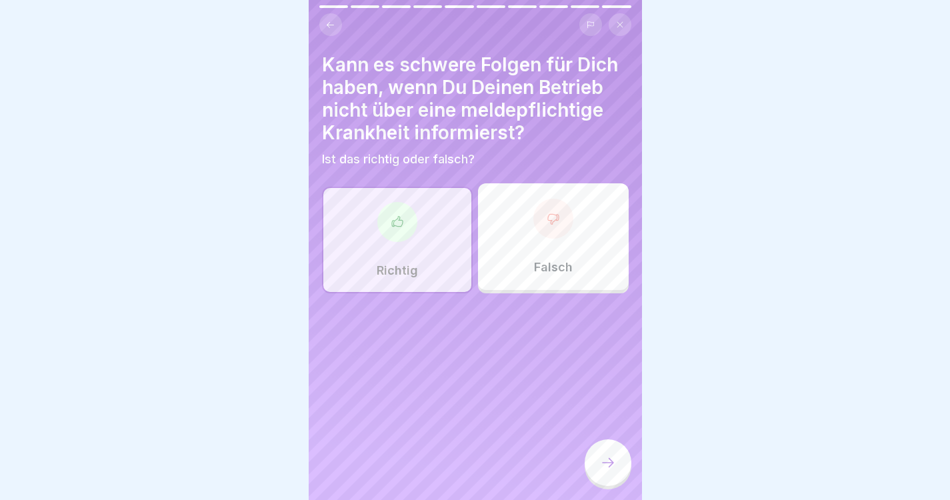
click at [616, 456] on div at bounding box center [608, 462] width 47 height 47
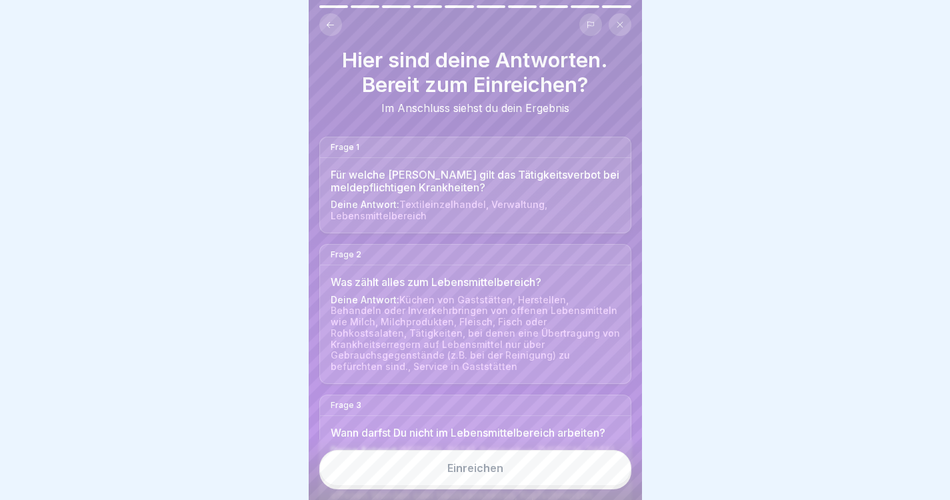
scroll to position [0, 0]
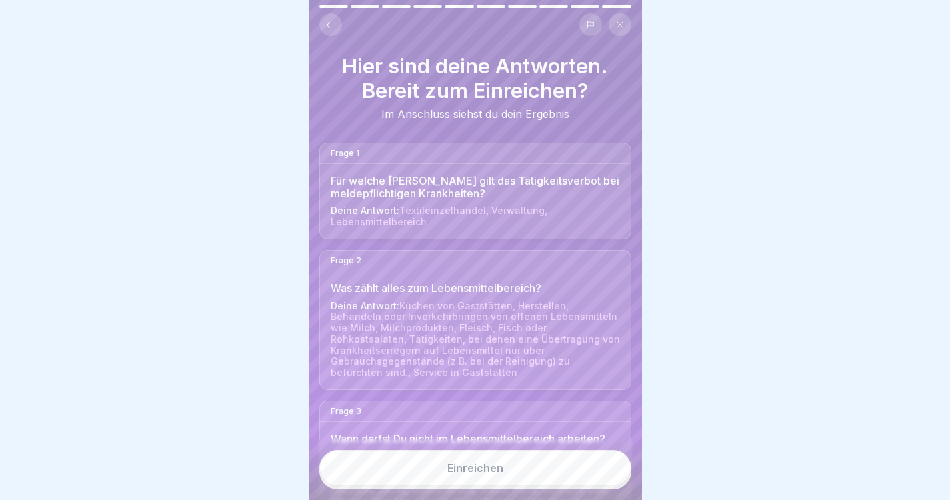
click at [333, 20] on icon at bounding box center [330, 25] width 10 height 10
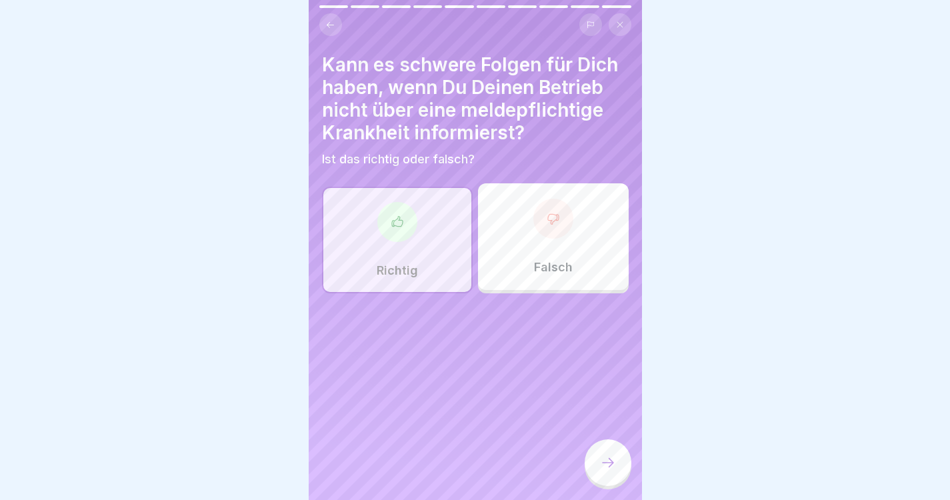
click at [333, 20] on icon at bounding box center [330, 25] width 10 height 10
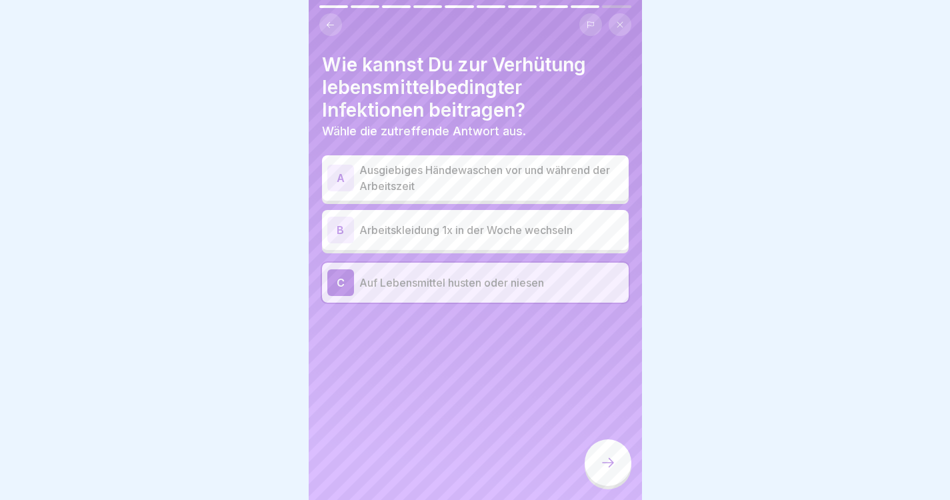
click at [333, 20] on icon at bounding box center [330, 25] width 10 height 10
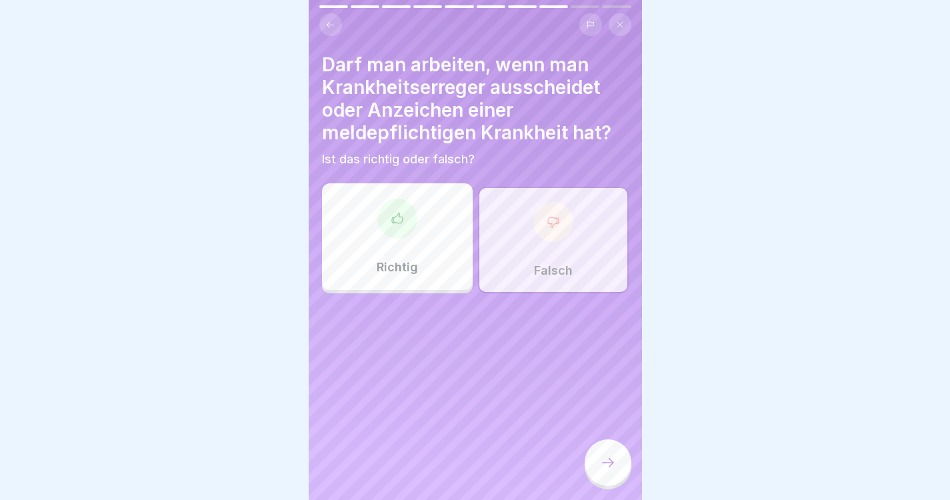
click at [333, 20] on icon at bounding box center [330, 25] width 10 height 10
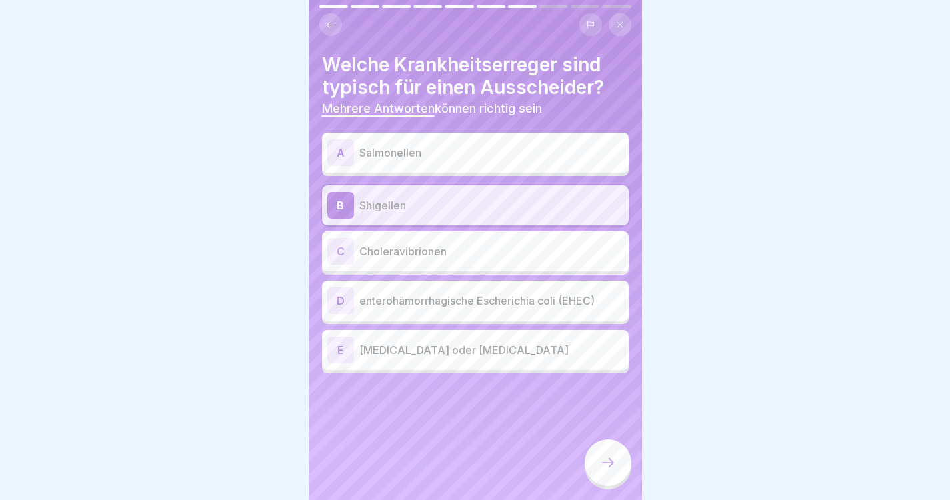
click at [333, 20] on icon at bounding box center [330, 25] width 10 height 10
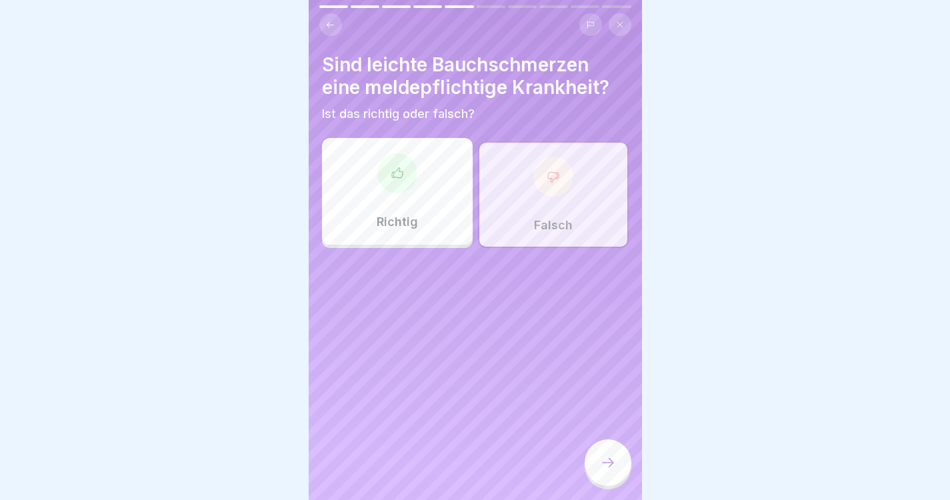
click at [333, 20] on icon at bounding box center [330, 25] width 10 height 10
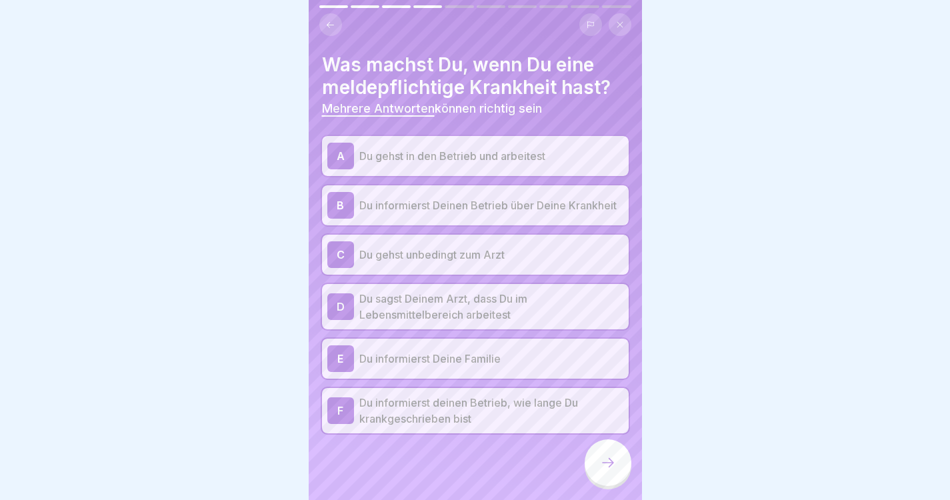
click at [333, 20] on icon at bounding box center [330, 25] width 10 height 10
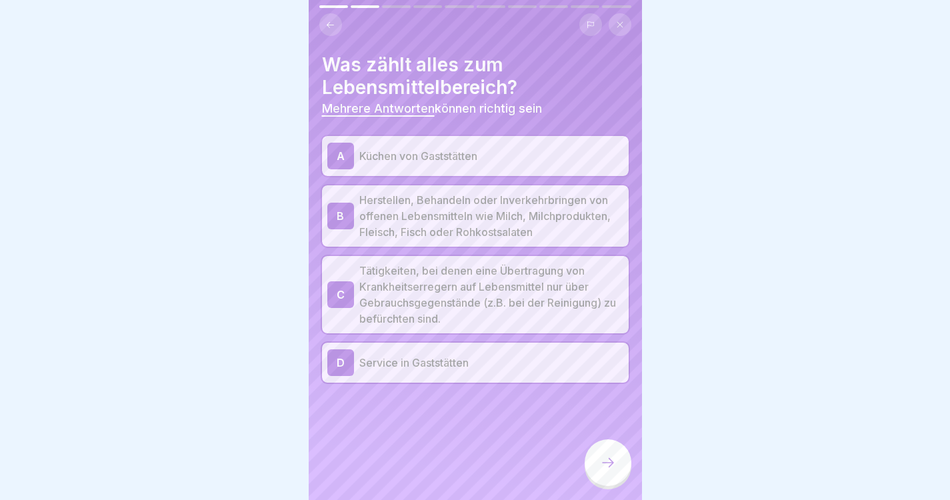
click at [333, 20] on icon at bounding box center [330, 25] width 10 height 10
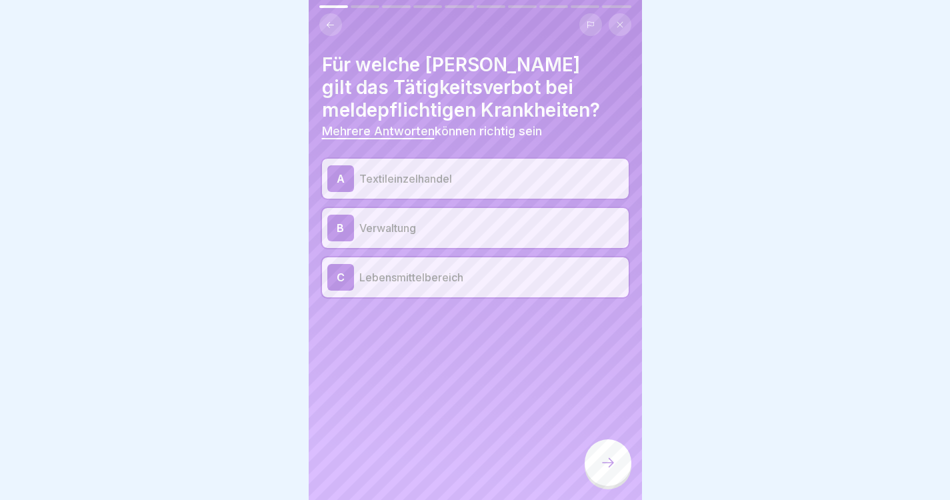
click at [333, 20] on icon at bounding box center [330, 25] width 10 height 10
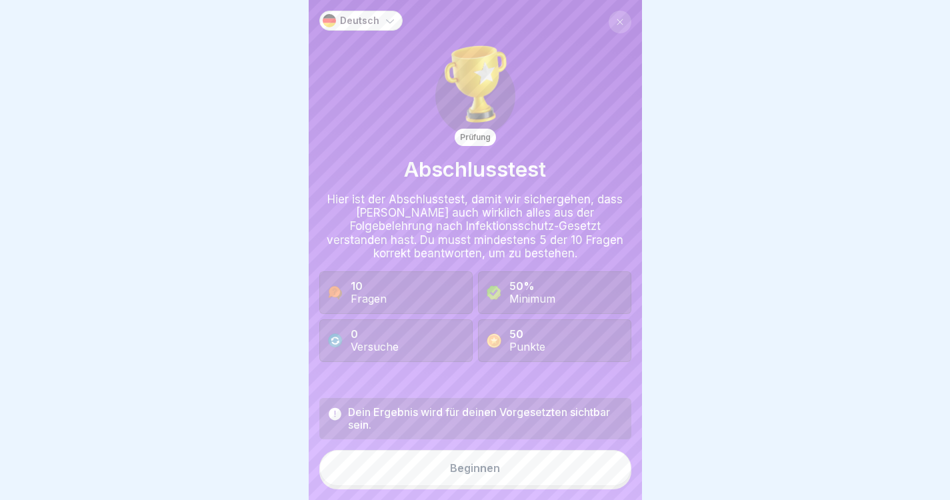
click at [474, 467] on div "Beginnen" at bounding box center [475, 468] width 50 height 12
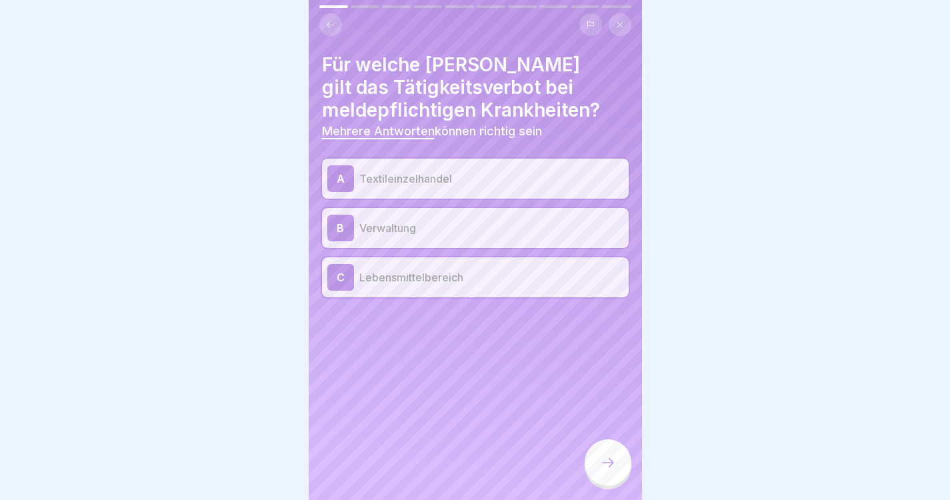
click at [545, 257] on div "C Lebensmittelbereich" at bounding box center [475, 277] width 307 height 40
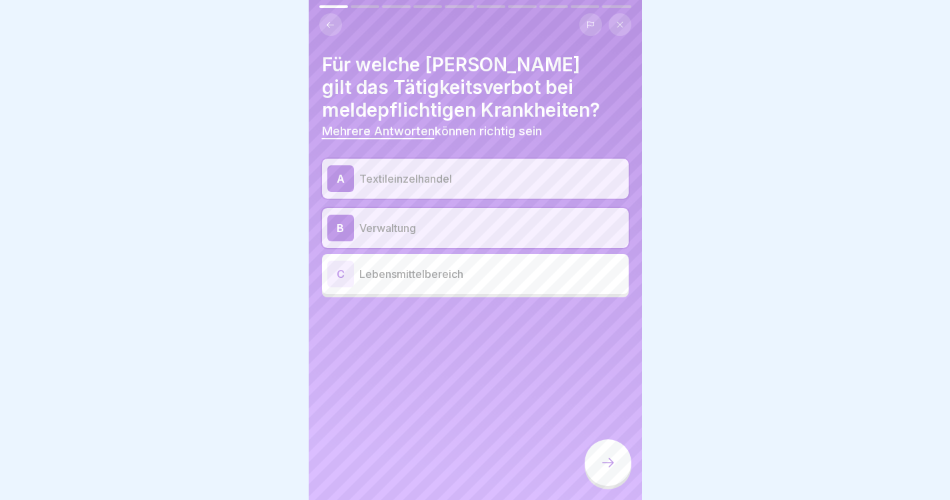
click at [618, 475] on div at bounding box center [608, 462] width 47 height 47
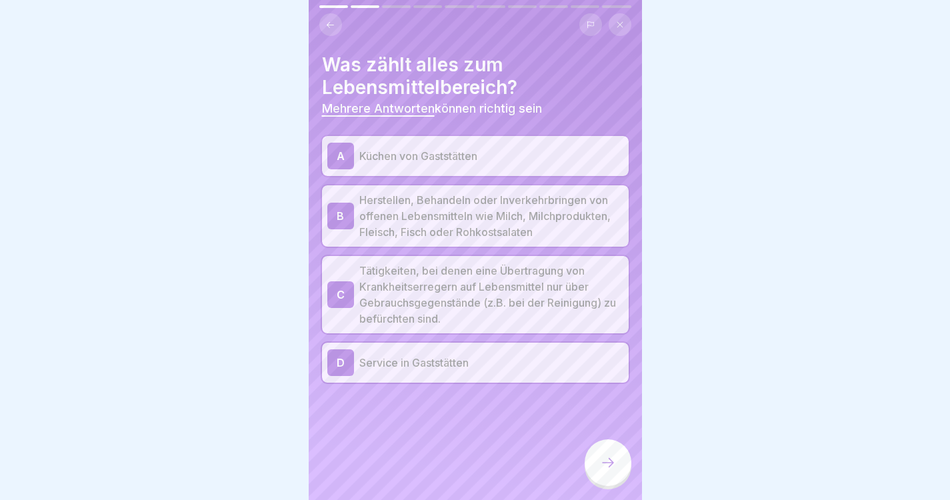
click at [470, 148] on p "Küchen von Gaststätten" at bounding box center [491, 156] width 264 height 16
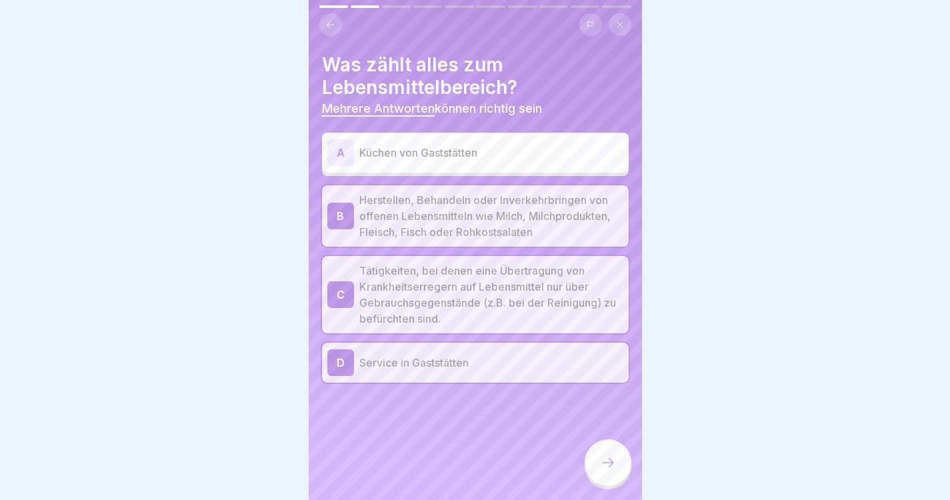
click at [444, 199] on p "Herstellen, Behandeln oder Inverkehrbringen von offenen Lebensmitteln wie Milch…" at bounding box center [491, 216] width 264 height 48
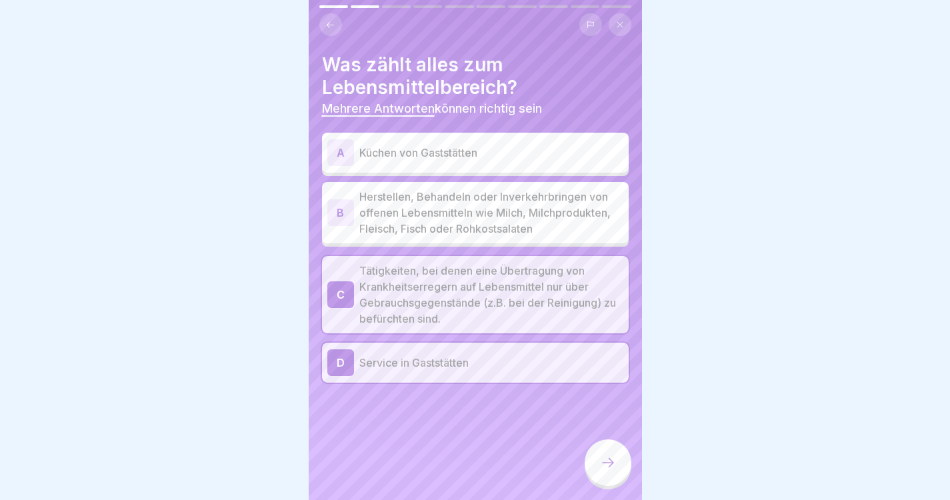
click at [400, 301] on p "Tätigkeiten, bei denen eine Übertragung von Krankheitserregern auf Lebensmittel…" at bounding box center [491, 295] width 264 height 64
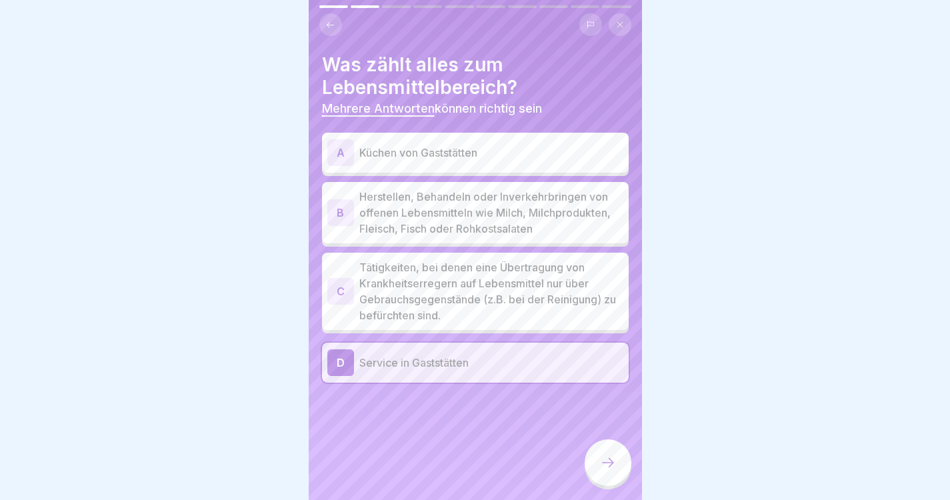
click at [389, 351] on div "D Service in Gaststätten" at bounding box center [475, 363] width 307 height 40
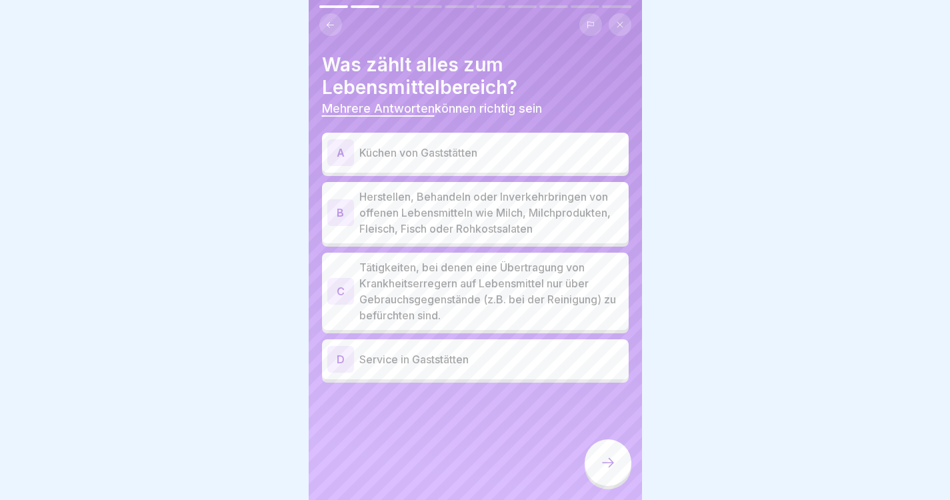
click at [591, 454] on div at bounding box center [608, 462] width 47 height 47
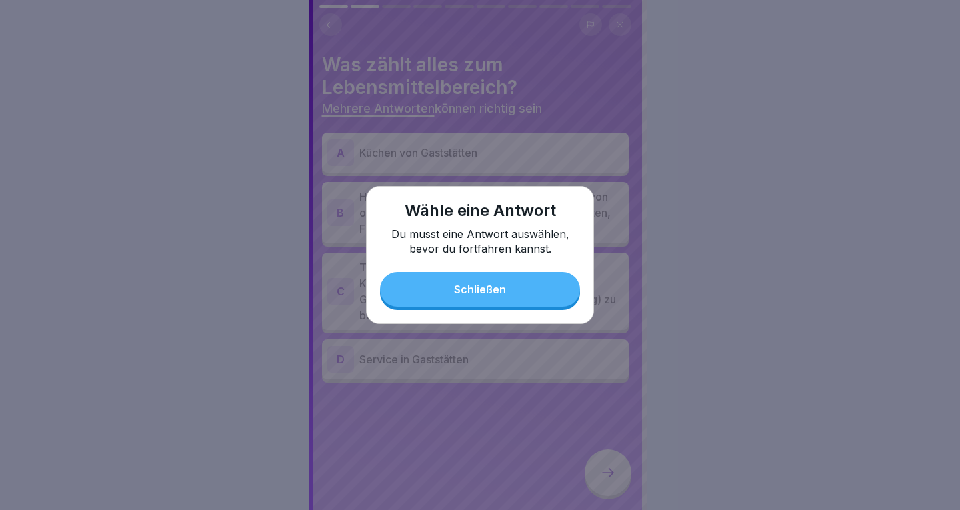
click at [517, 289] on button "Schließen" at bounding box center [480, 289] width 200 height 35
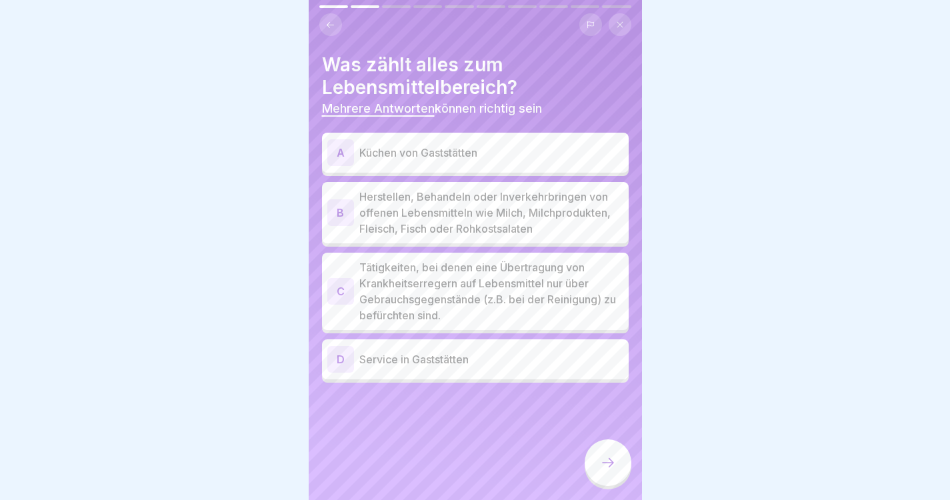
click at [509, 159] on p "Küchen von Gaststätten" at bounding box center [491, 153] width 264 height 16
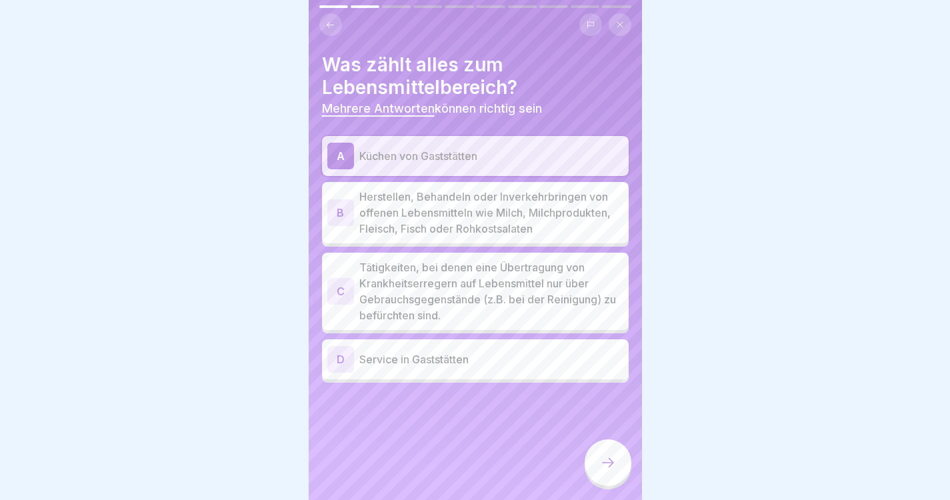
click at [503, 235] on p "Herstellen, Behandeln oder Inverkehrbringen von offenen Lebensmitteln wie Milch…" at bounding box center [491, 213] width 264 height 48
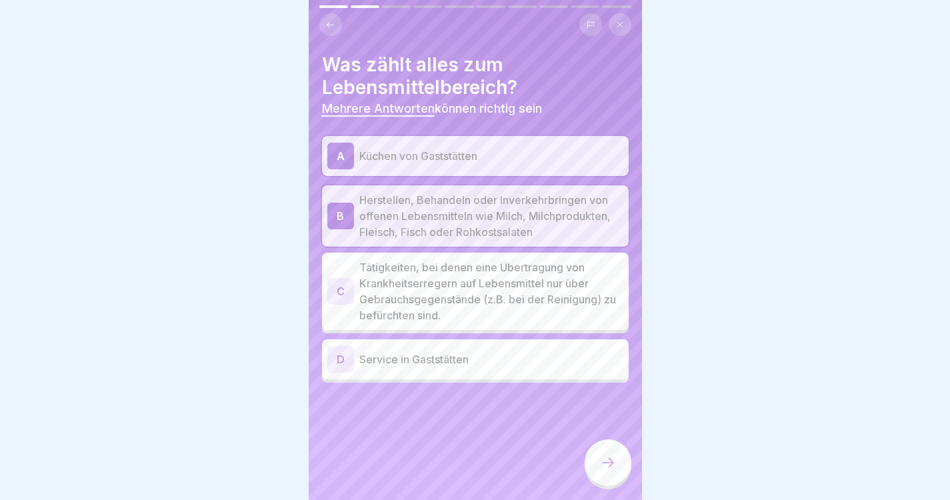
click at [457, 314] on p "Tätigkeiten, bei denen eine Übertragung von Krankheitserregern auf Lebensmittel…" at bounding box center [491, 291] width 264 height 64
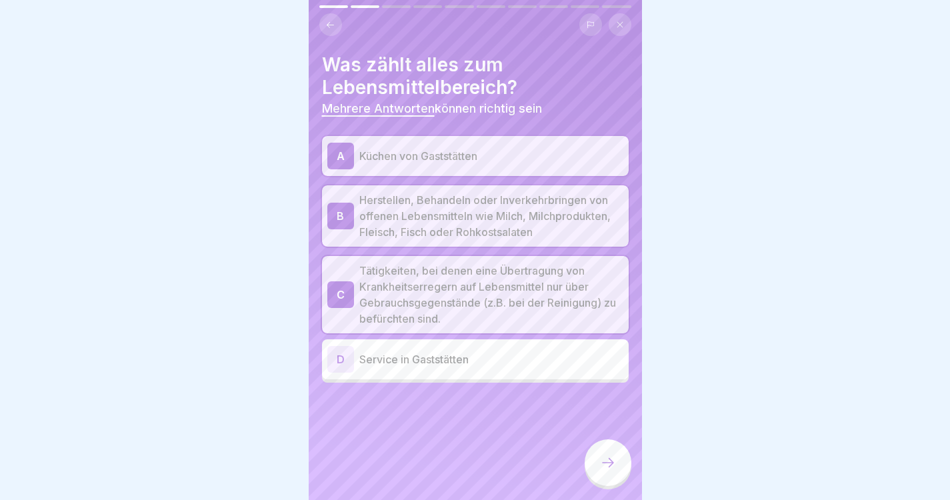
click at [443, 367] on p "Service in Gaststätten" at bounding box center [491, 359] width 264 height 16
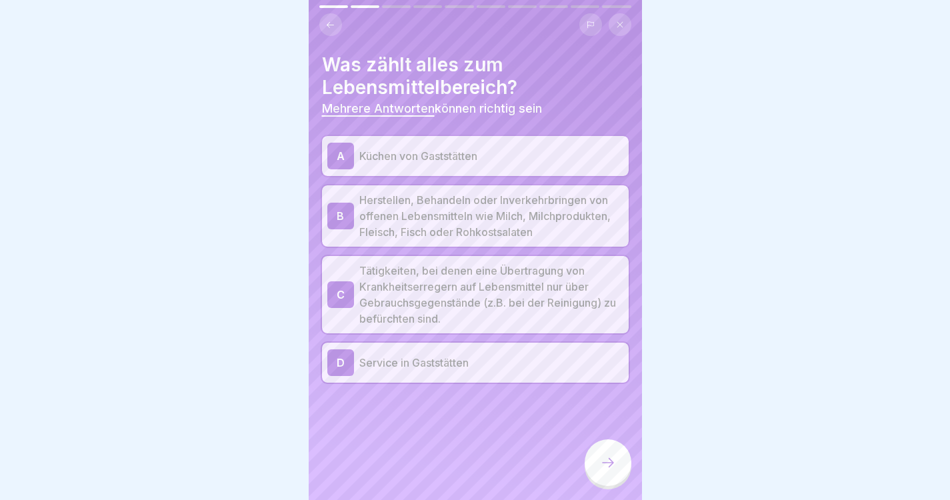
click at [605, 471] on icon at bounding box center [608, 463] width 16 height 16
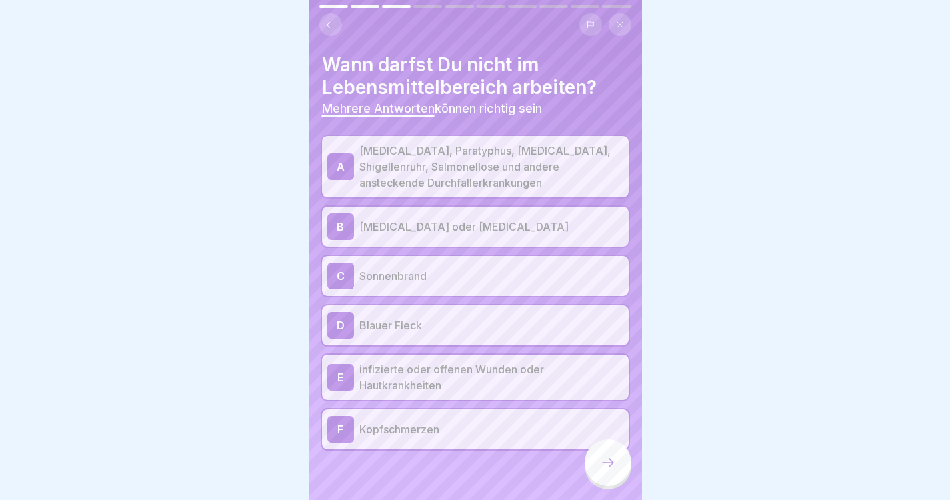
click at [466, 137] on div "A [MEDICAL_DATA], Paratyphus, [MEDICAL_DATA], Shigellenruhr, Salmonellose und a…" at bounding box center [475, 166] width 307 height 61
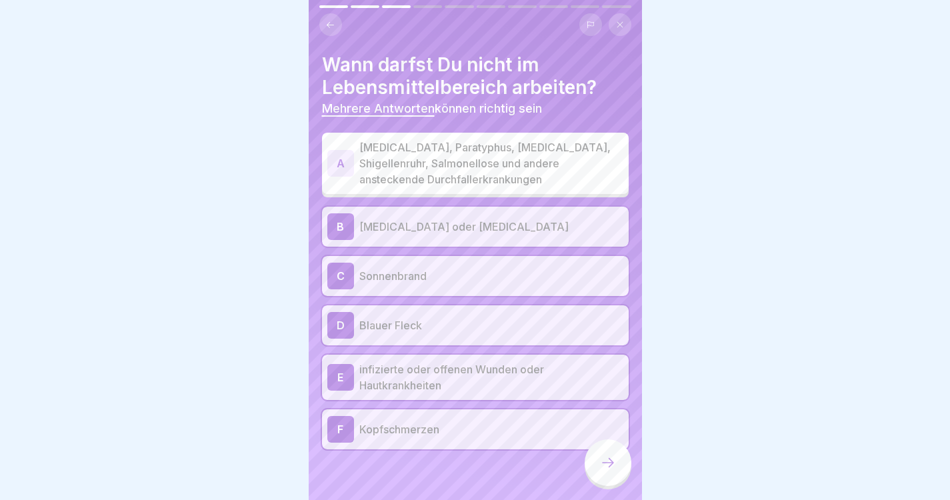
click at [424, 235] on div "B [MEDICAL_DATA] oder [MEDICAL_DATA]" at bounding box center [475, 226] width 296 height 27
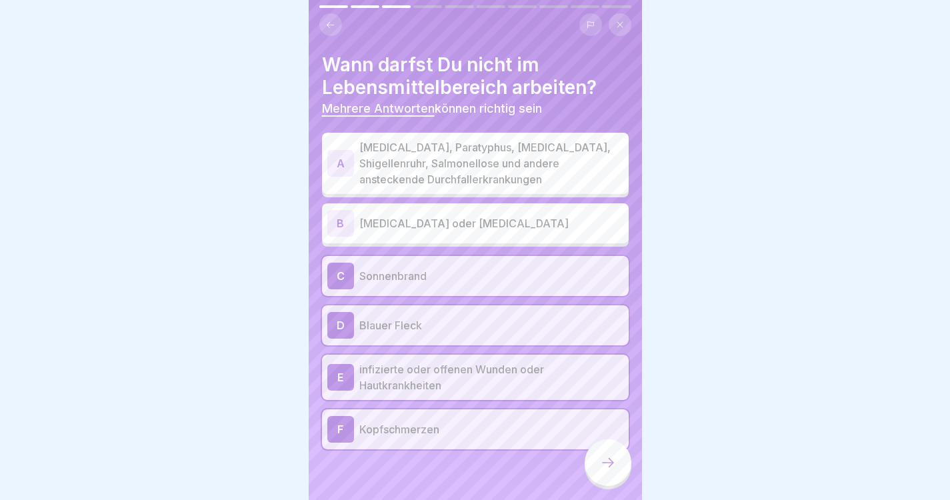
click at [430, 388] on p "infizierte oder offenen Wunden oder Hautkrankheiten" at bounding box center [491, 377] width 264 height 32
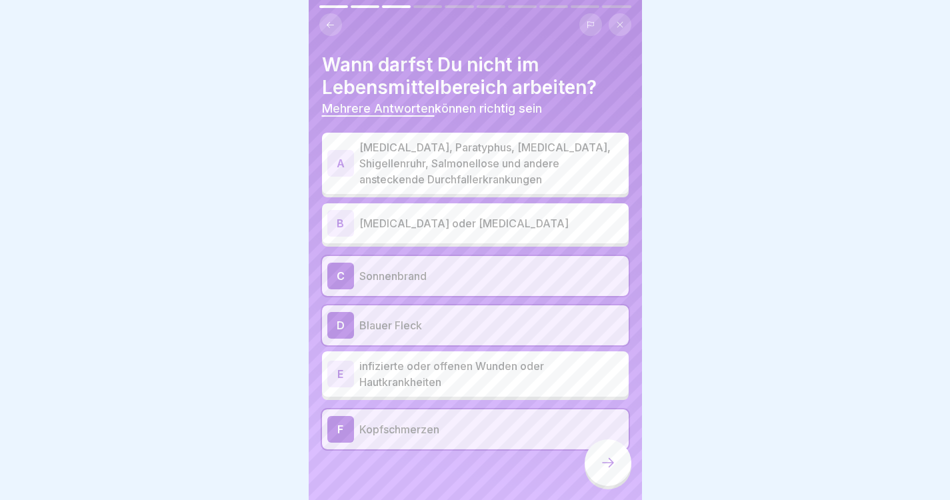
click at [616, 483] on div at bounding box center [608, 462] width 47 height 47
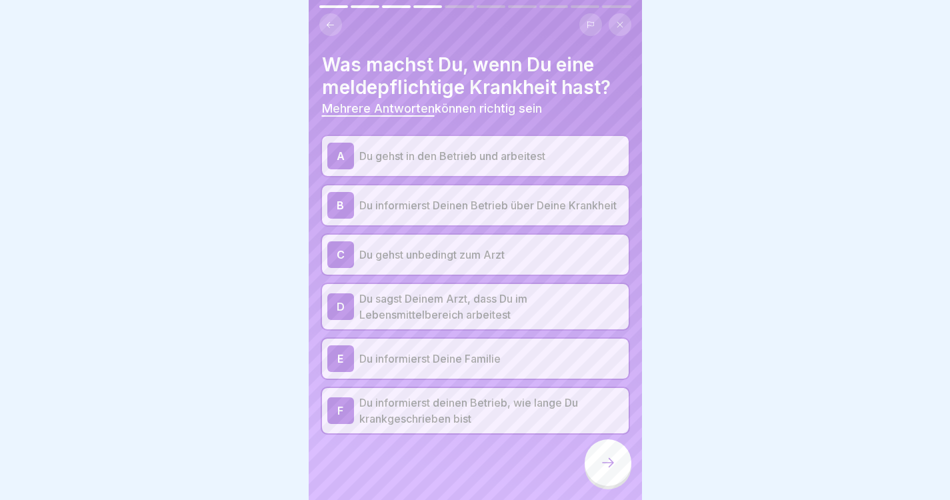
click at [453, 202] on p "Du informierst Deinen Betrieb über Deine Krankheit" at bounding box center [491, 205] width 264 height 16
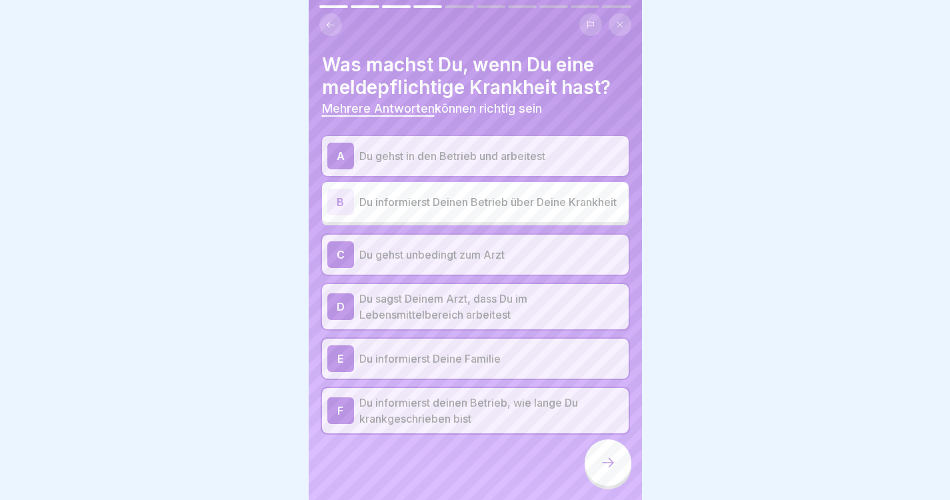
click at [423, 275] on div "C Du gehst unbedingt zum Arzt" at bounding box center [475, 255] width 307 height 40
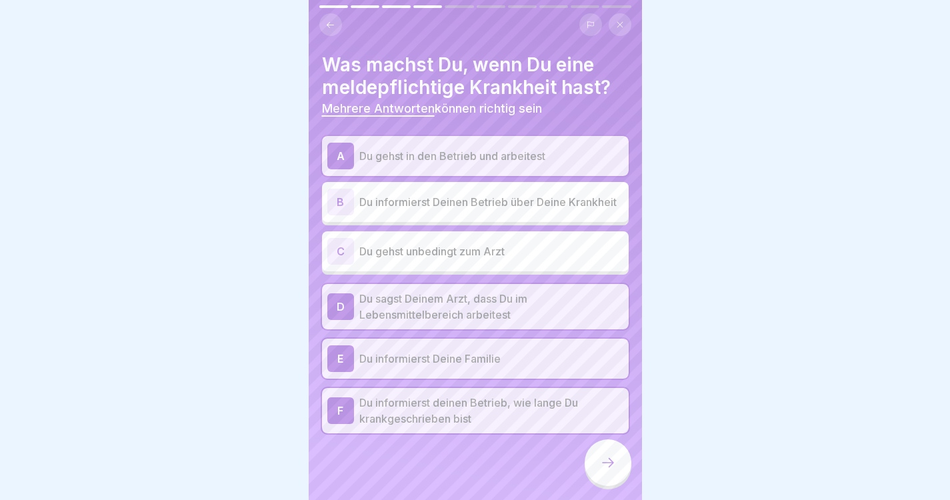
click at [420, 322] on p "Du sagst Deinem Arzt, dass Du im Lebensmittelbereich arbeitest" at bounding box center [491, 307] width 264 height 32
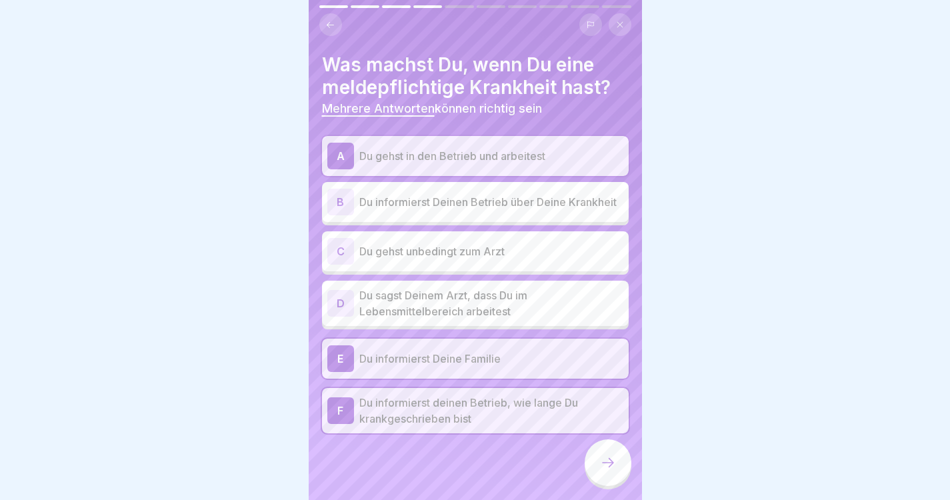
click at [423, 417] on p "Du informierst deinen Betrieb, wie lange Du krankgeschrieben bist" at bounding box center [491, 411] width 264 height 32
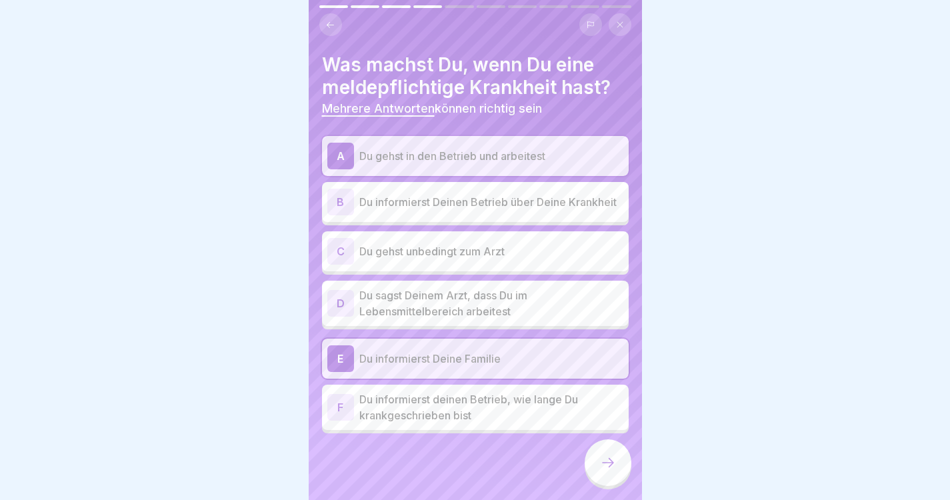
click at [603, 471] on icon at bounding box center [608, 463] width 16 height 16
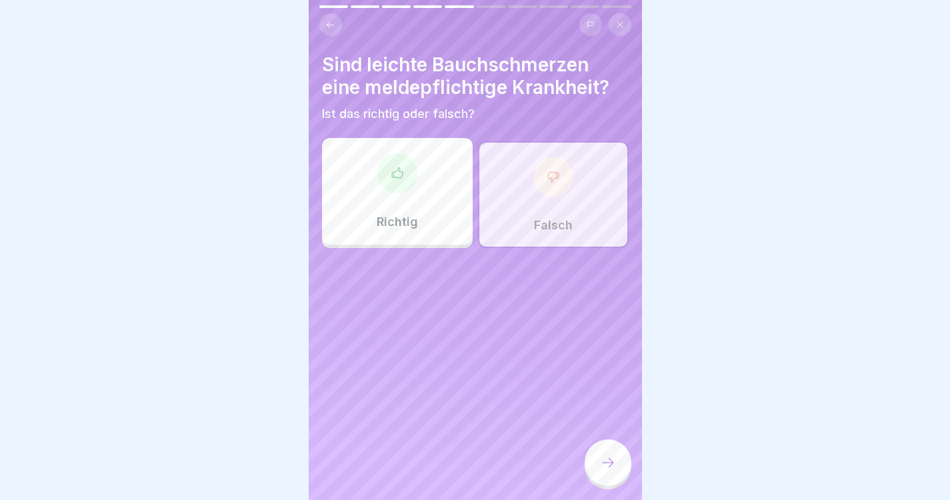
click at [563, 209] on div "Falsch" at bounding box center [553, 194] width 151 height 107
click at [555, 201] on div "Falsch" at bounding box center [553, 194] width 151 height 107
click at [559, 205] on div "Falsch" at bounding box center [553, 194] width 151 height 107
click at [431, 225] on div "Richtig" at bounding box center [397, 191] width 151 height 107
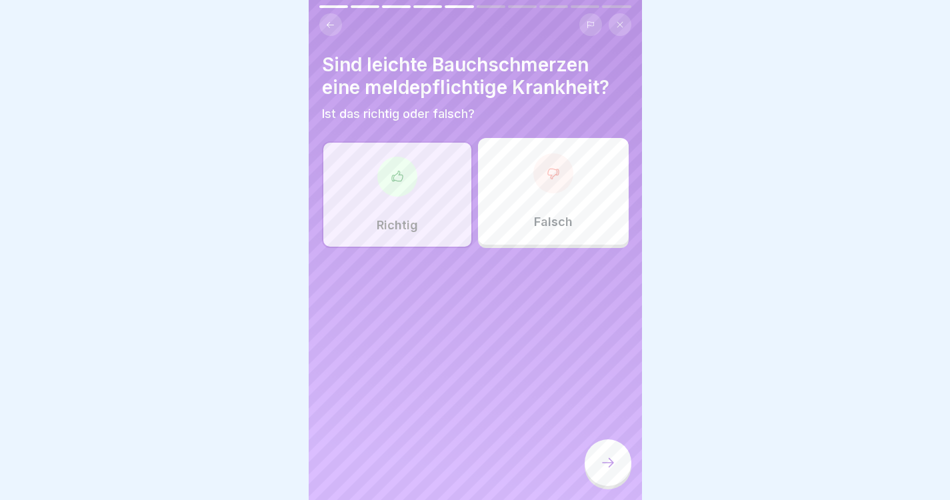
click at [553, 224] on p "Falsch" at bounding box center [553, 222] width 39 height 15
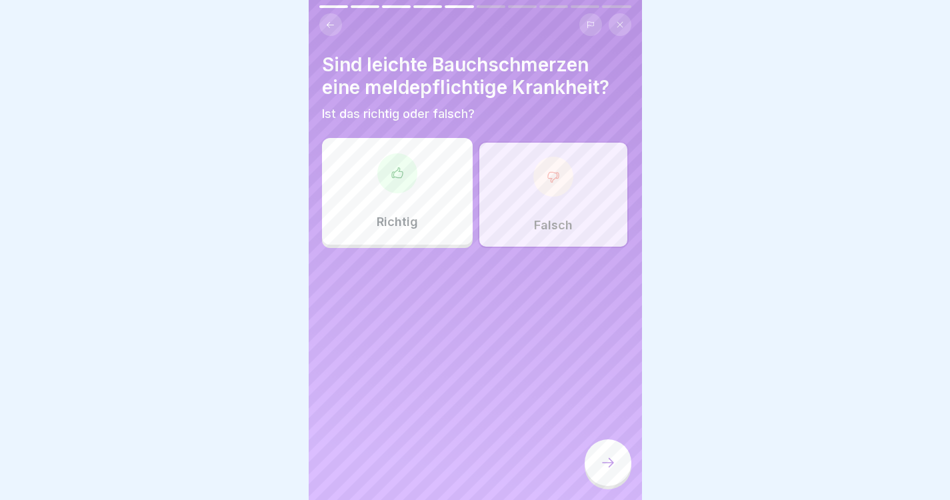
click at [615, 471] on icon at bounding box center [608, 463] width 16 height 16
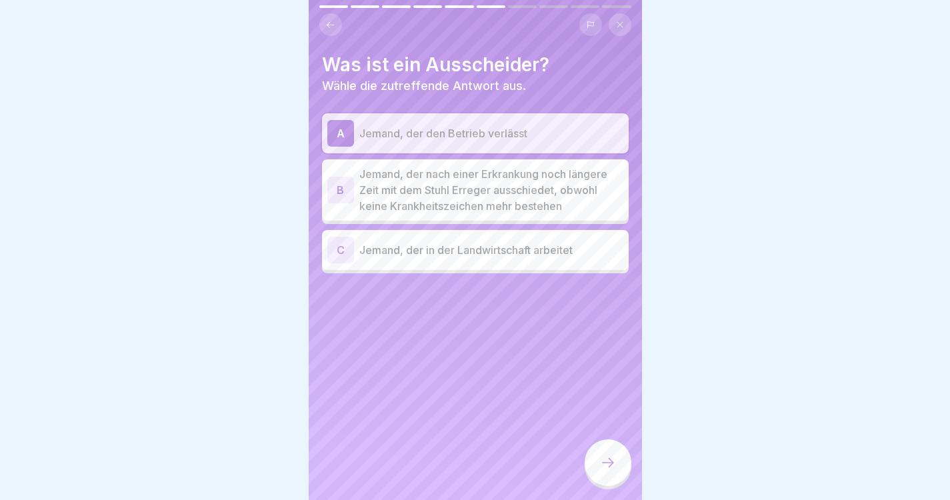
click at [550, 199] on p "Jemand, der nach einer Erkrankung noch längere Zeit mit dem Stuhl Erreger aussc…" at bounding box center [491, 190] width 264 height 48
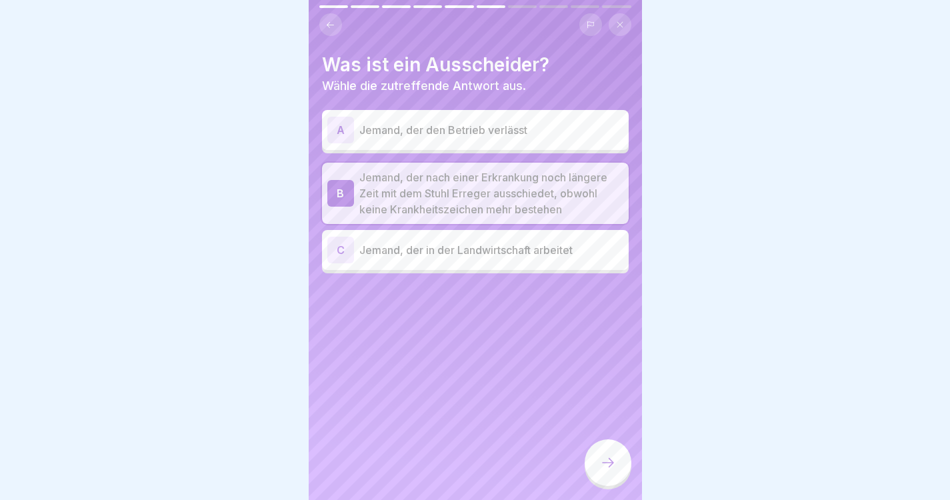
click at [612, 471] on icon at bounding box center [608, 463] width 16 height 16
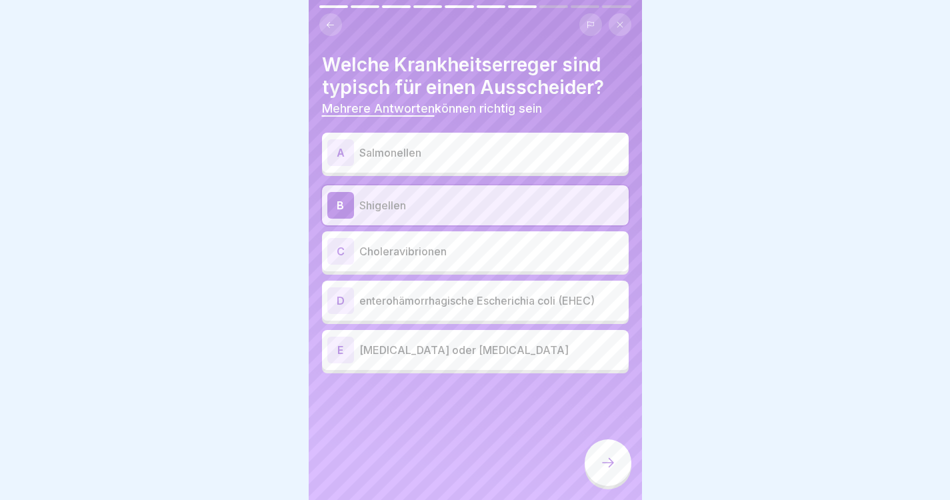
click at [464, 159] on p "Salmonellen" at bounding box center [491, 153] width 264 height 16
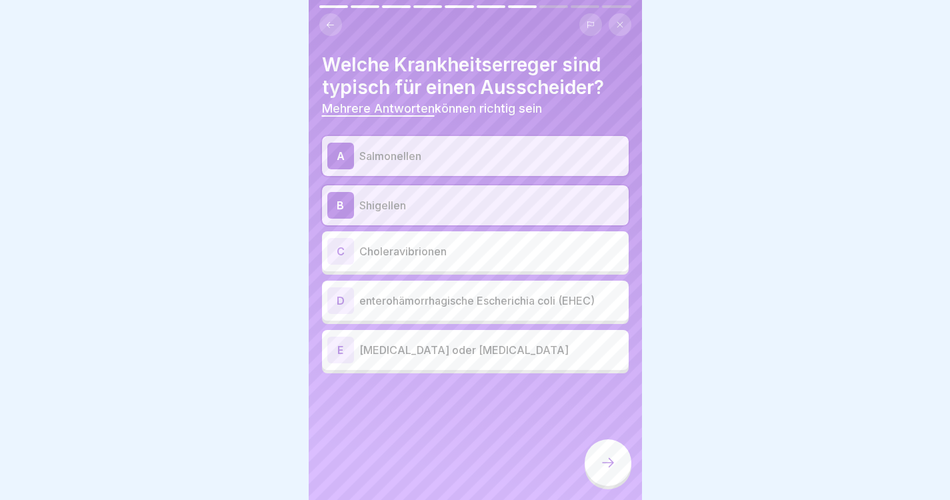
click at [435, 255] on p "Choleravibrionen" at bounding box center [491, 251] width 264 height 16
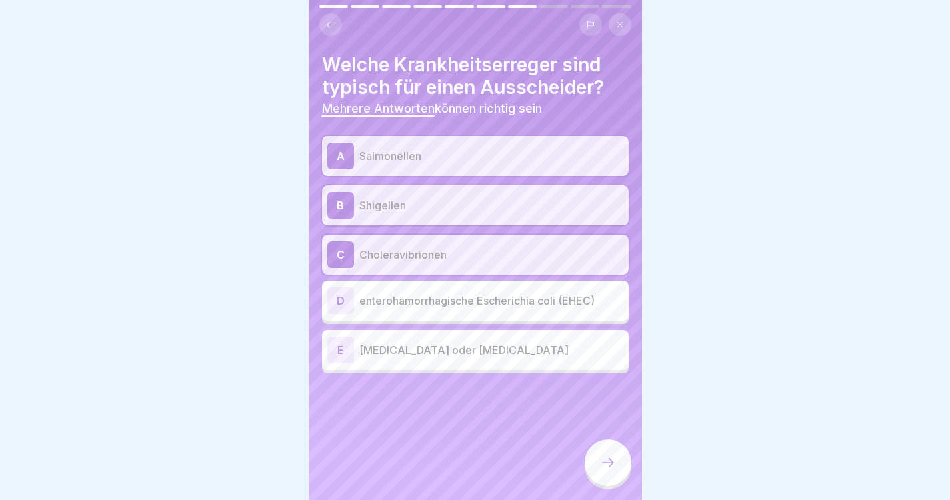
click at [435, 320] on div "D enterohämorrhagische Escherichia coli (EHEC)" at bounding box center [475, 301] width 307 height 40
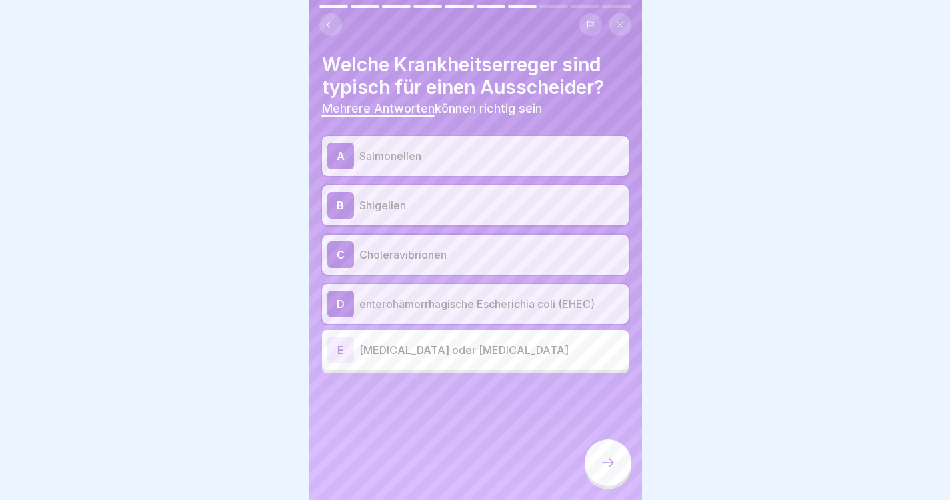
click at [432, 362] on div "E [MEDICAL_DATA] oder [MEDICAL_DATA]" at bounding box center [475, 350] width 296 height 27
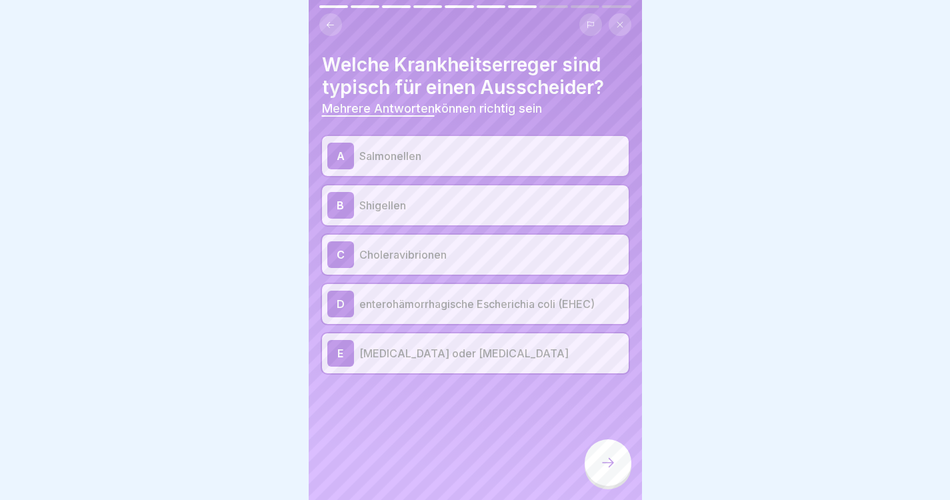
click at [609, 471] on icon at bounding box center [608, 463] width 16 height 16
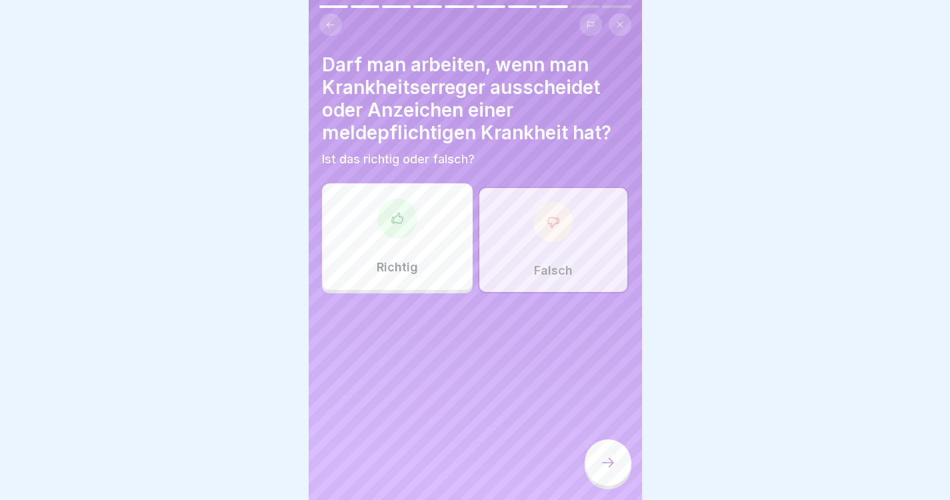
click at [564, 251] on div "Falsch" at bounding box center [553, 240] width 151 height 107
click at [597, 481] on div at bounding box center [608, 462] width 47 height 47
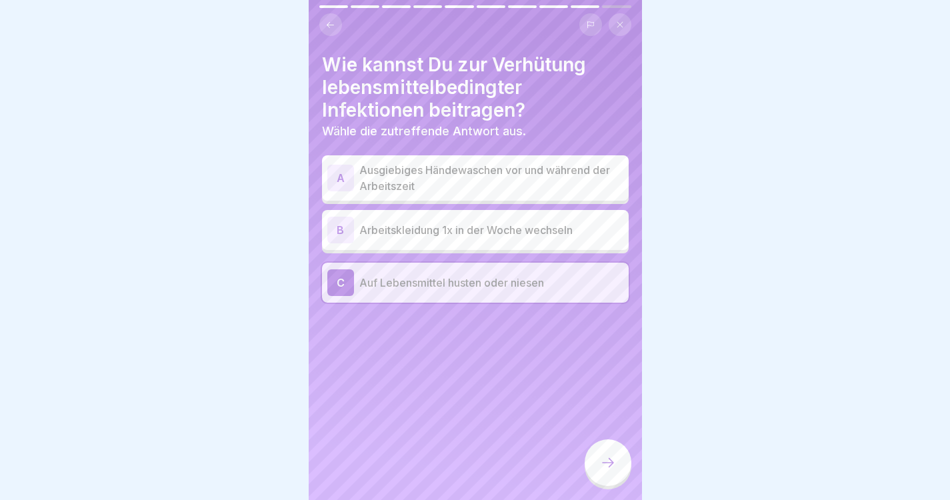
click at [537, 181] on p "Ausgiebiges Händewaschen vor und während der Arbeitszeit" at bounding box center [491, 178] width 264 height 32
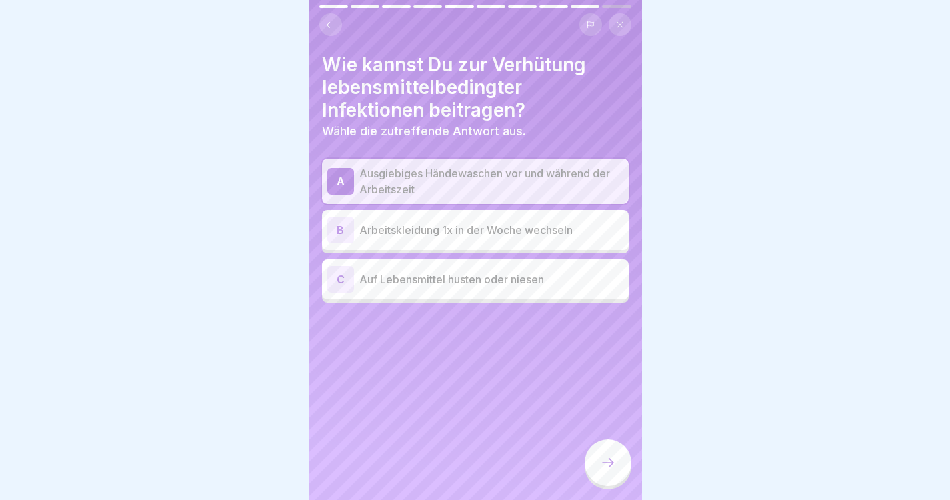
click at [608, 484] on div at bounding box center [608, 462] width 47 height 47
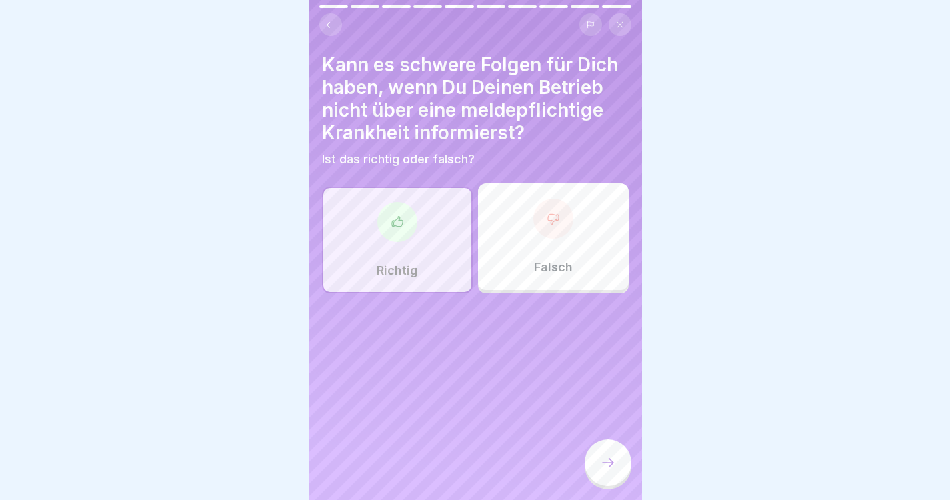
click at [609, 465] on div at bounding box center [608, 462] width 47 height 47
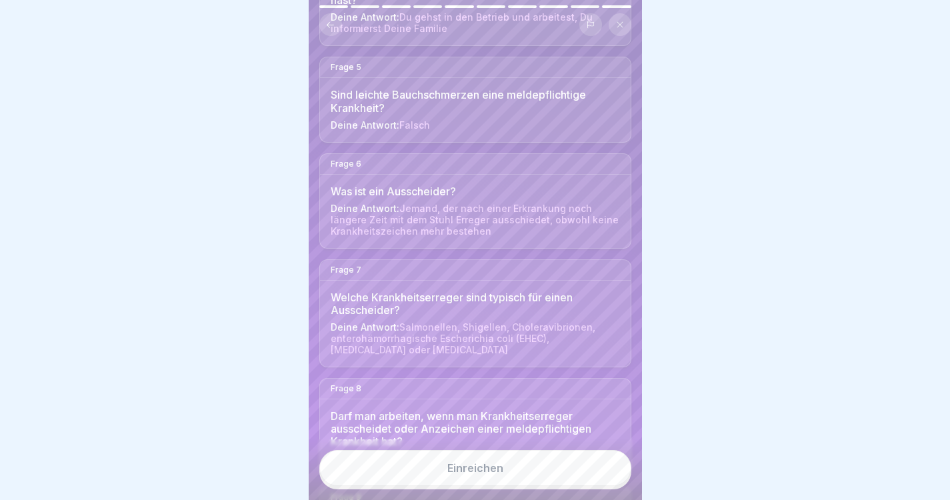
scroll to position [747, 0]
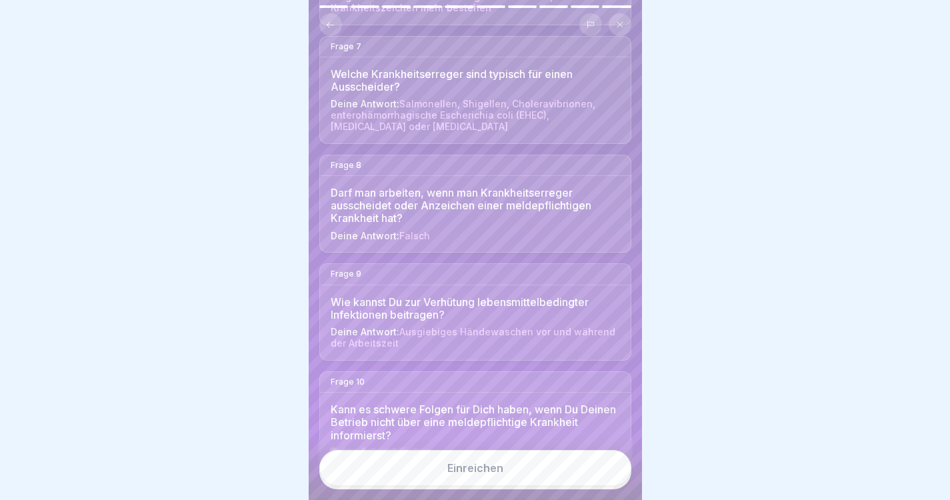
click at [496, 486] on button "Einreichen" at bounding box center [475, 468] width 312 height 36
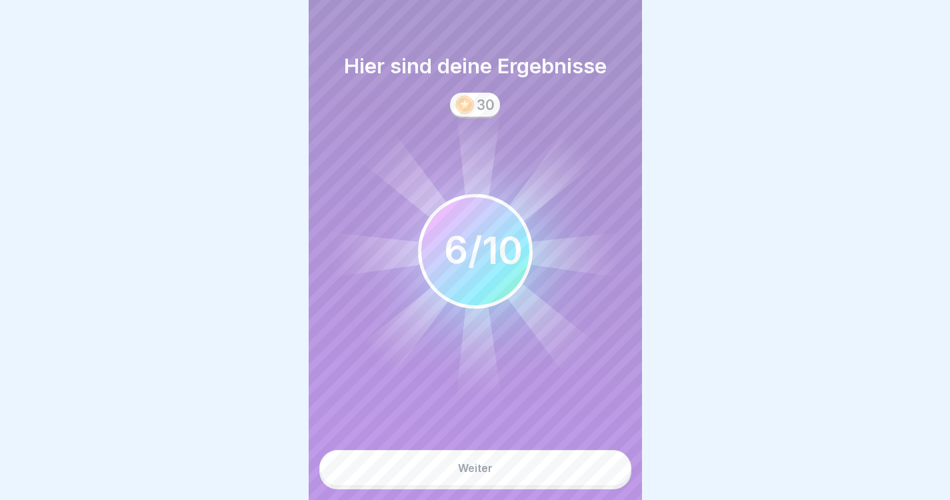
click at [549, 483] on button "Weiter" at bounding box center [475, 468] width 312 height 36
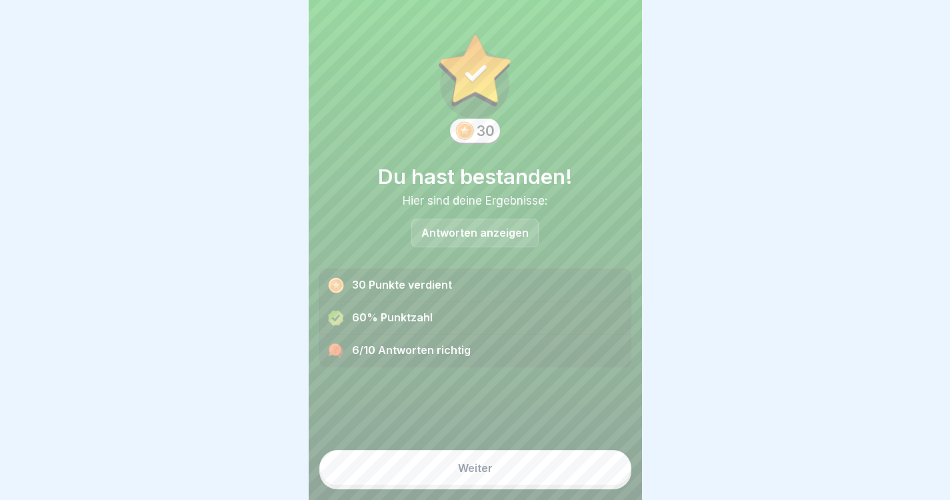
click at [549, 483] on button "Weiter" at bounding box center [475, 468] width 312 height 36
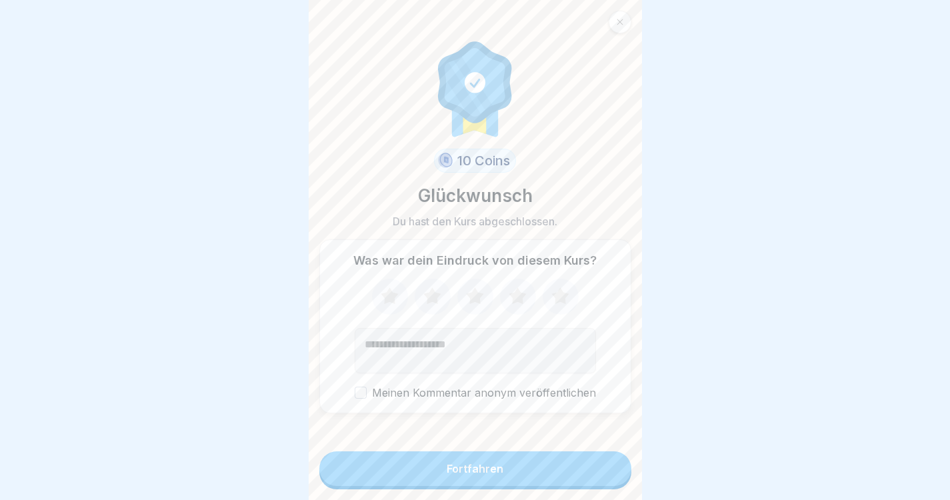
click at [621, 24] on icon at bounding box center [620, 22] width 8 height 8
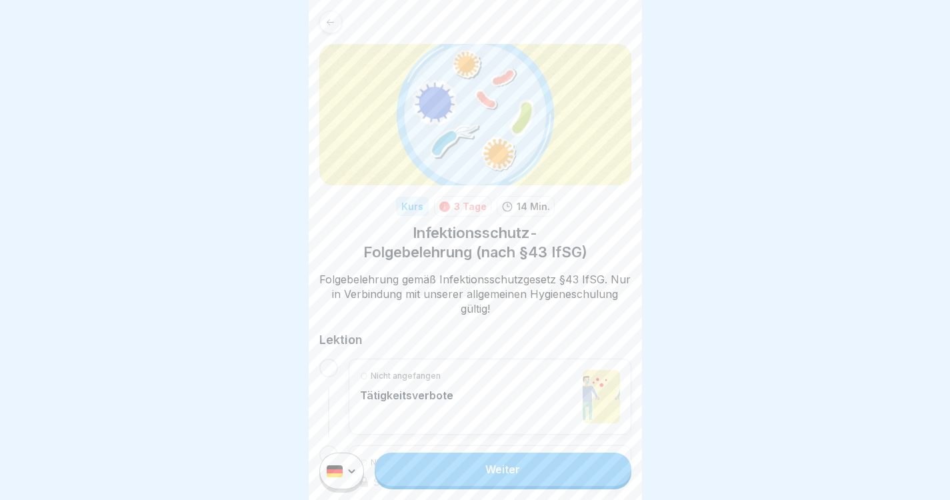
scroll to position [264, 0]
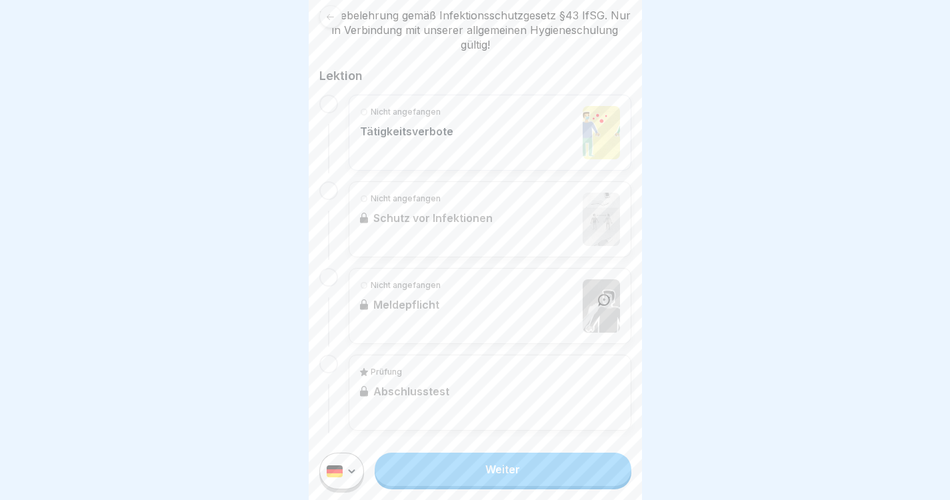
click at [495, 464] on div "Weiter" at bounding box center [475, 471] width 333 height 58
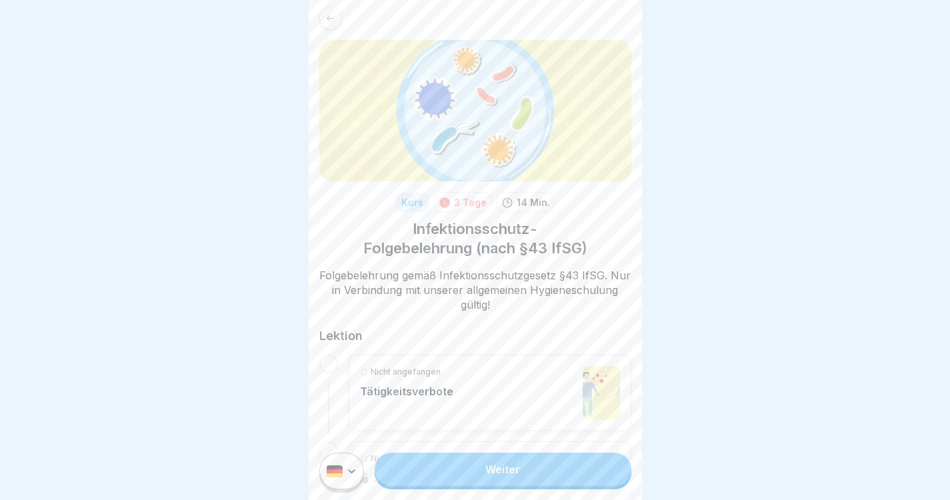
scroll to position [0, 0]
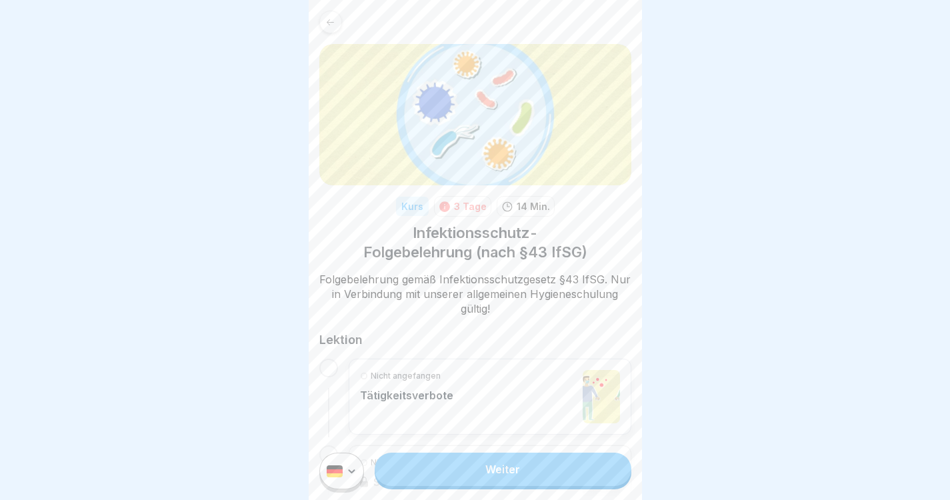
click at [490, 376] on div "Nicht angefangen Tätigkeitsverbote" at bounding box center [490, 396] width 260 height 53
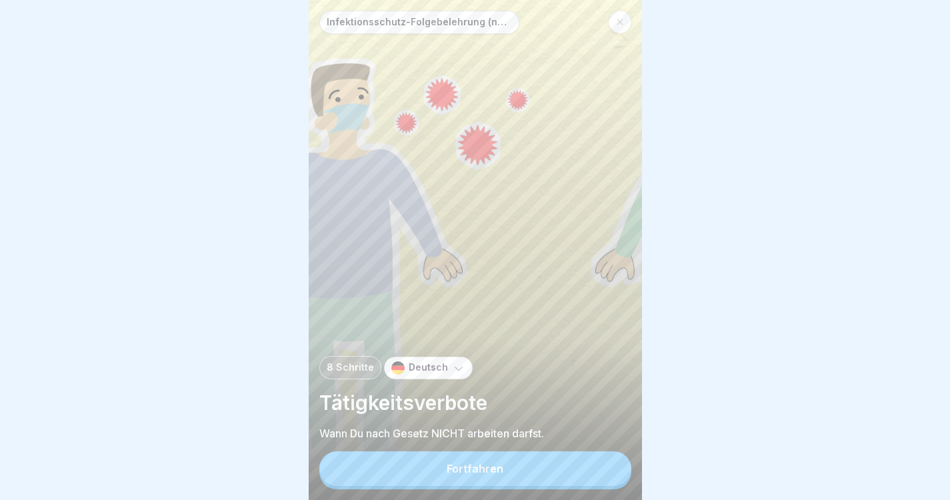
click at [501, 486] on button "Fortfahren" at bounding box center [475, 468] width 312 height 35
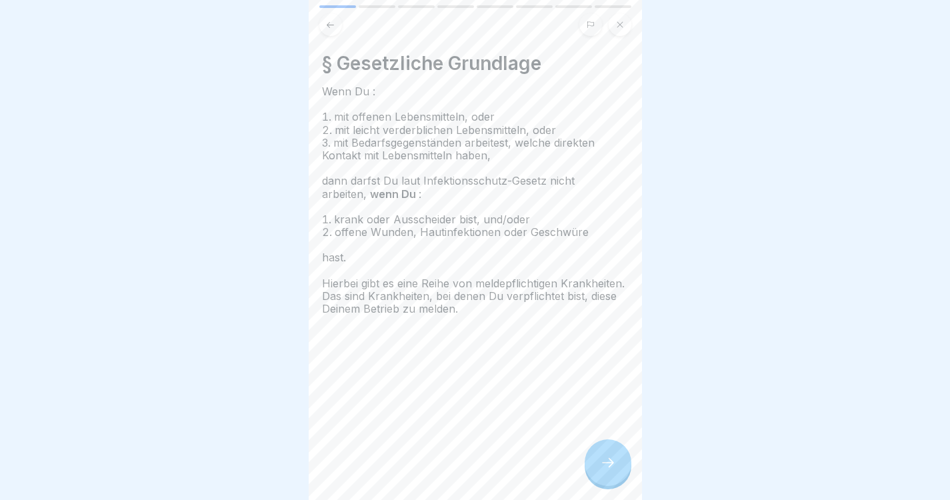
click at [593, 478] on div at bounding box center [608, 462] width 47 height 47
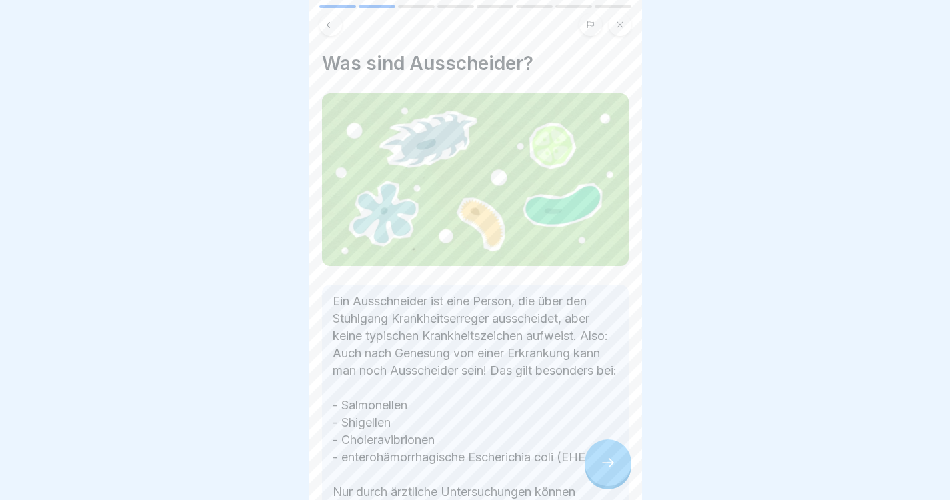
click at [593, 478] on div at bounding box center [608, 462] width 47 height 47
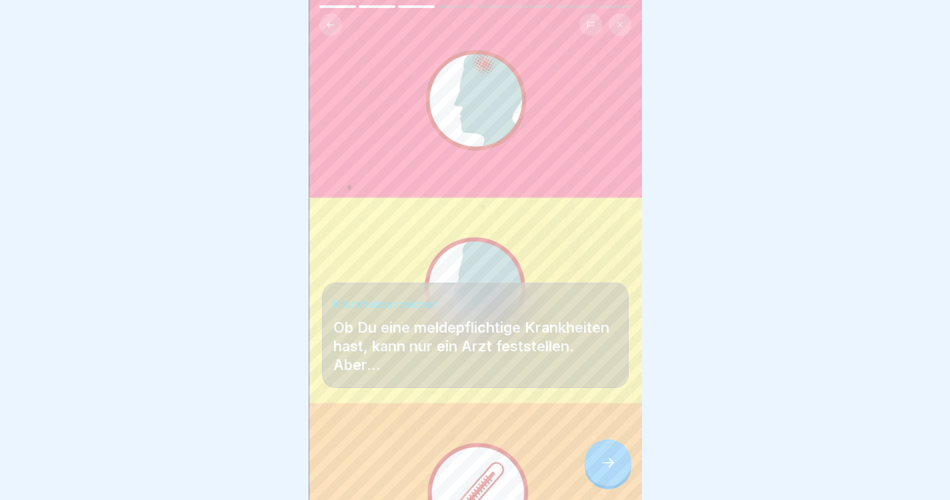
click at [593, 478] on div at bounding box center [608, 462] width 47 height 47
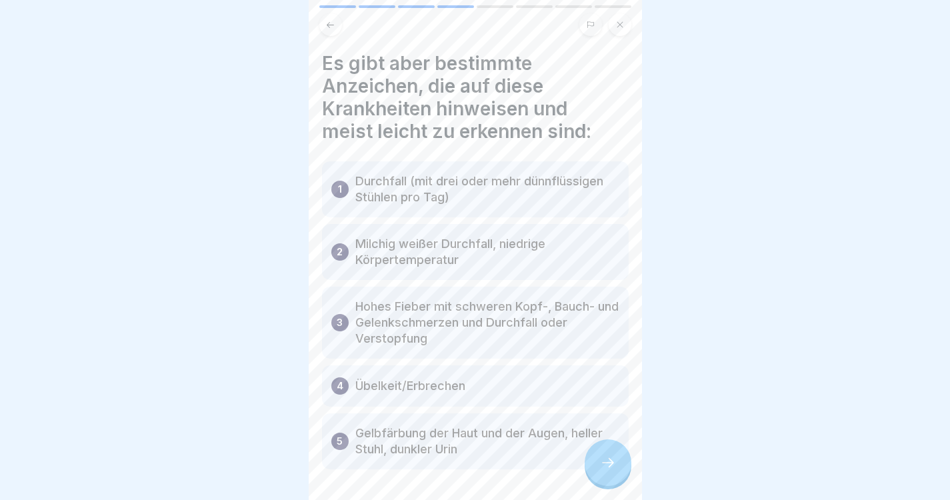
click at [593, 478] on div at bounding box center [608, 462] width 47 height 47
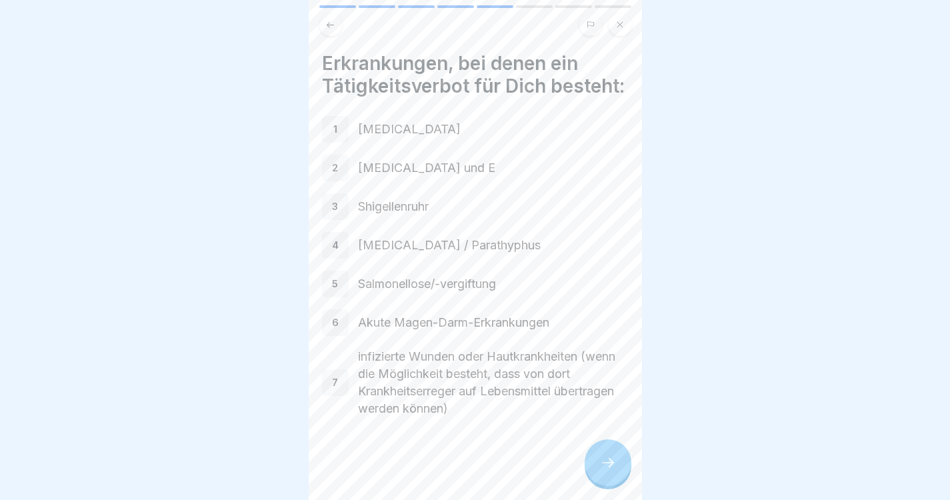
click at [593, 478] on div at bounding box center [608, 462] width 47 height 47
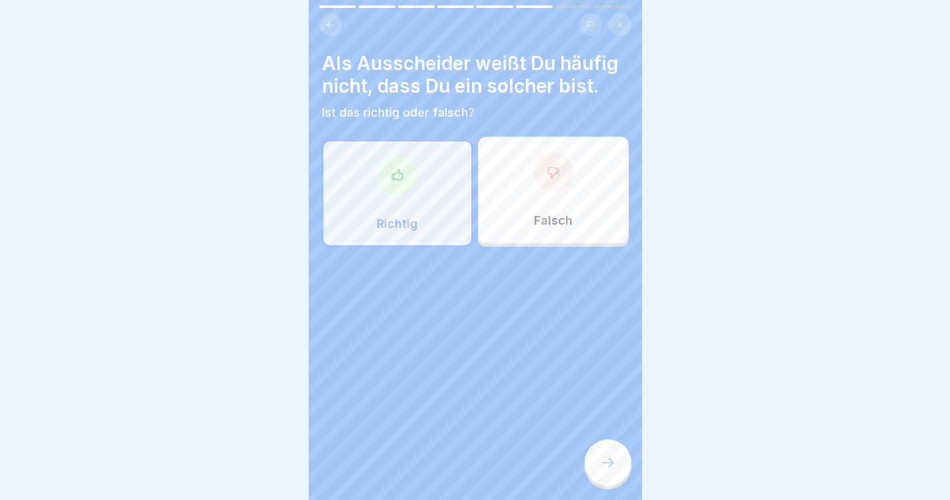
click at [593, 478] on div at bounding box center [608, 462] width 47 height 47
